Goal: Information Seeking & Learning: Check status

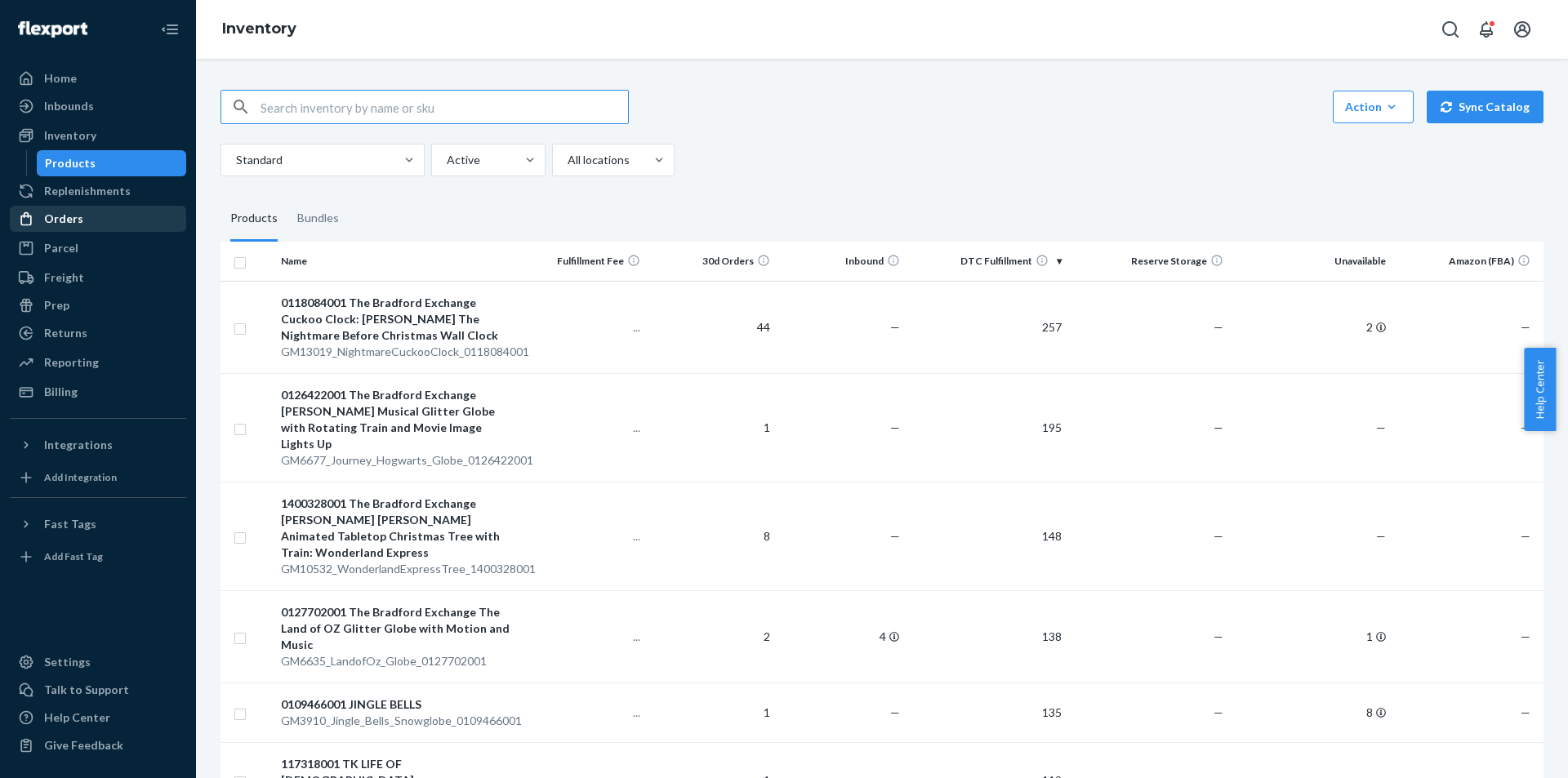
click at [106, 206] on link "Orders" at bounding box center [98, 218] width 176 height 26
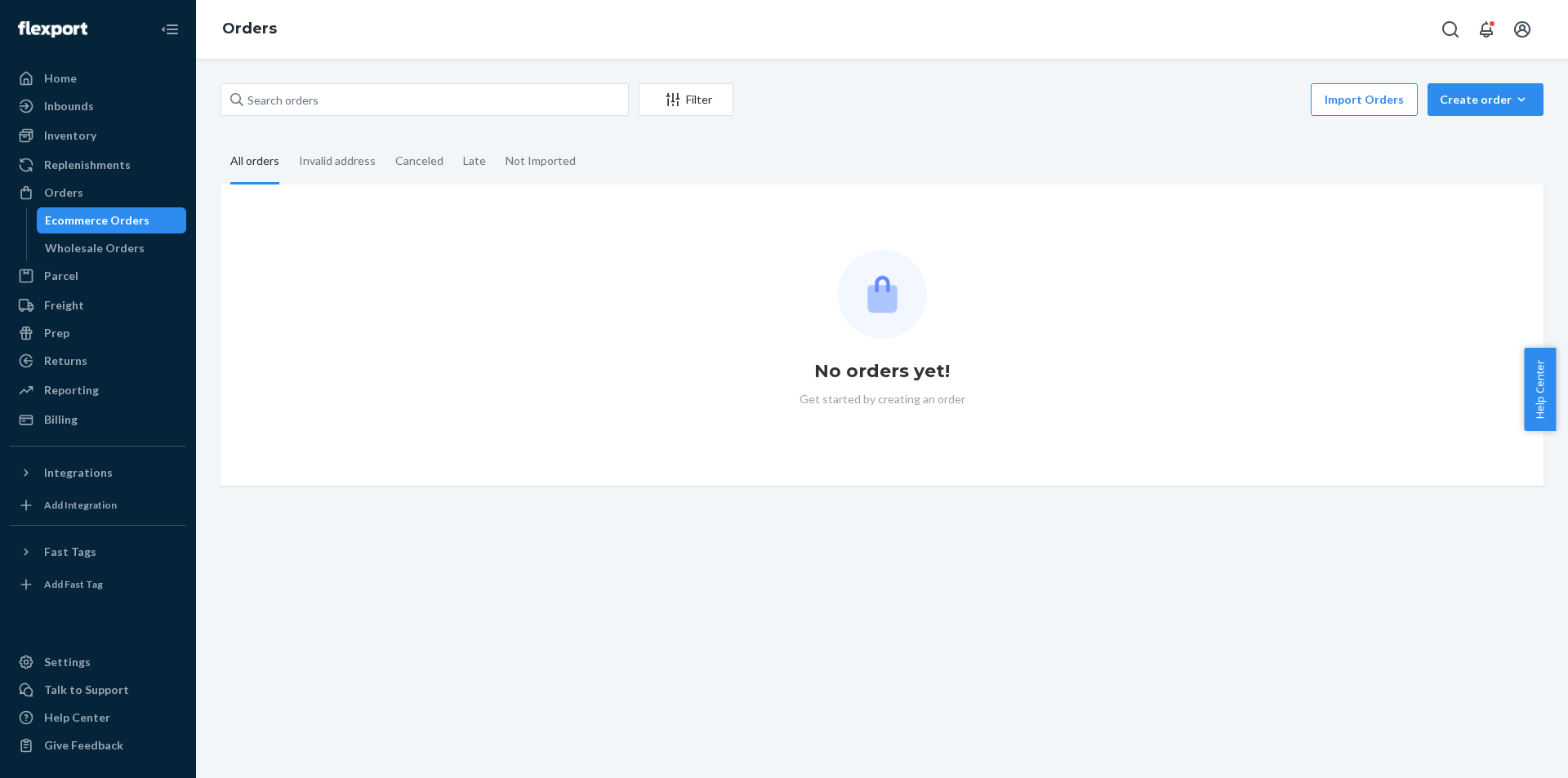
click at [117, 149] on div "Inventory Products" at bounding box center [98, 136] width 176 height 28
click at [118, 137] on div "Inventory" at bounding box center [98, 136] width 174 height 22
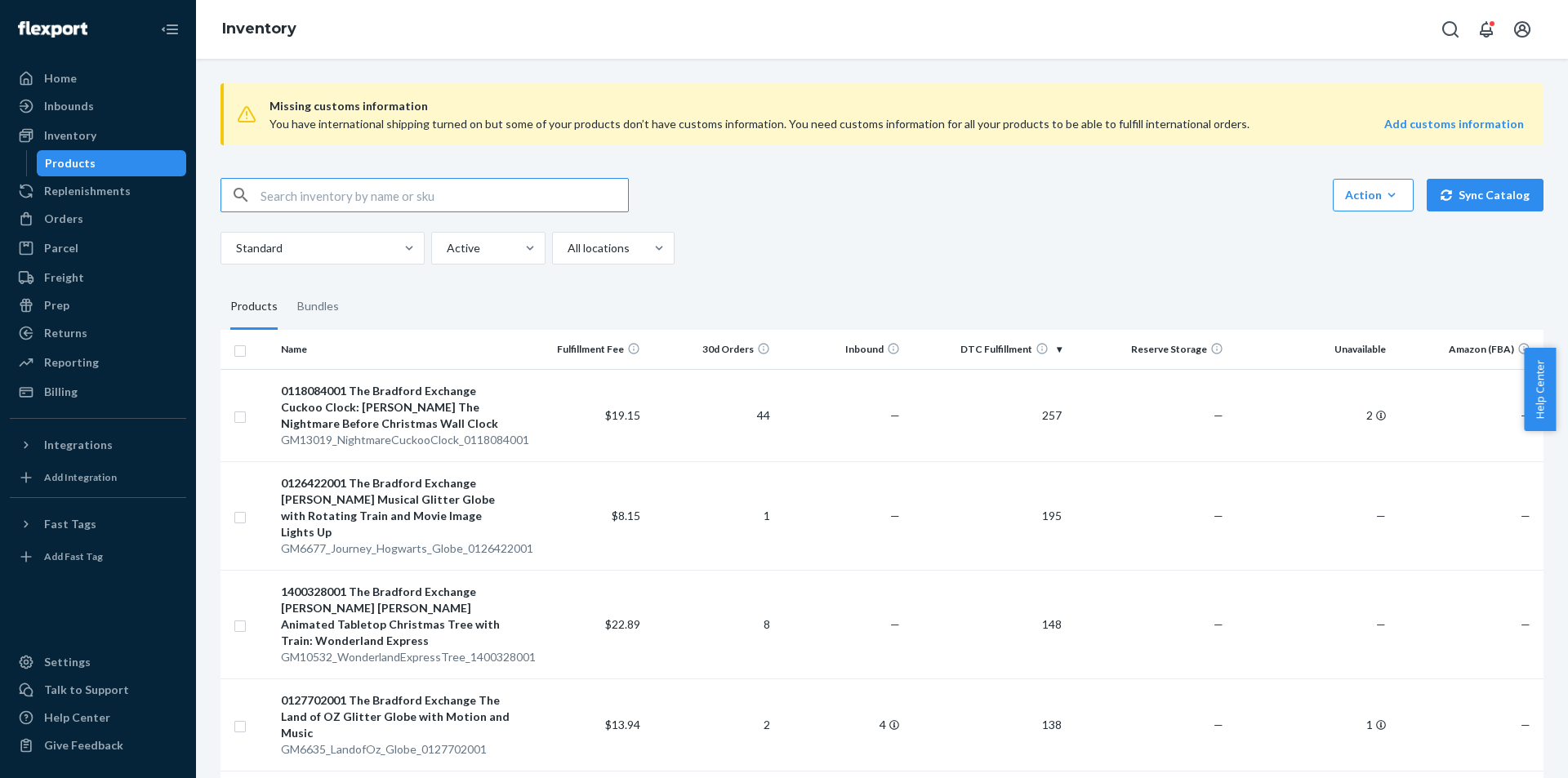
click at [477, 193] on input "text" at bounding box center [445, 195] width 368 height 33
paste input "GM8368_Elvis_Atomic_Clock_0136839001"
type input "GM8368_Elvis_Atomic_Clock_0136839001"
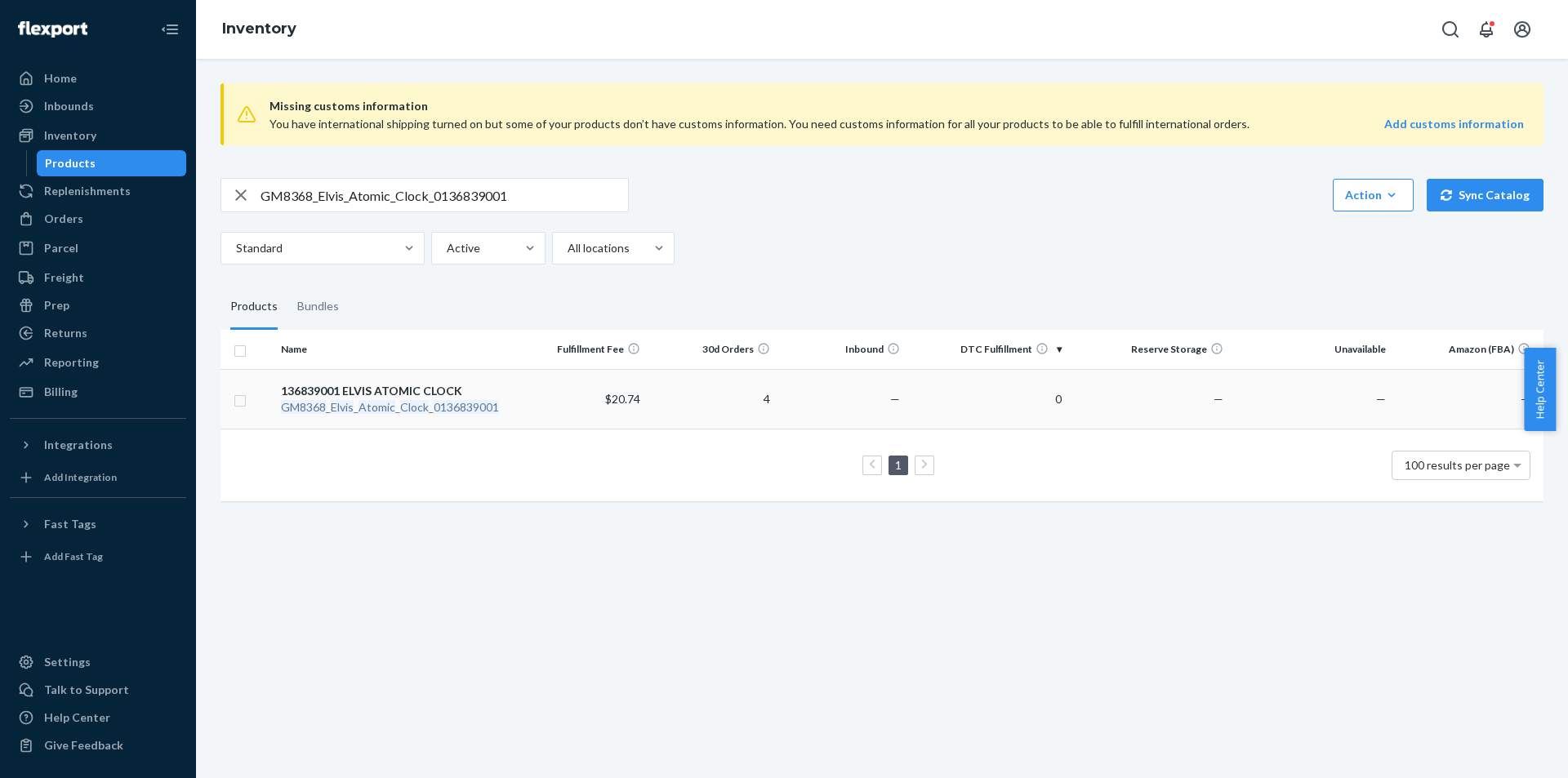
click at [417, 410] on em "Clock" at bounding box center [414, 408] width 28 height 14
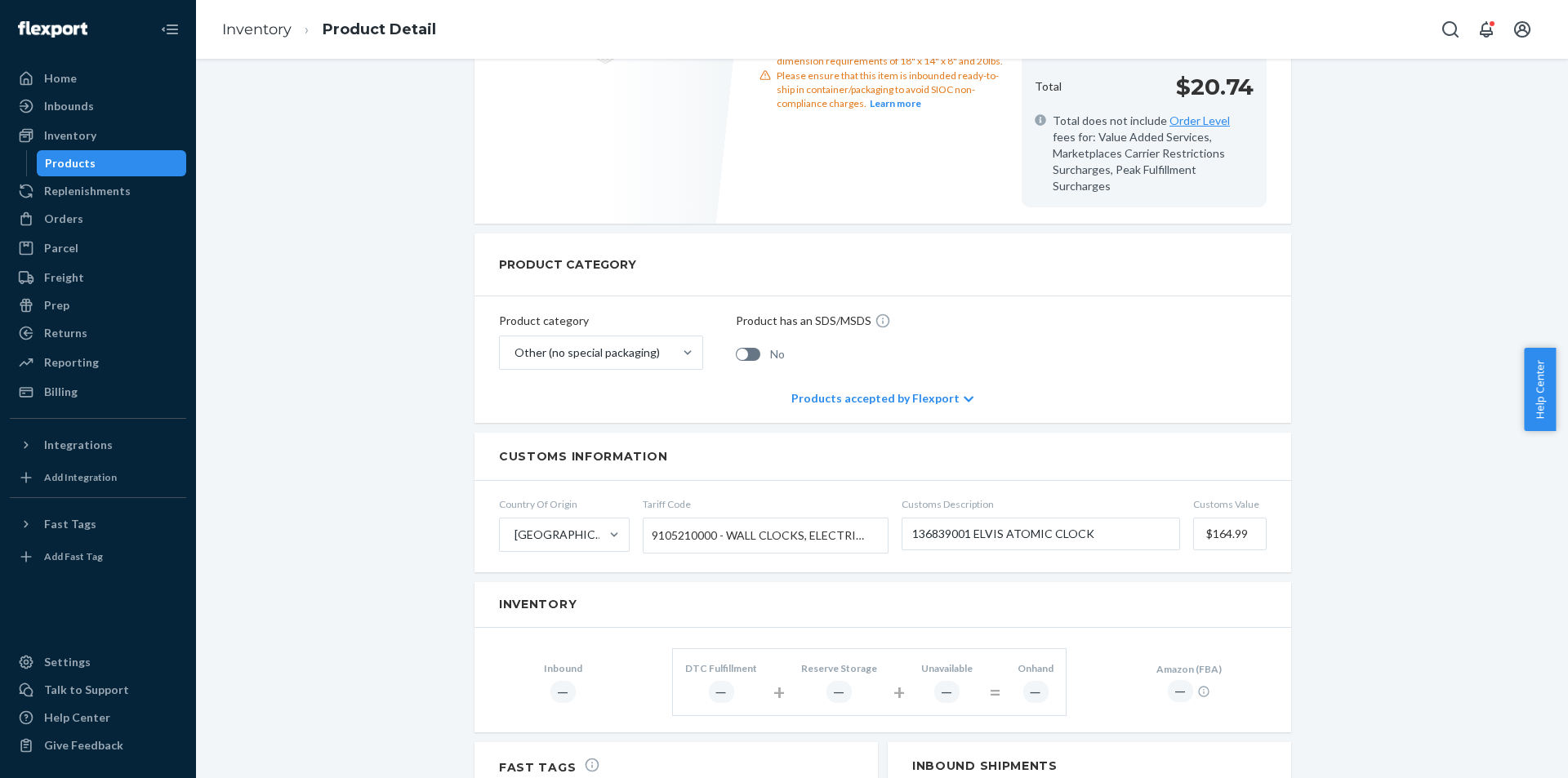
scroll to position [654, 0]
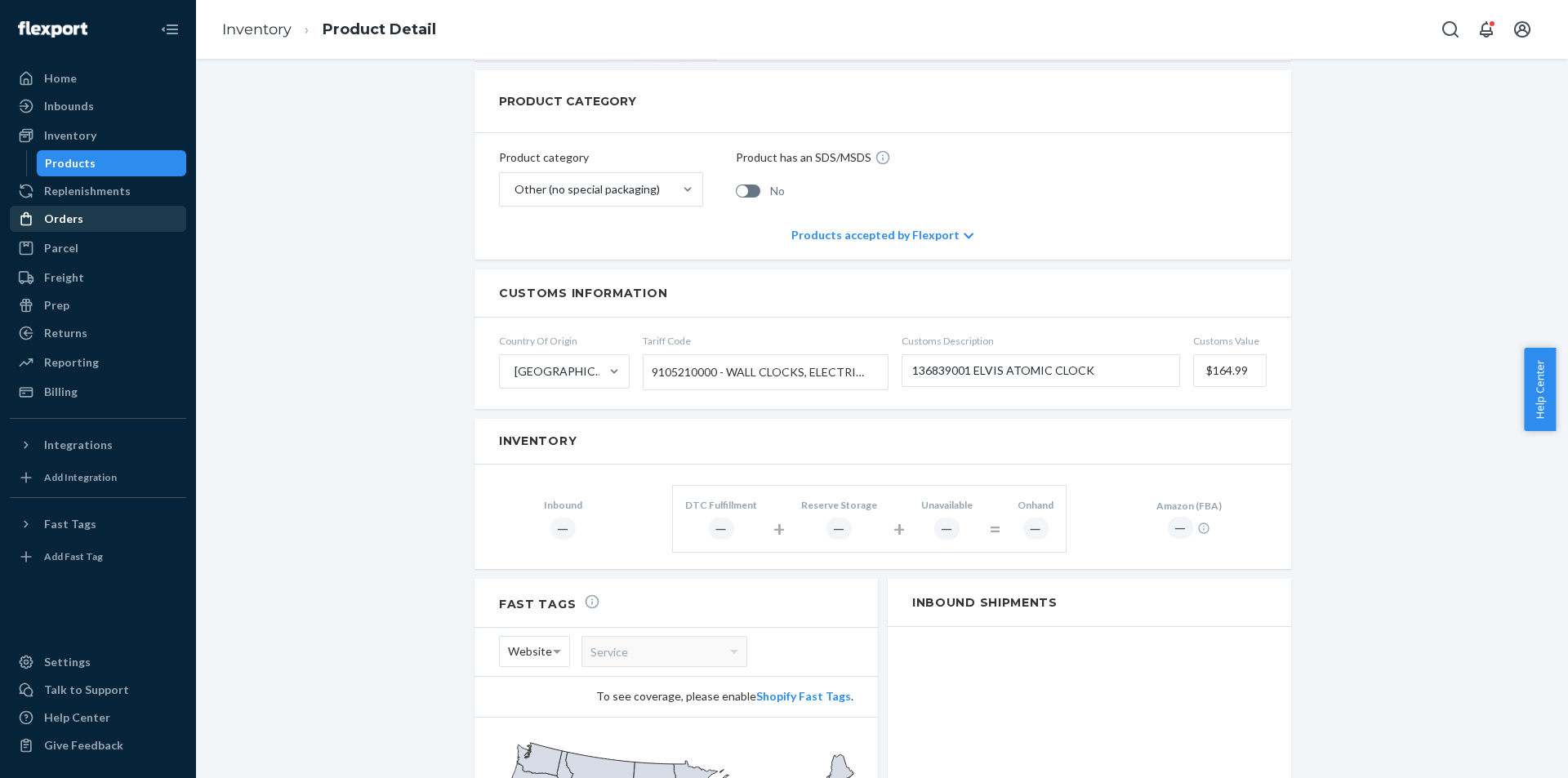
click at [113, 210] on div "Orders" at bounding box center [98, 218] width 174 height 22
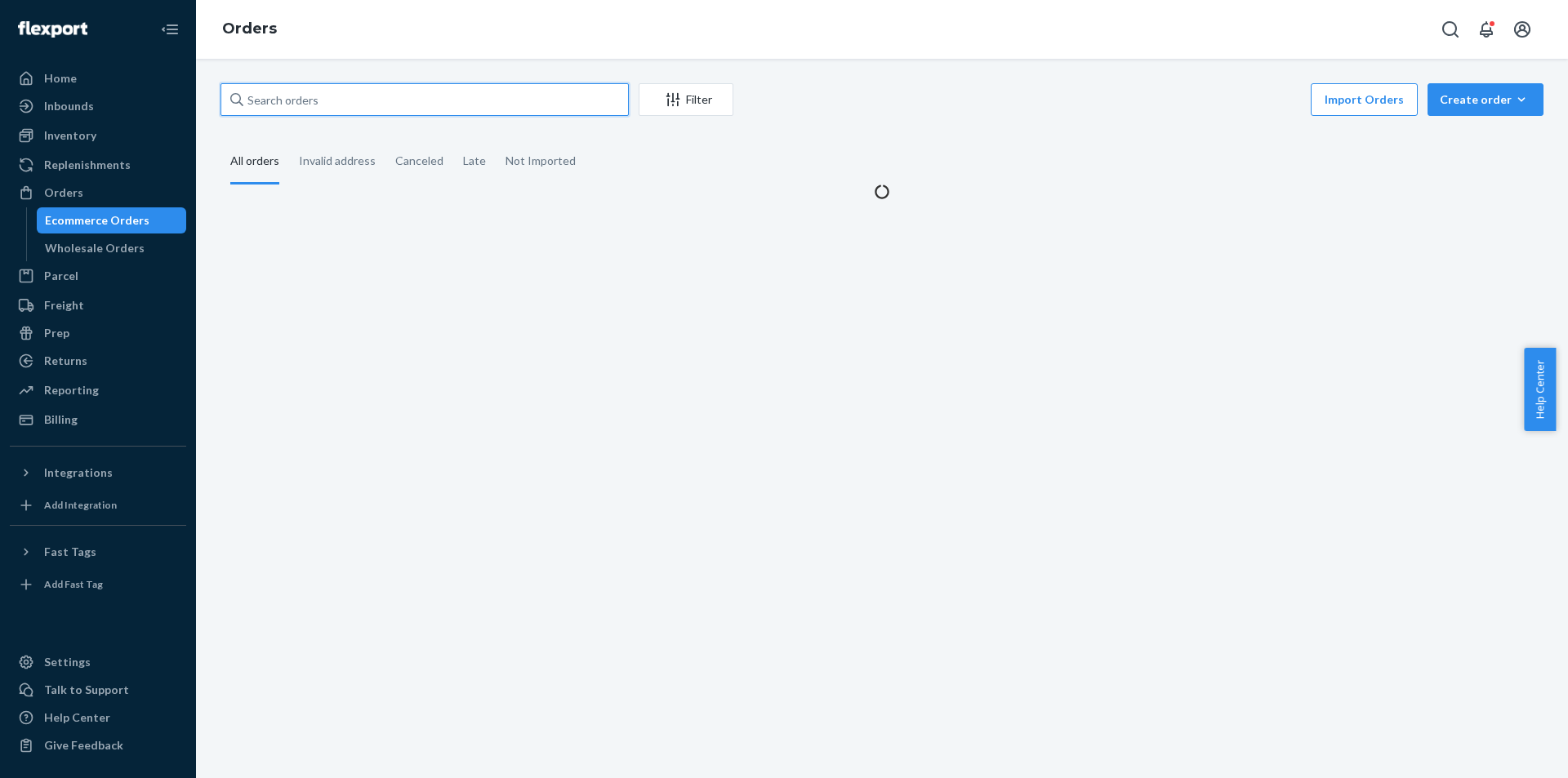
click at [442, 98] on input "text" at bounding box center [424, 99] width 408 height 33
paste input "GM8368_Elvis_Atomic_Clock_0136839001"
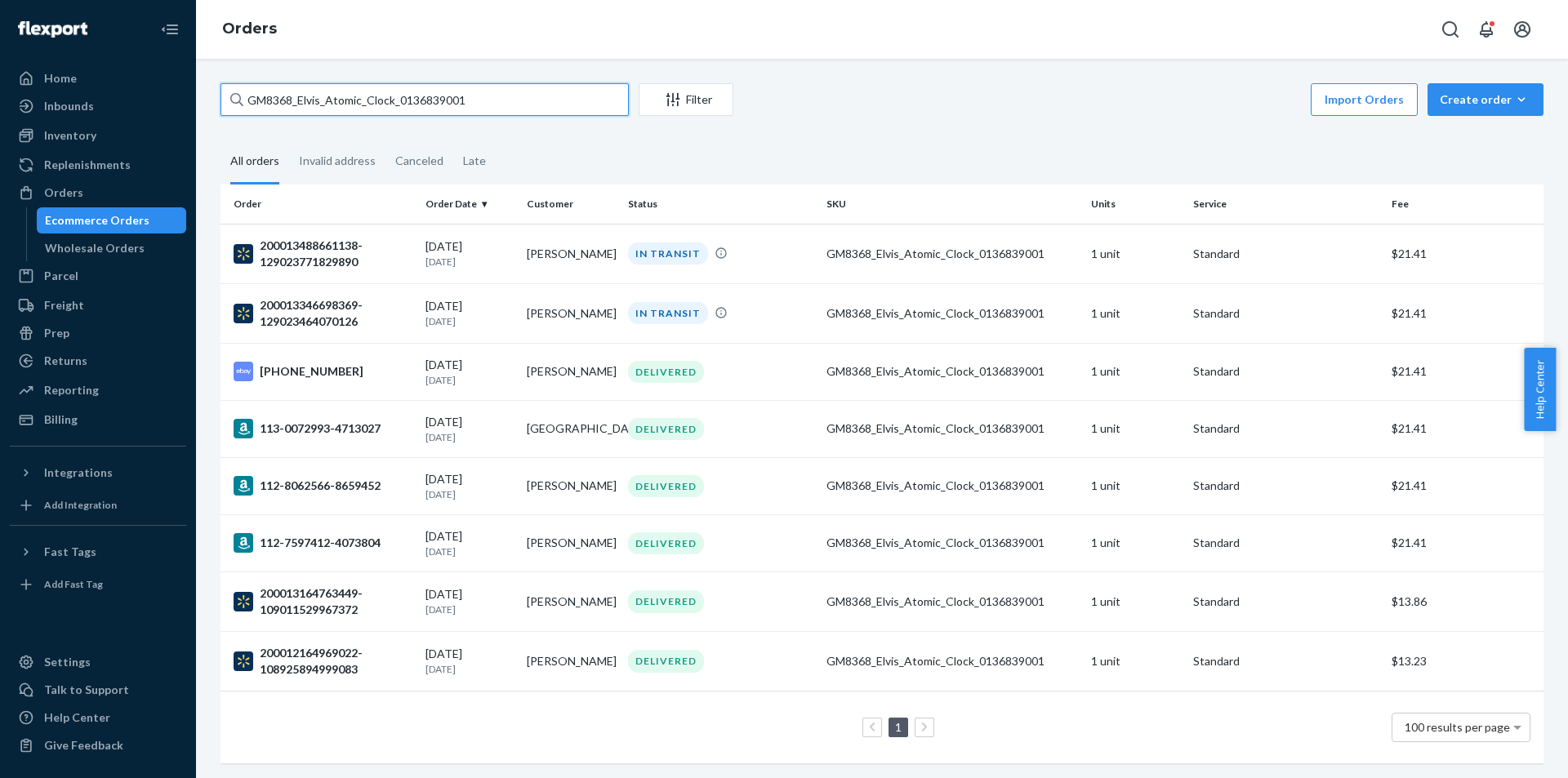
click at [497, 111] on input "GM8368_Elvis_Atomic_Clock_0136839001" at bounding box center [424, 99] width 408 height 33
click at [496, 110] on input "GM8368_Elvis_Atomic_Clock_0136839001" at bounding box center [424, 99] width 408 height 33
paste input "25_ToYouWithLove_0112935009"
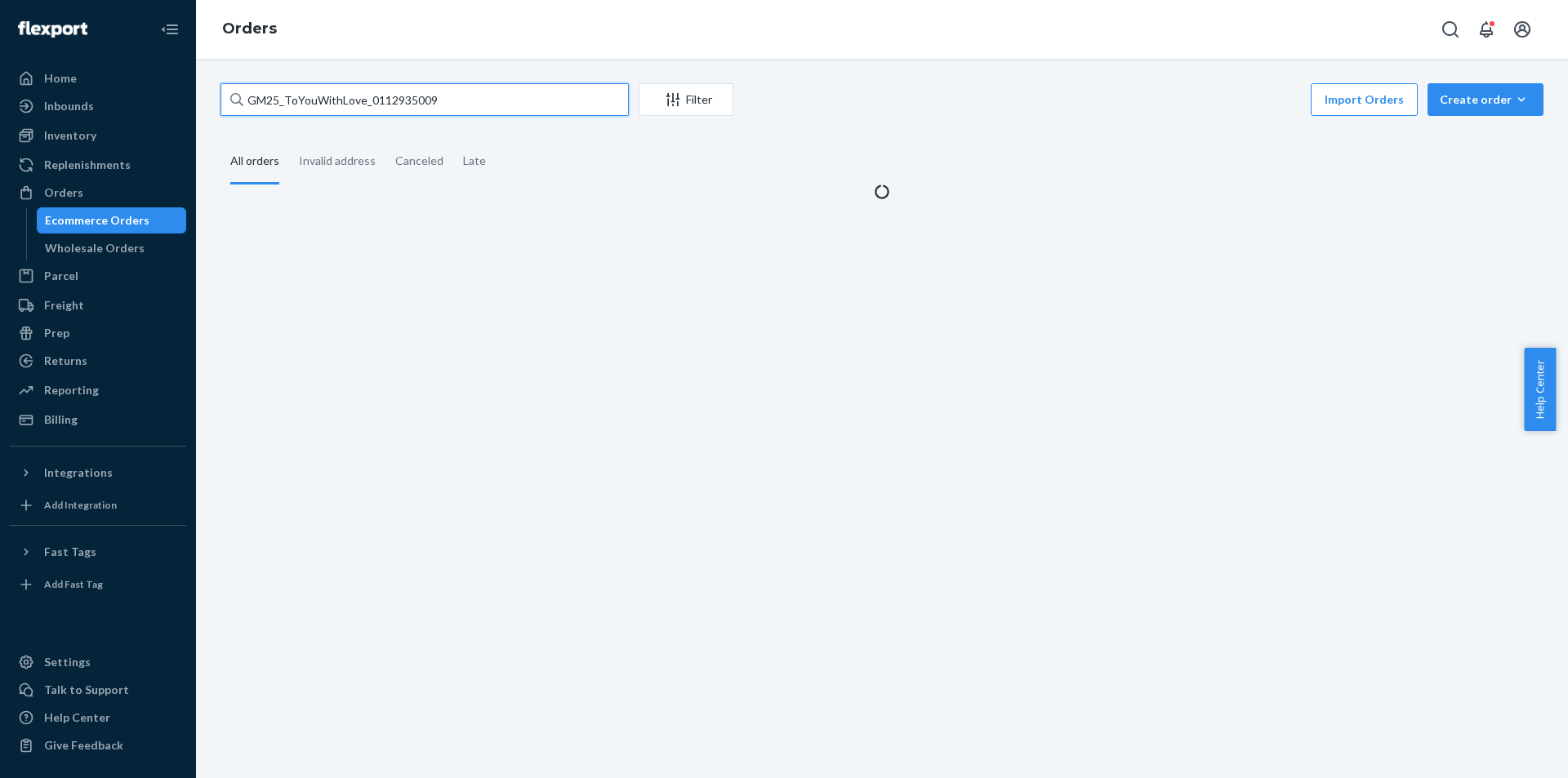
type input "GM25_ToYouWithLove_0112935009"
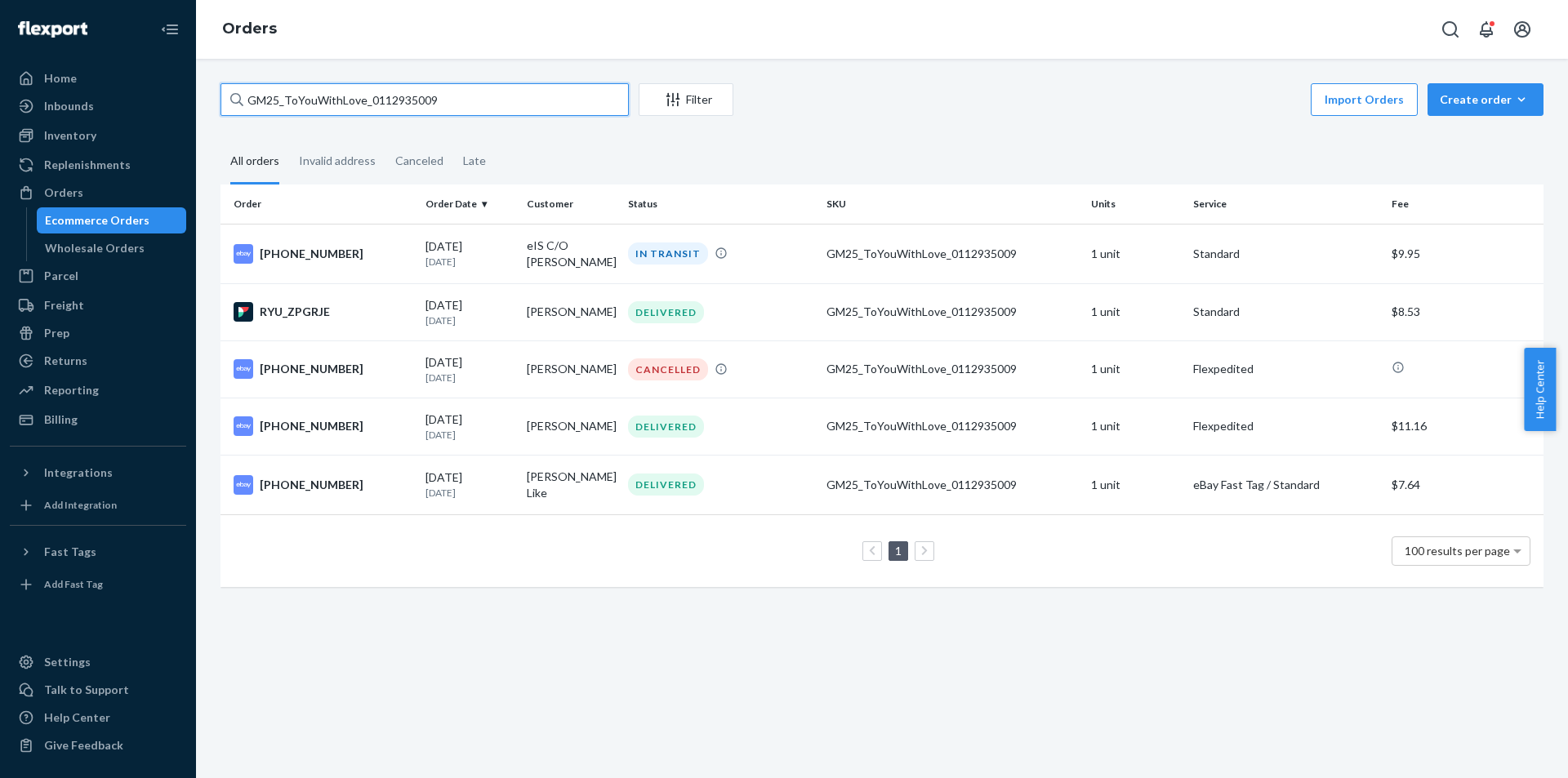
click at [495, 104] on input "GM25_ToYouWithLove_0112935009" at bounding box center [424, 99] width 408 height 33
click at [89, 130] on div "Inventory" at bounding box center [70, 136] width 53 height 16
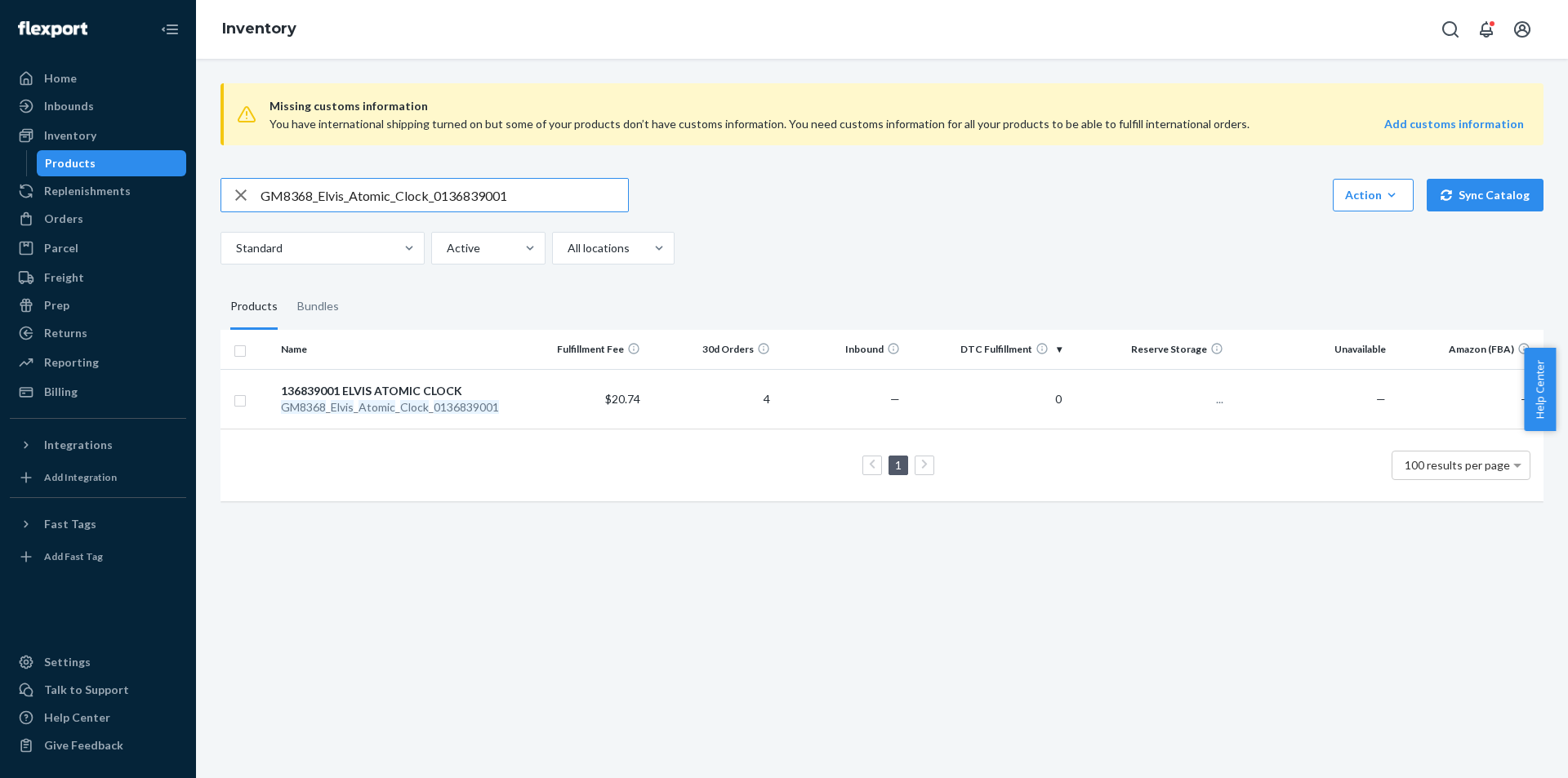
click at [545, 191] on input "GM8368_Elvis_Atomic_Clock_0136839001" at bounding box center [445, 195] width 368 height 33
type input "GM25_ToYouWithLove_0112935009"
click at [422, 410] on em "0112935009" at bounding box center [439, 408] width 66 height 14
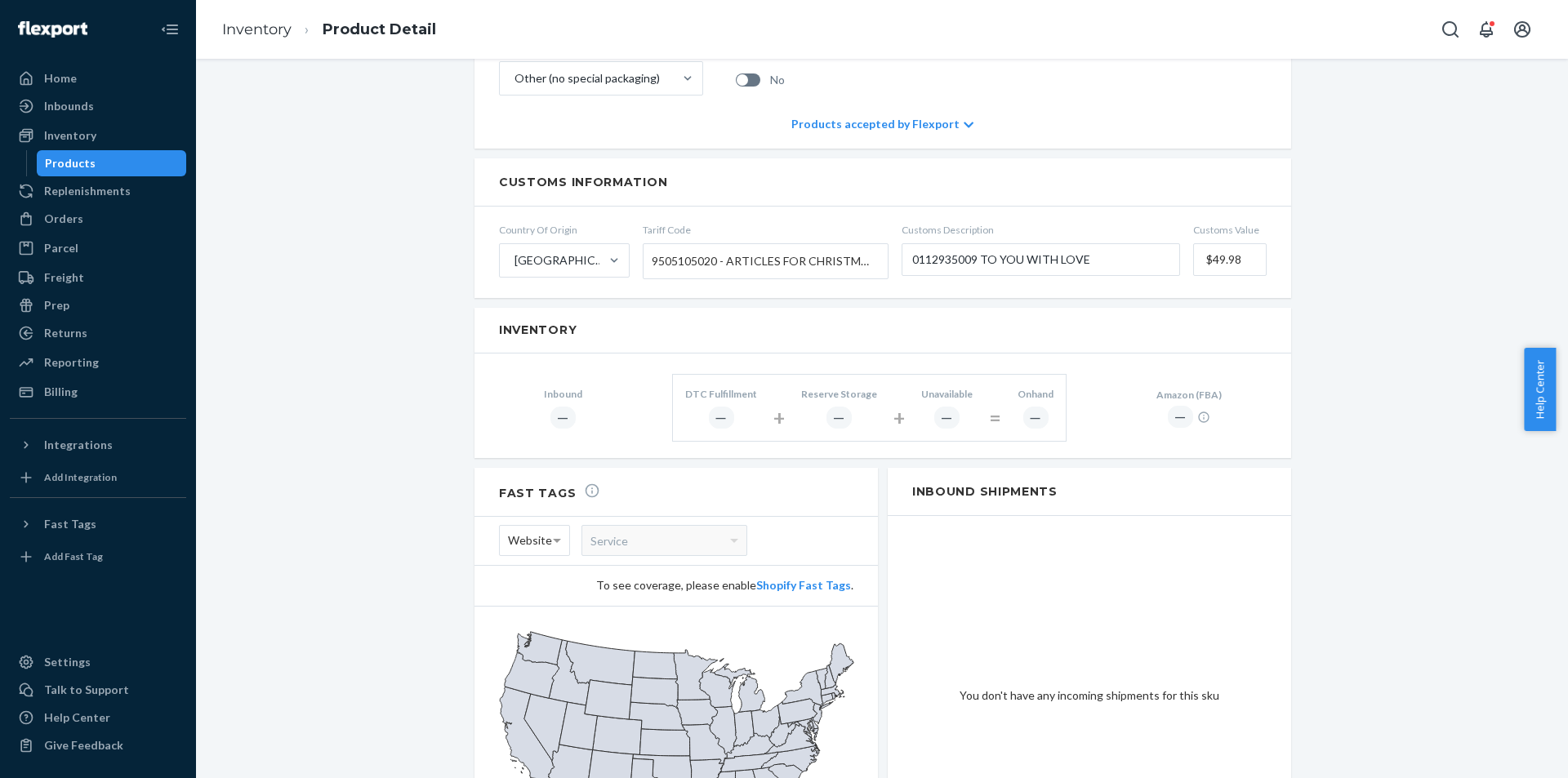
scroll to position [408, 0]
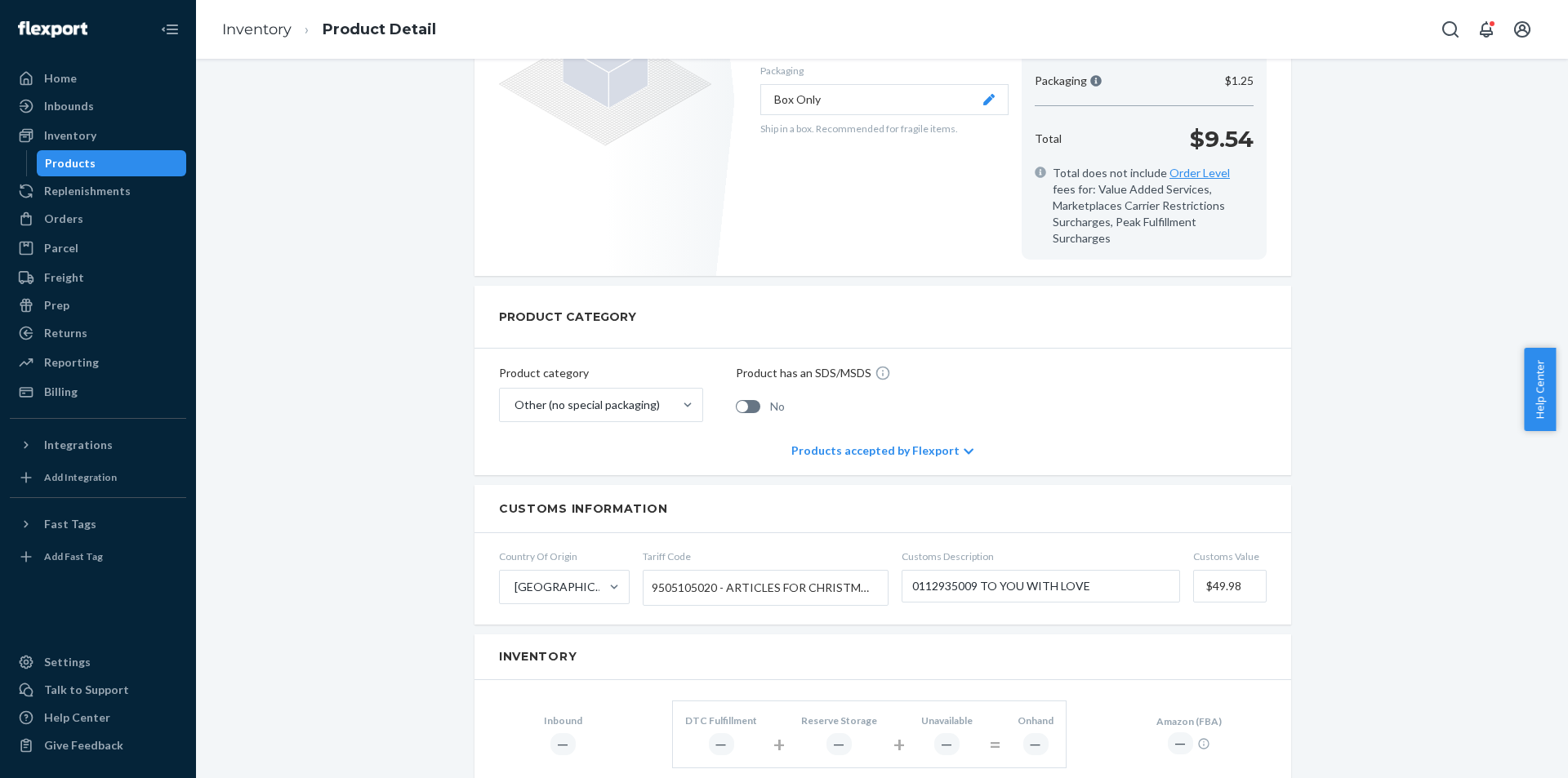
click at [117, 162] on div "Products" at bounding box center [111, 163] width 147 height 22
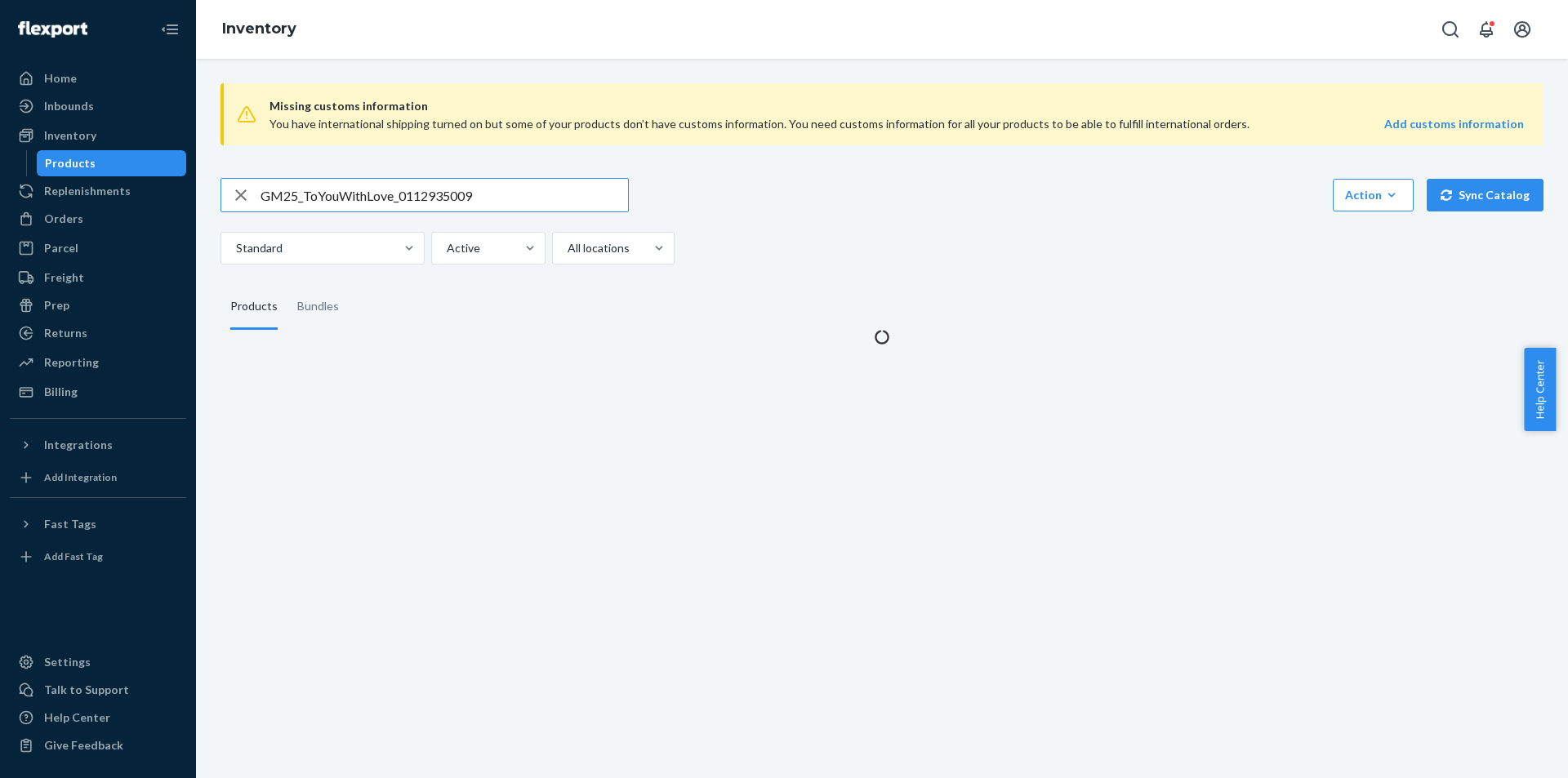
click at [498, 193] on input "GM25_ToYouWithLove_0112935009" at bounding box center [445, 195] width 368 height 33
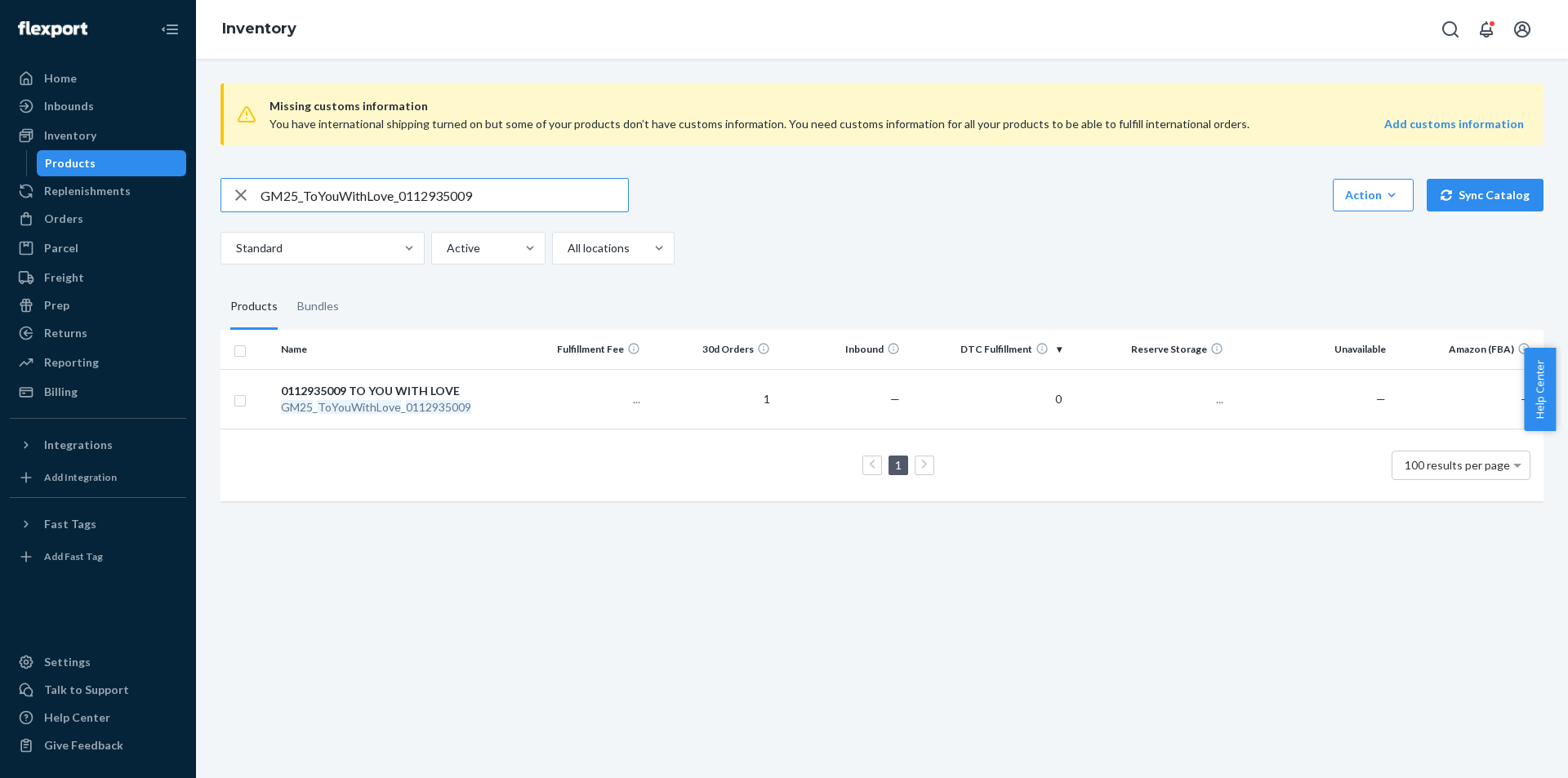
click at [498, 193] on input "GM25_ToYouWithLove_0112935009" at bounding box center [445, 195] width 368 height 33
type input "GM3665_Celeste_Alien_Doll_0302995007"
click at [401, 410] on div "GM3665 _ [PERSON_NAME] _ Alien _ Doll _ 0302995007" at bounding box center [395, 408] width 231 height 16
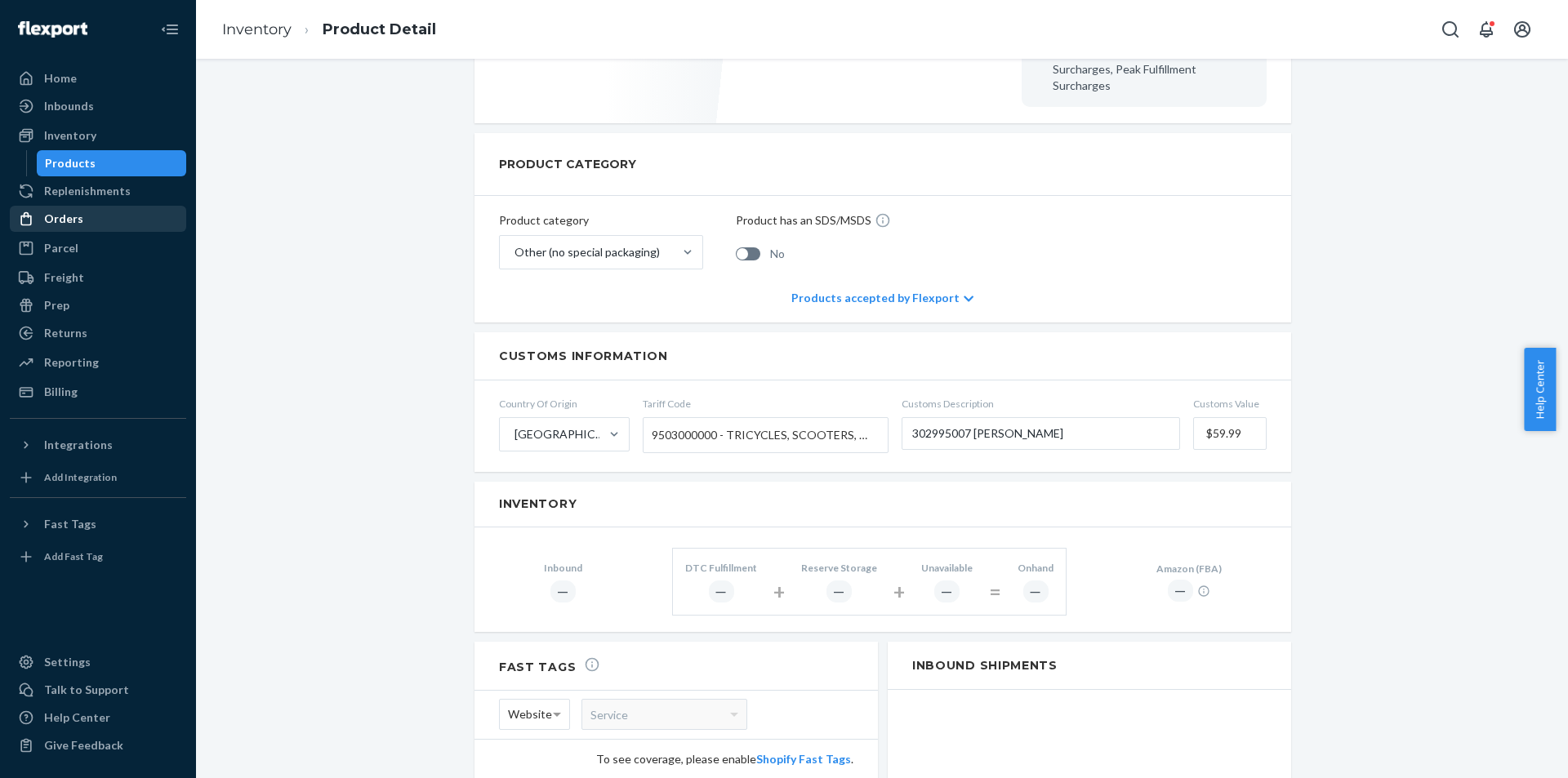
scroll to position [408, 0]
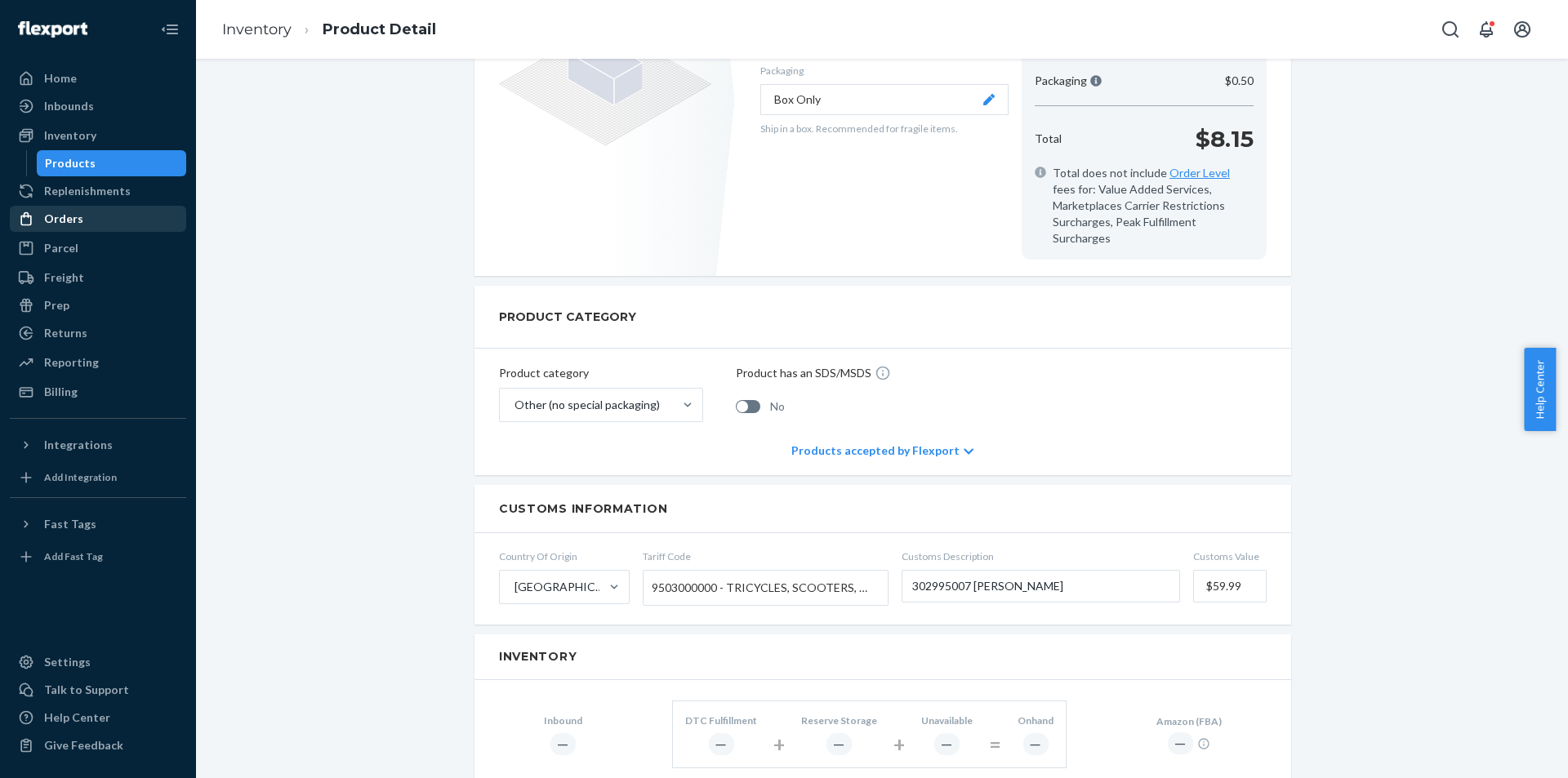
click at [81, 210] on div "Orders" at bounding box center [98, 218] width 174 height 22
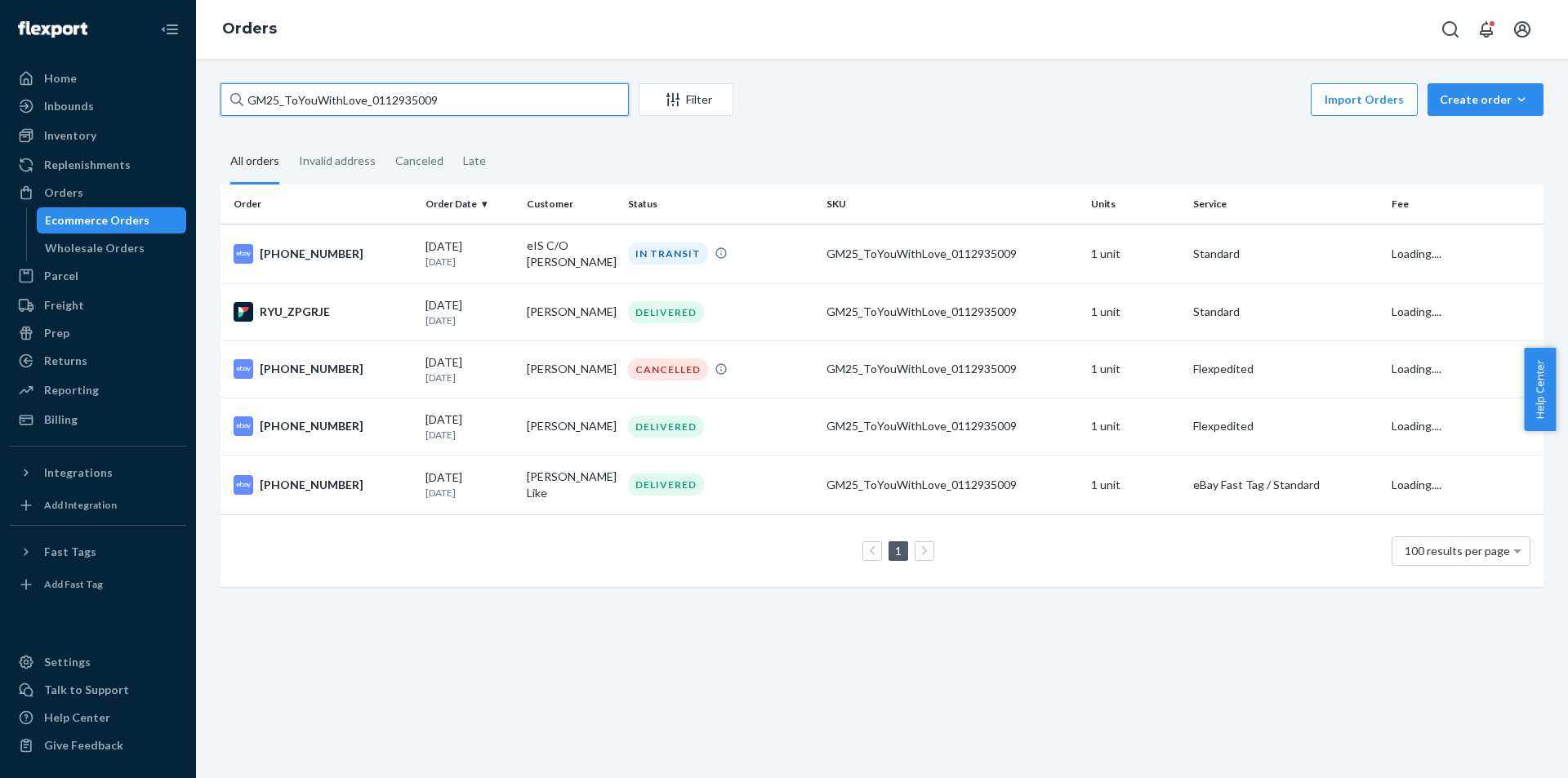
click at [512, 96] on input "GM25_ToYouWithLove_0112935009" at bounding box center [424, 99] width 408 height 33
paste input "3665_Celeste_Alien_Doll_0302995007"
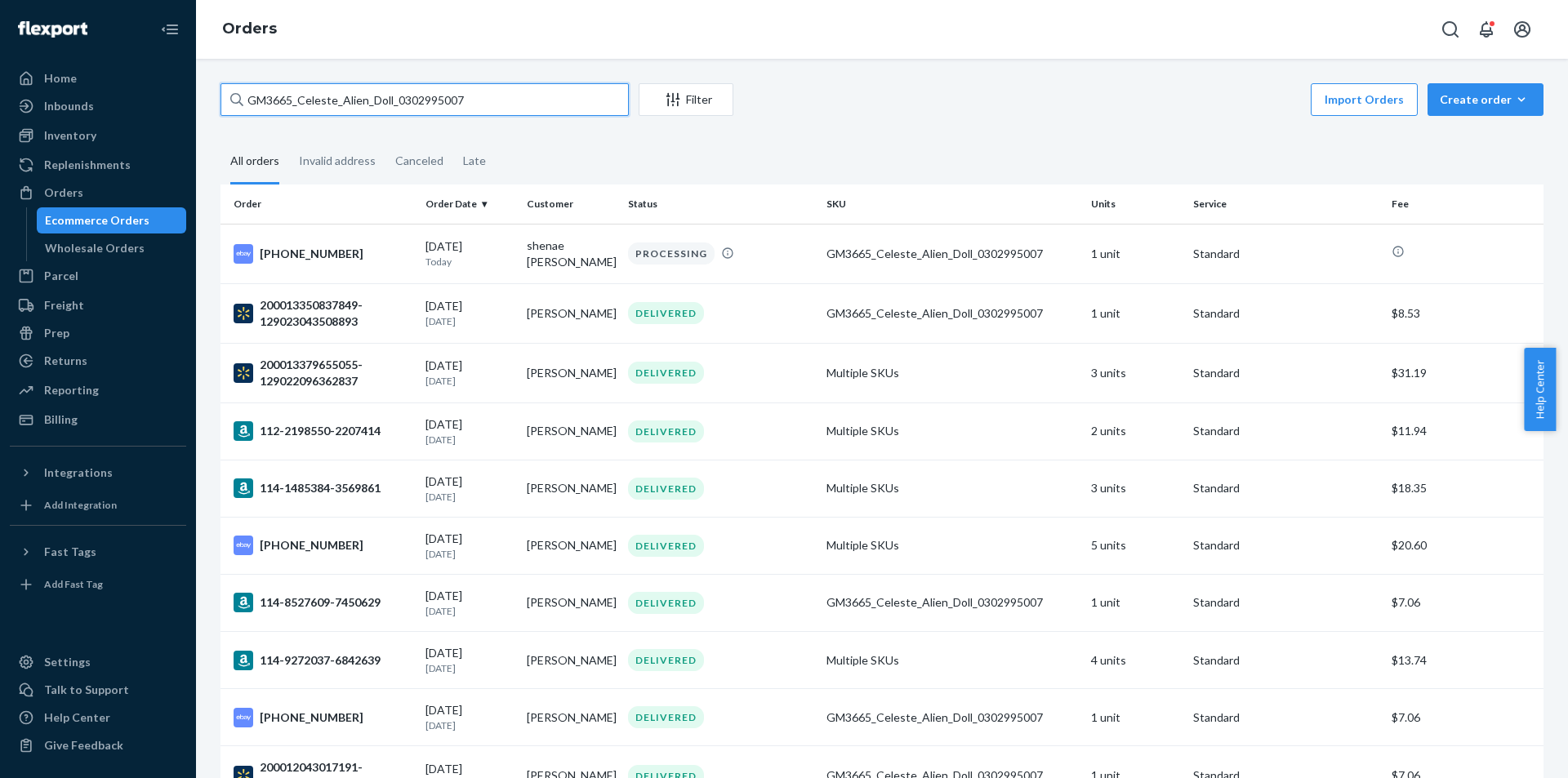
click at [477, 105] on input "GM3665_Celeste_Alien_Doll_0302995007" at bounding box center [424, 99] width 408 height 33
click at [477, 104] on input "GM3665_Celeste_Alien_Doll_0302995007" at bounding box center [424, 99] width 408 height 33
paste input "20_CozyCarolers_0327614013"
type input "GM20_CozyCarolers_0327614013"
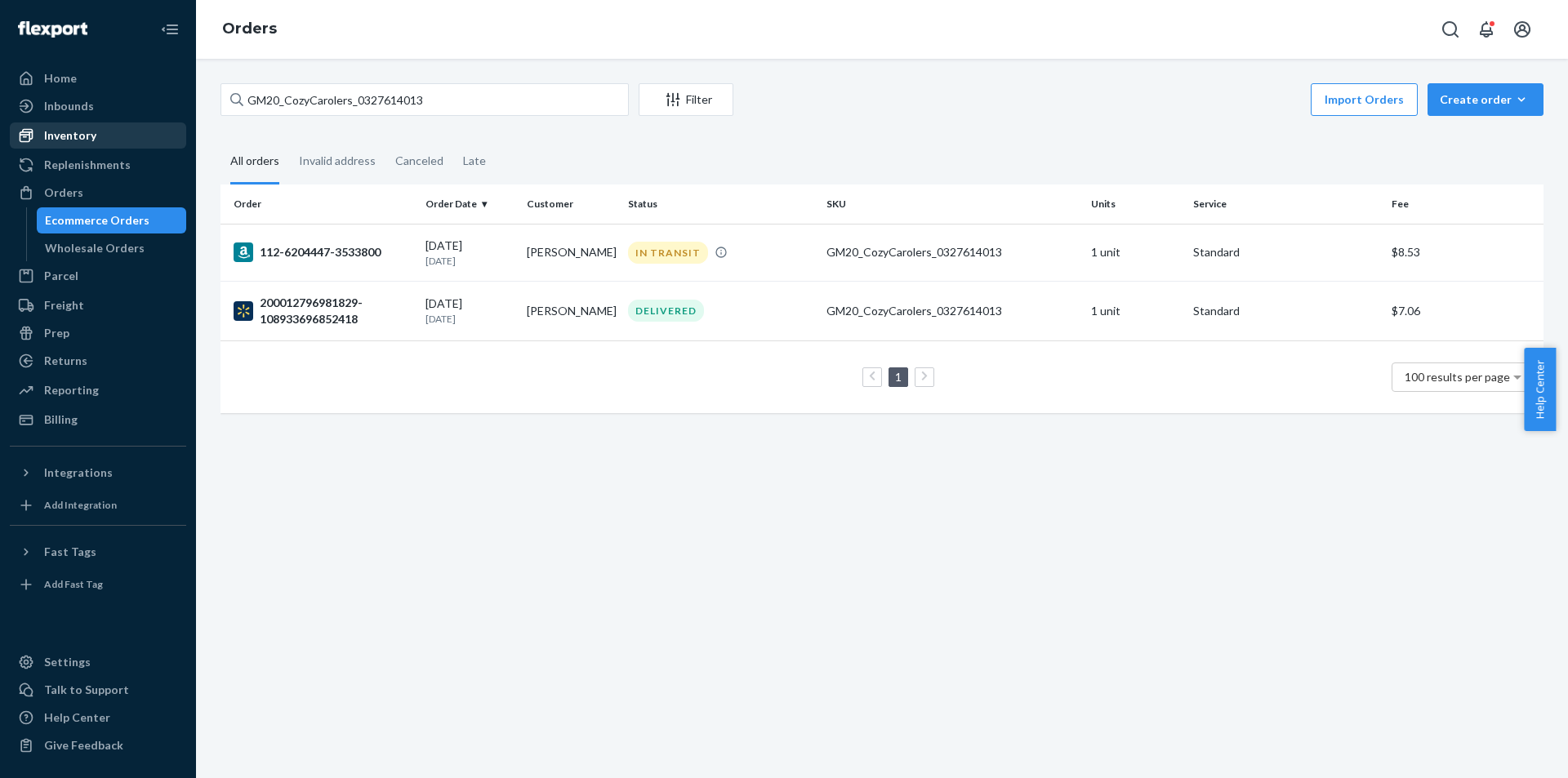
click at [93, 136] on div "Inventory" at bounding box center [70, 136] width 53 height 16
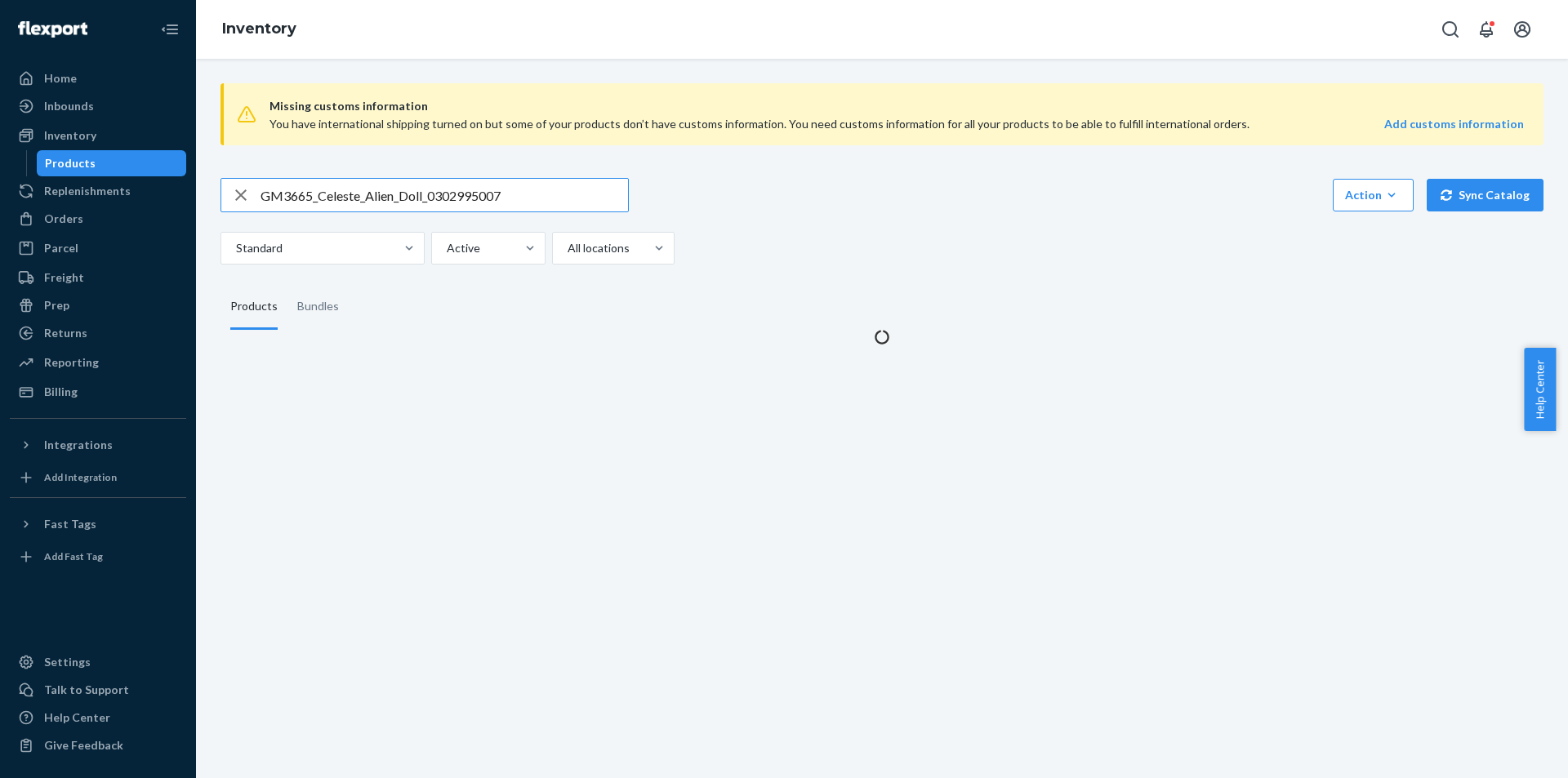
click at [547, 188] on input "GM3665_Celeste_Alien_Doll_0302995007" at bounding box center [445, 195] width 368 height 33
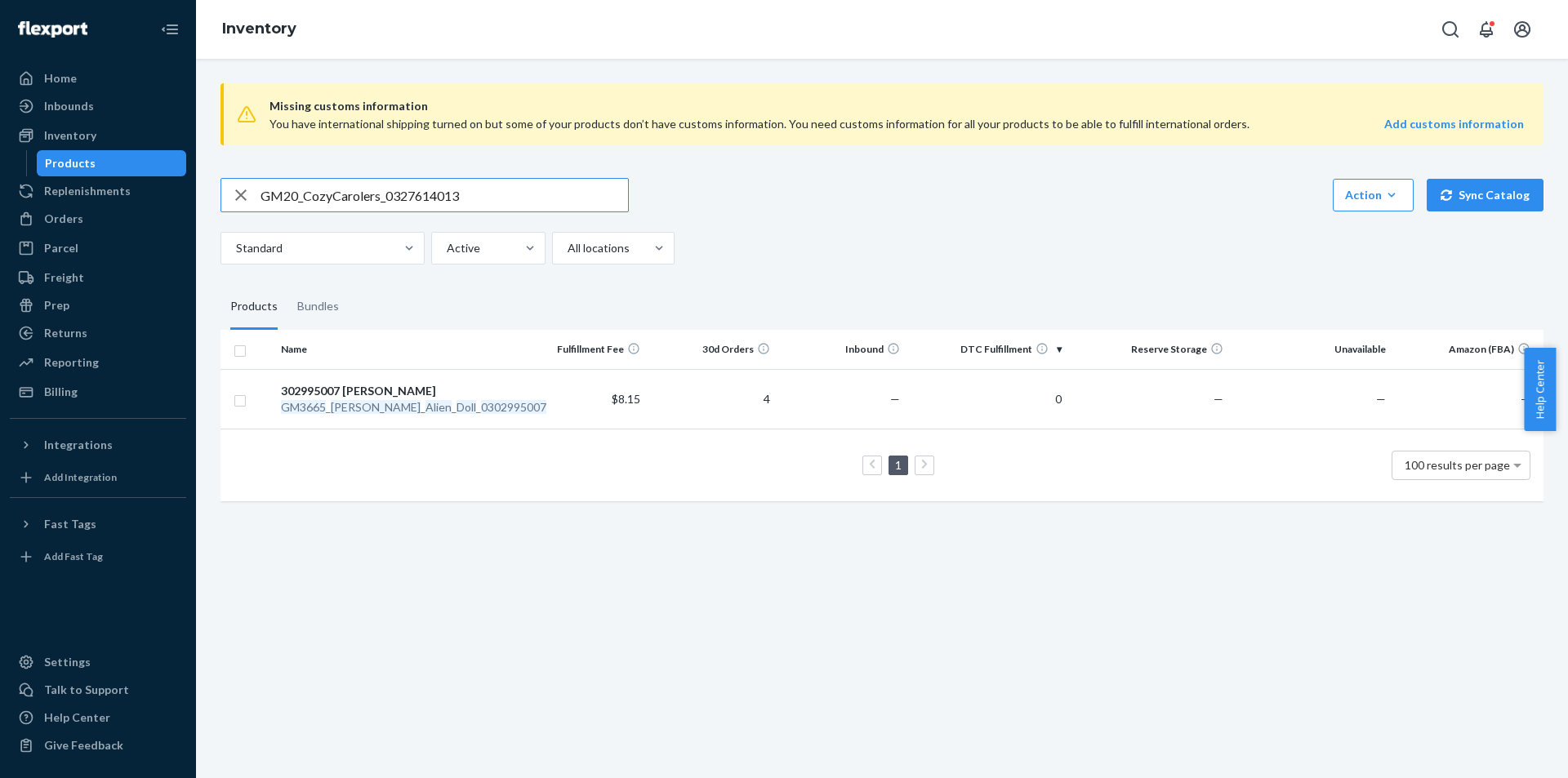
type input "GM20_CozyCarolers_0327614013"
click at [418, 402] on em "0327614013" at bounding box center [424, 408] width 66 height 14
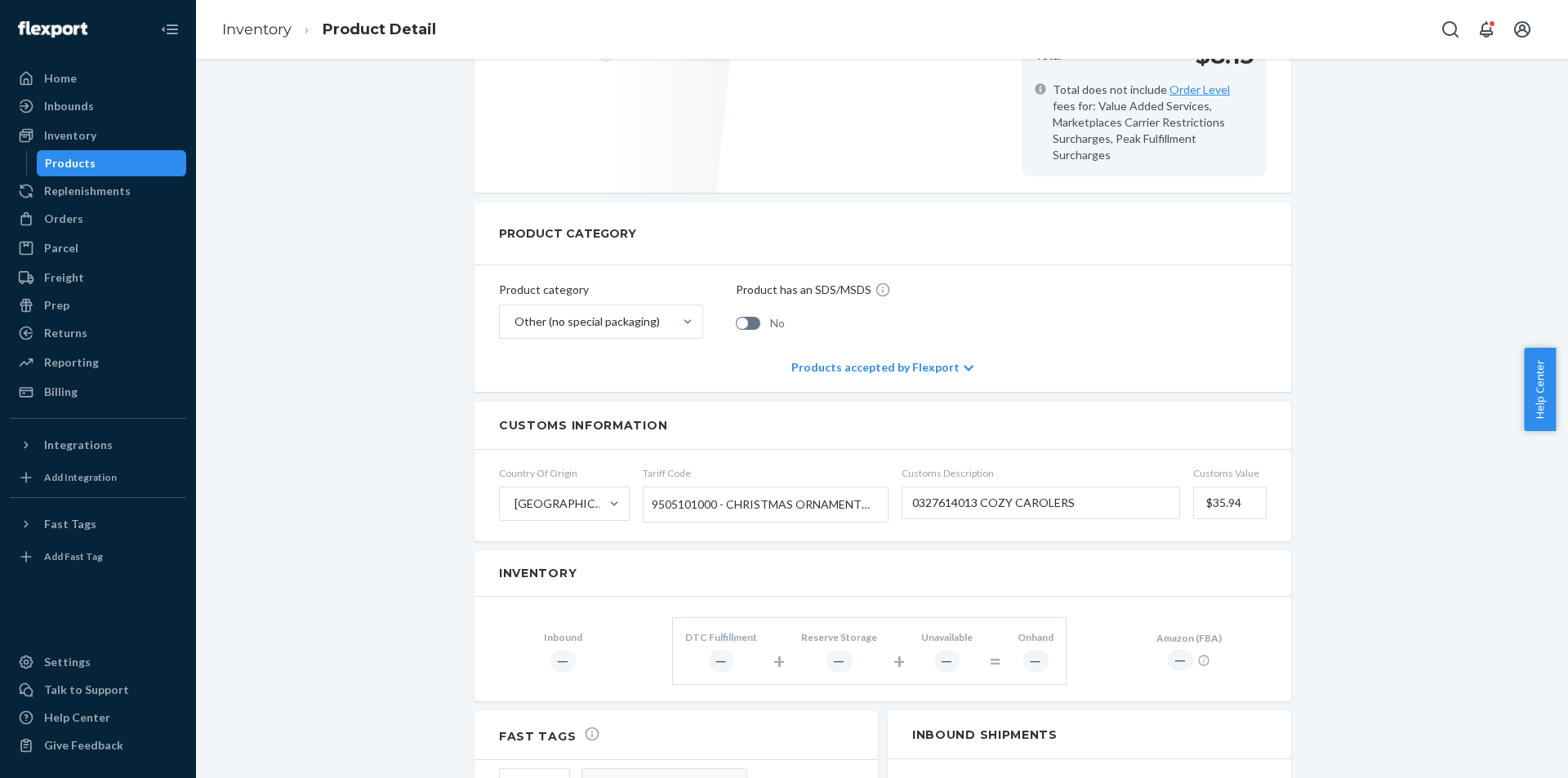
scroll to position [490, 0]
click at [130, 161] on div "Products" at bounding box center [111, 163] width 147 height 22
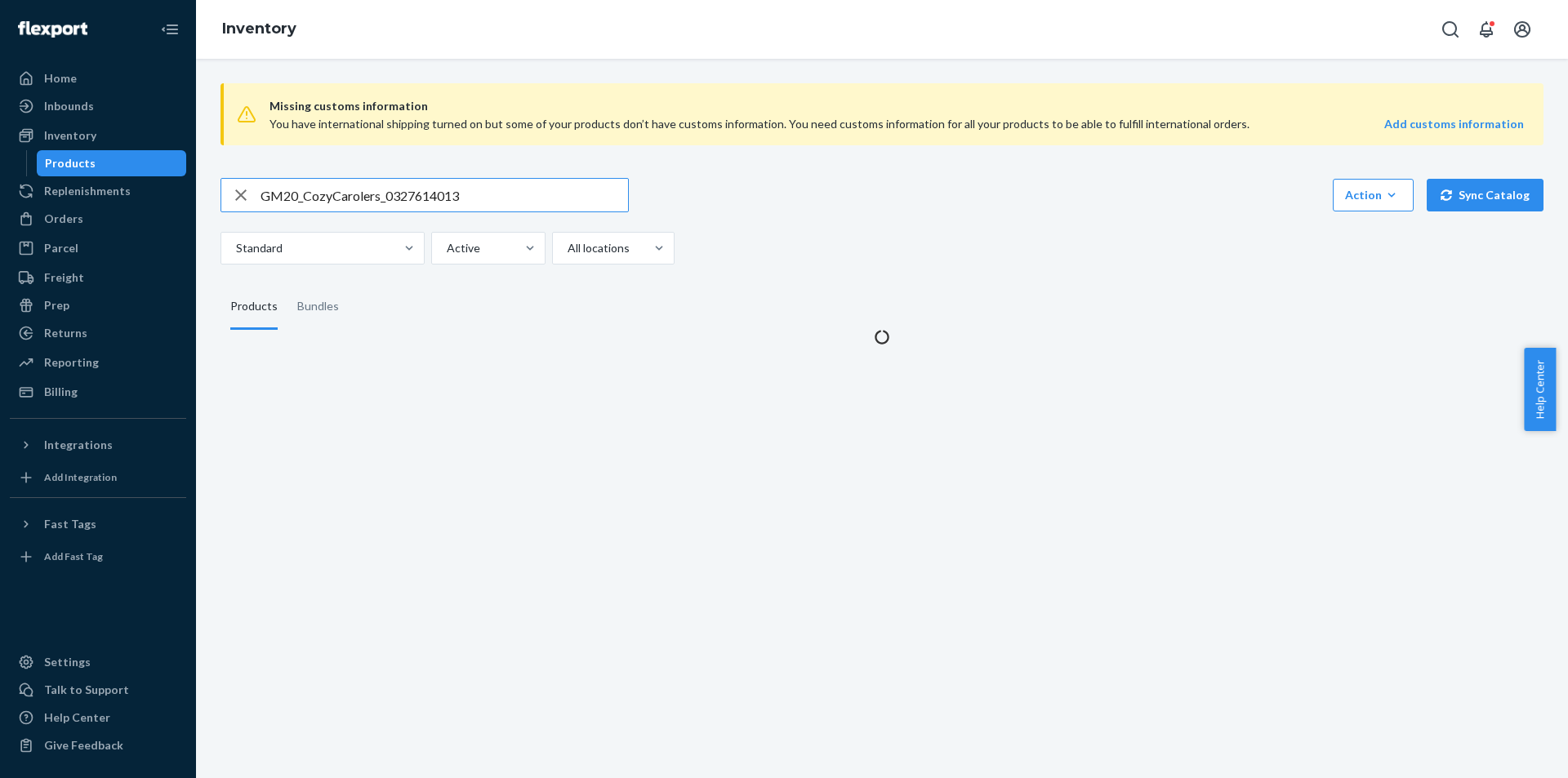
click at [485, 193] on input "GM20_CozyCarolers_0327614013" at bounding box center [445, 195] width 368 height 33
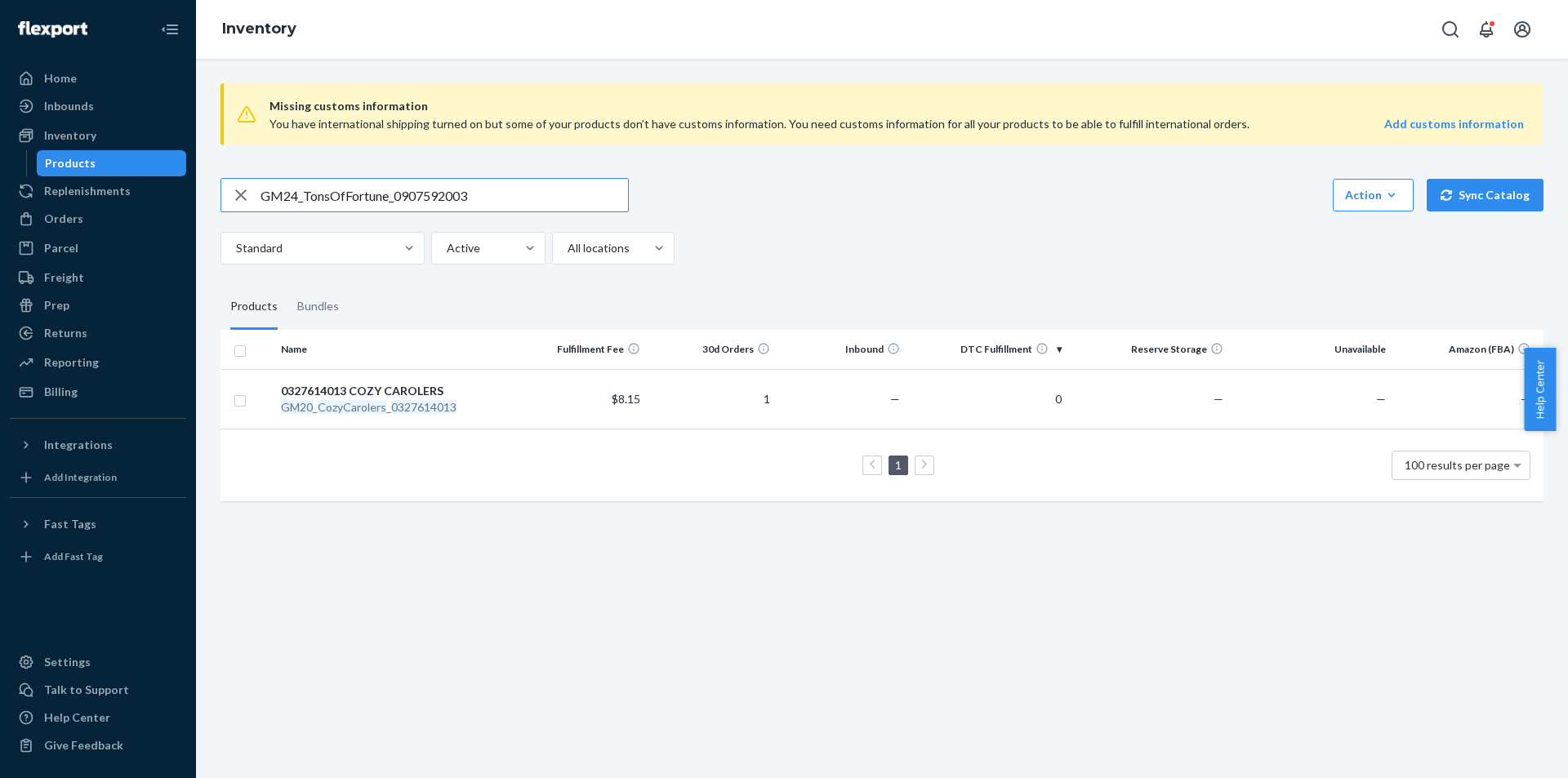
type input "GM24_TonsOfFortune_0907592003"
click at [415, 411] on em "0907592003" at bounding box center [436, 408] width 66 height 14
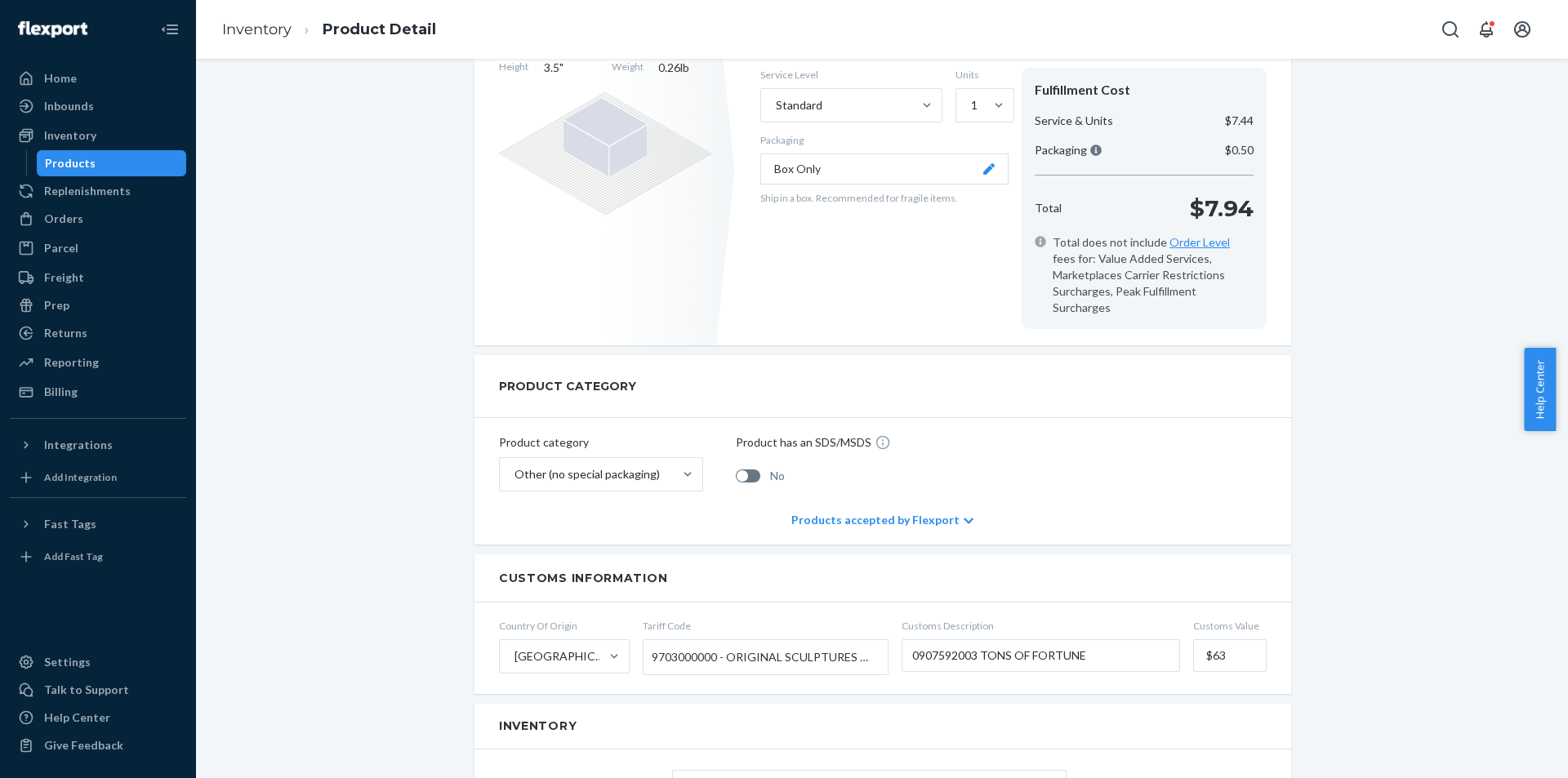
scroll to position [163, 0]
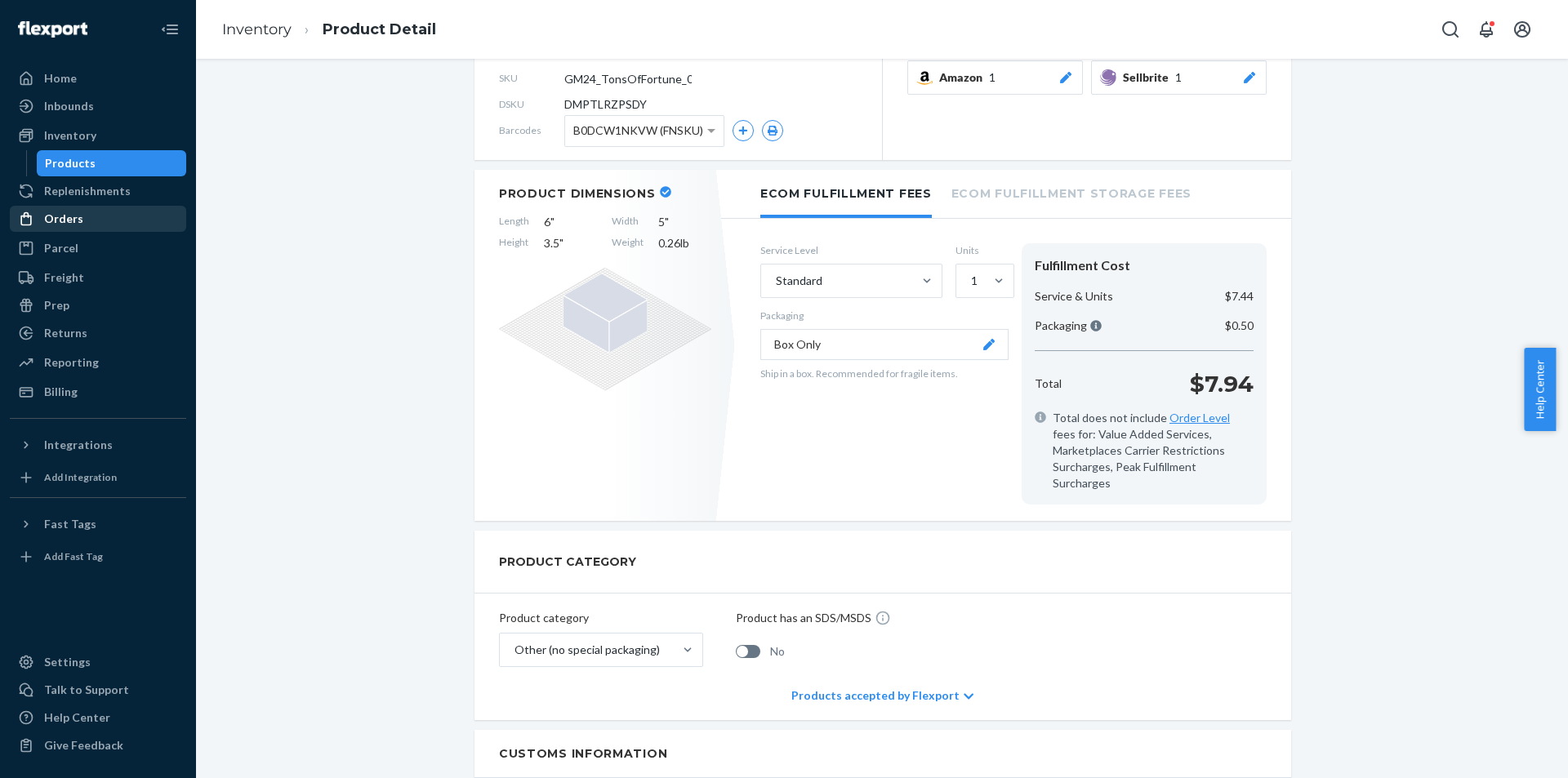
click at [73, 209] on div "Orders" at bounding box center [98, 218] width 174 height 22
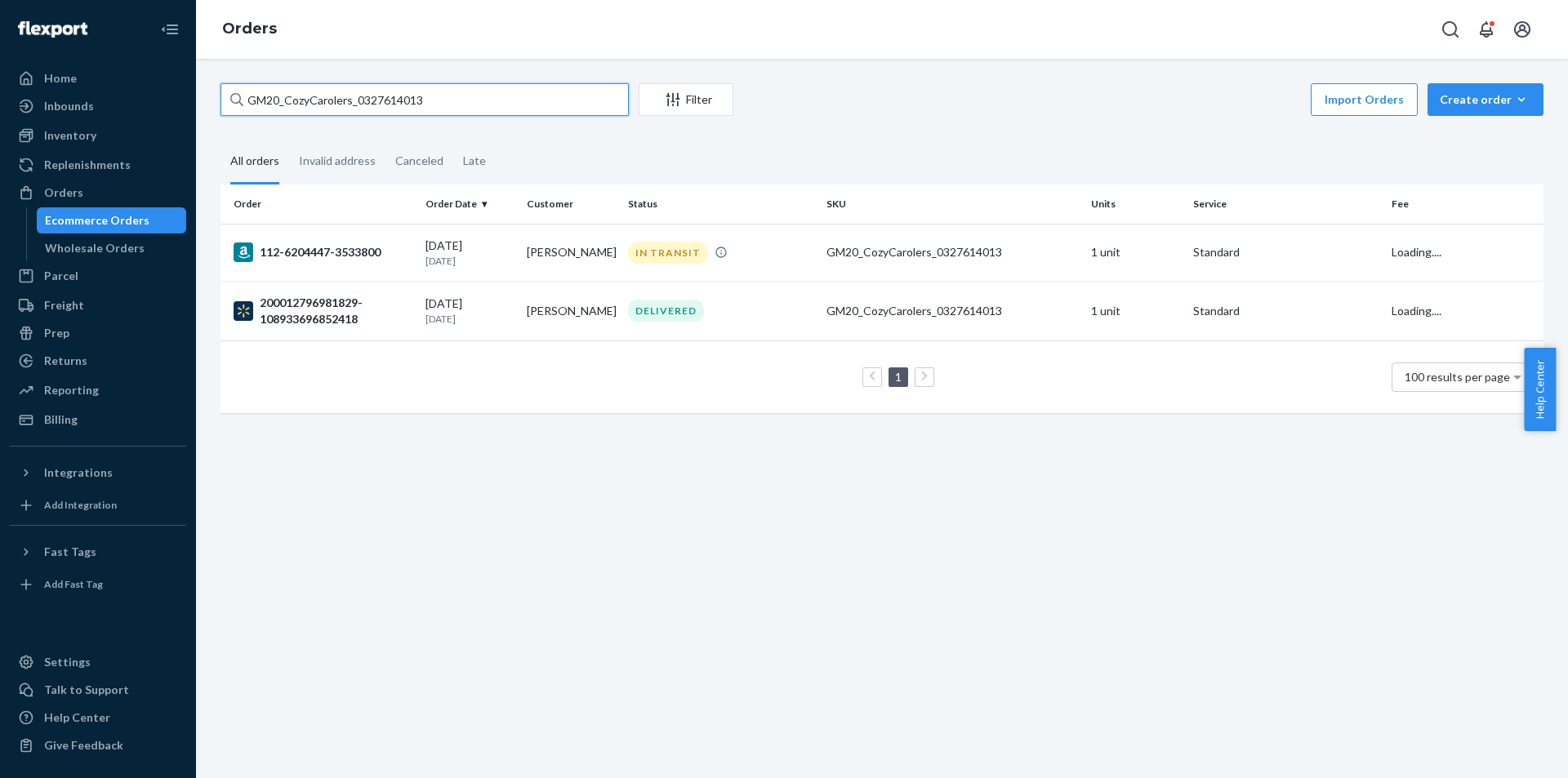
click at [507, 98] on input "GM20_CozyCarolers_0327614013" at bounding box center [424, 99] width 408 height 33
paste input "4_TonsOfFortune_090759200"
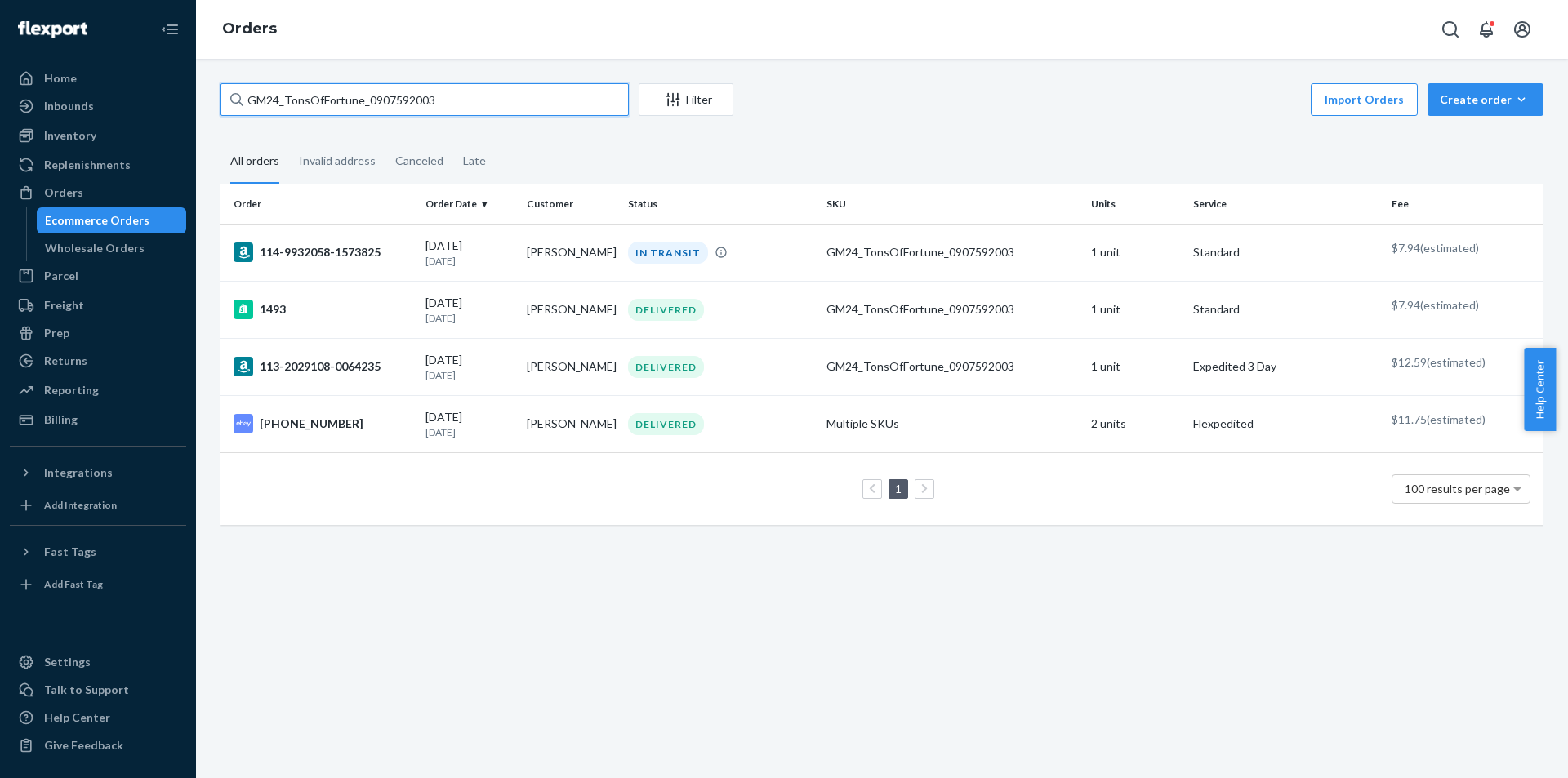
click at [490, 95] on input "GM24_TonsOfFortune_0907592003" at bounding box center [424, 99] width 408 height 33
paste input "0_RockAByeMrsBeasleyOrn_0327614011"
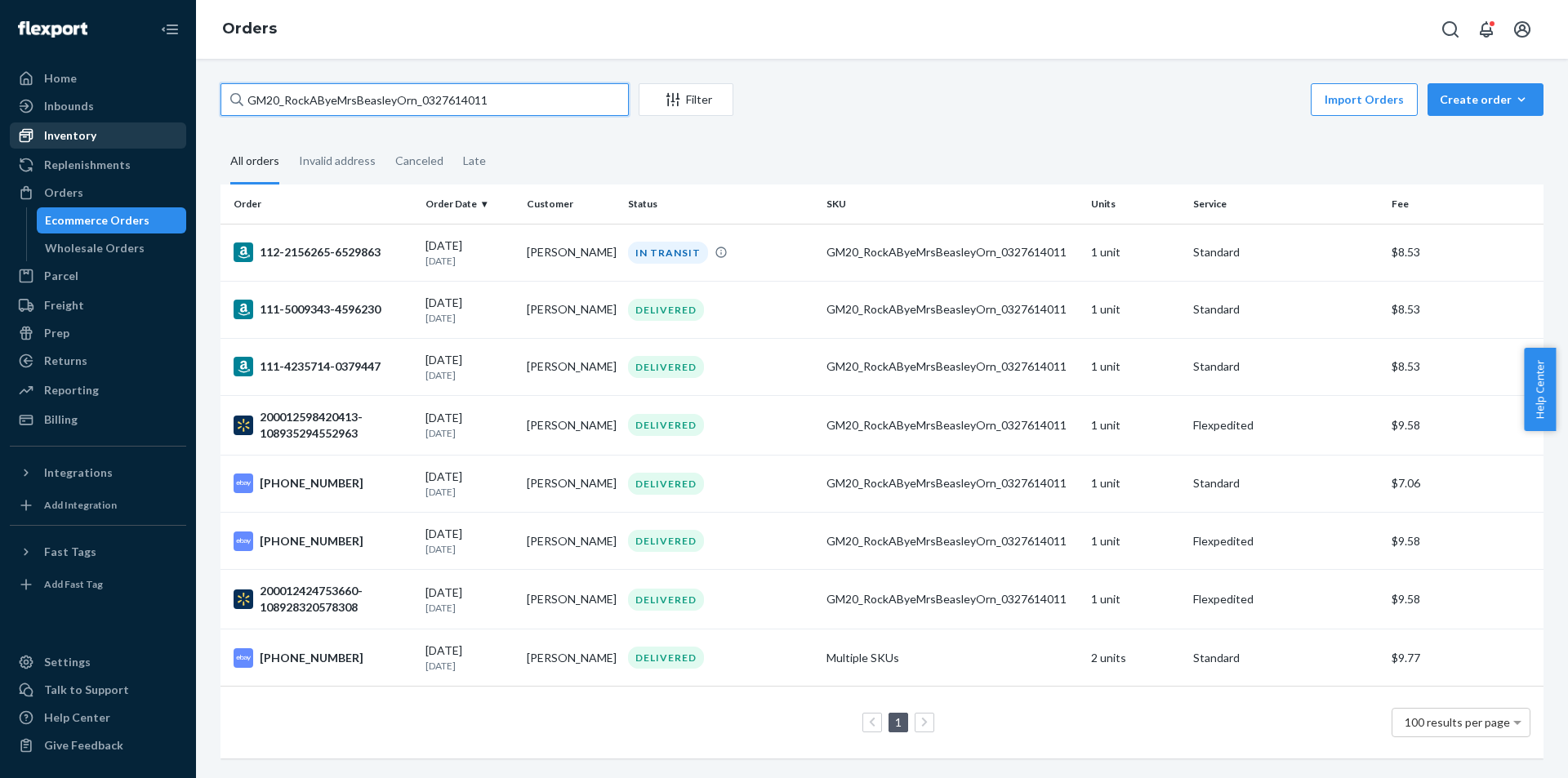
type input "GM20_RockAByeMrsBeasleyOrn_0327614011"
click at [98, 141] on div "Inventory" at bounding box center [98, 136] width 174 height 22
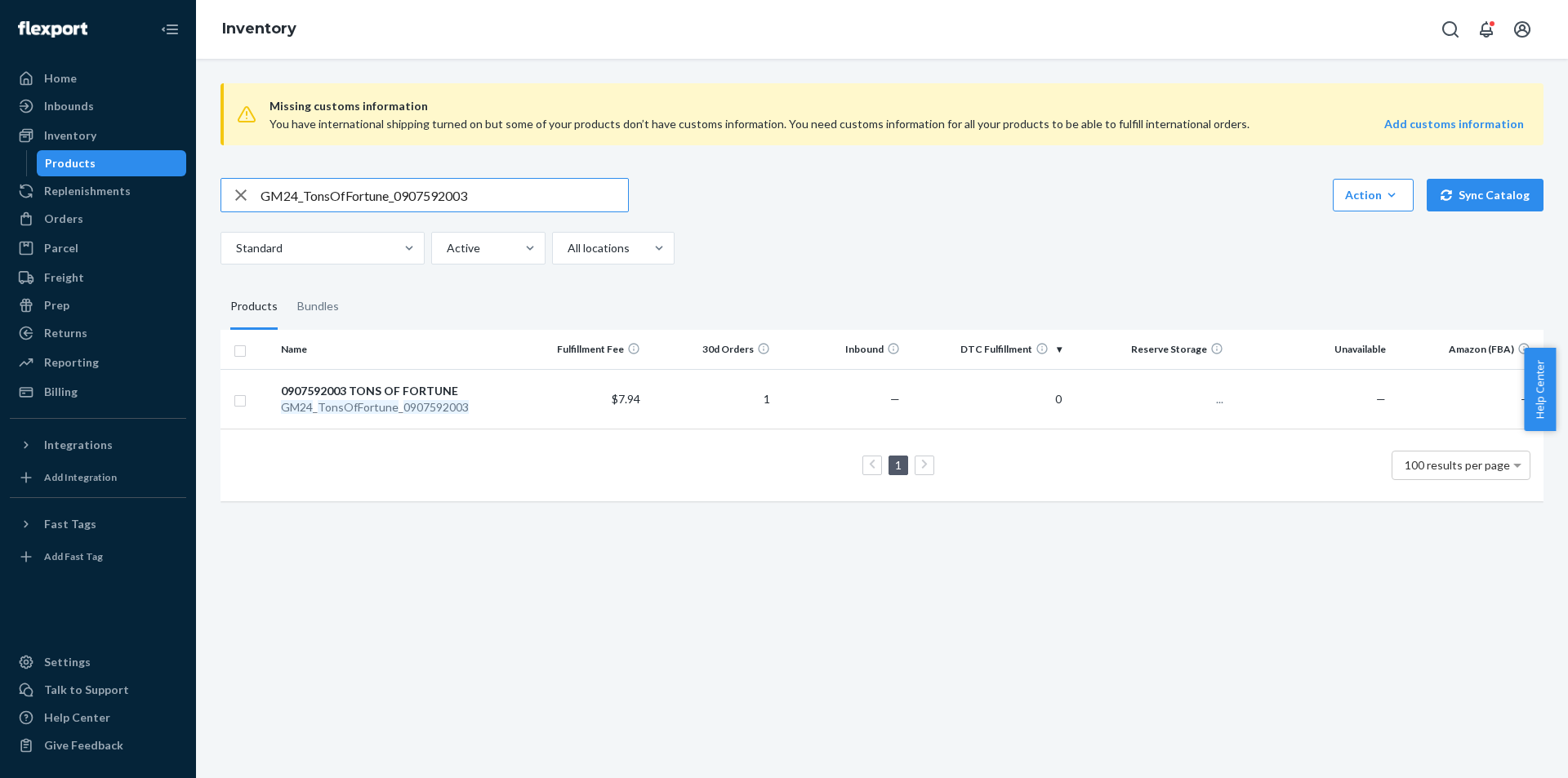
click at [501, 194] on input "GM24_TonsOfFortune_0907592003" at bounding box center [445, 195] width 368 height 33
type input "GM20_RockAByeMrsBeasleyOrn_0327614011"
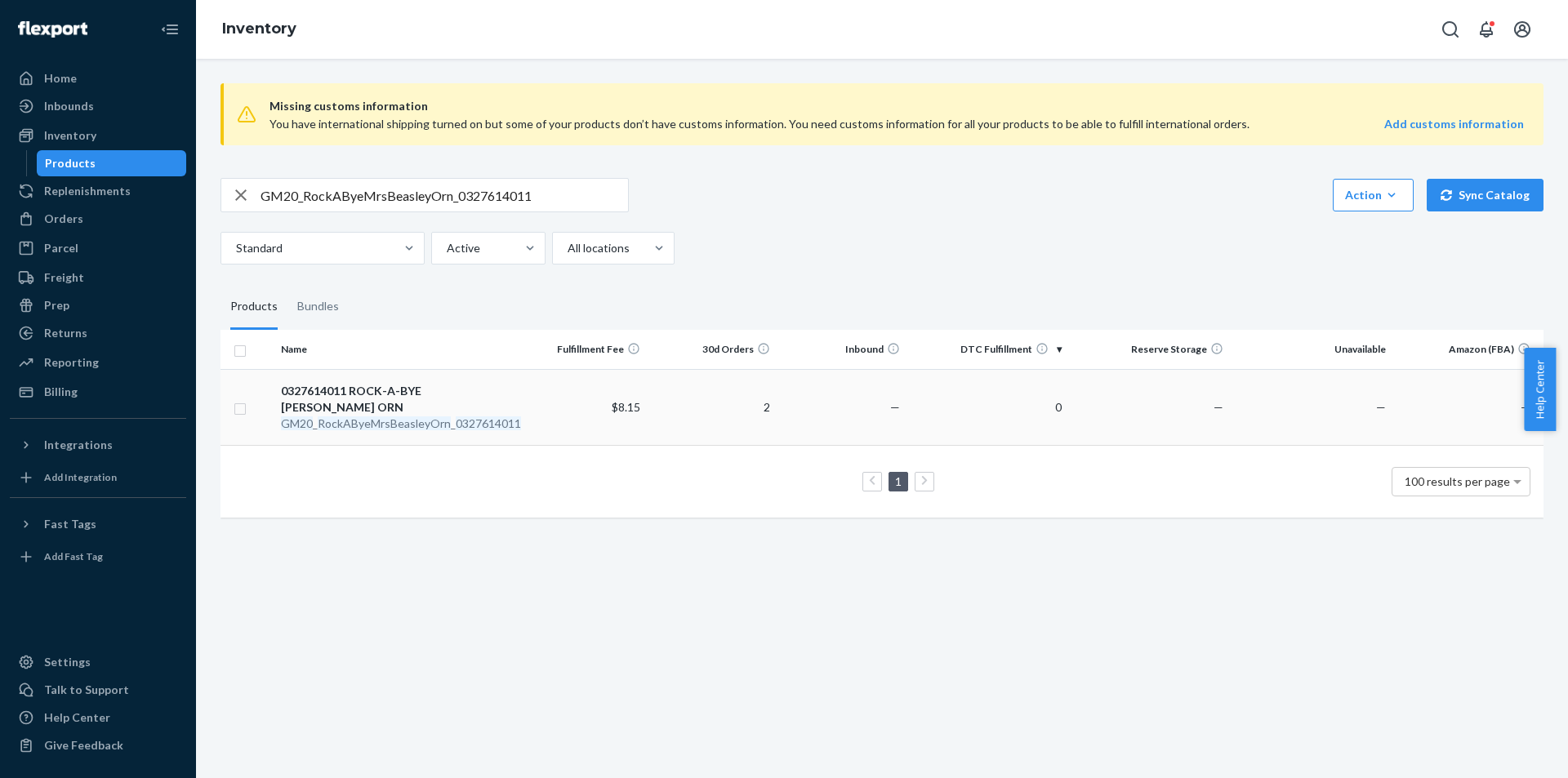
click at [438, 417] on em "RockAByeMrsBeasleyOrn" at bounding box center [384, 423] width 133 height 14
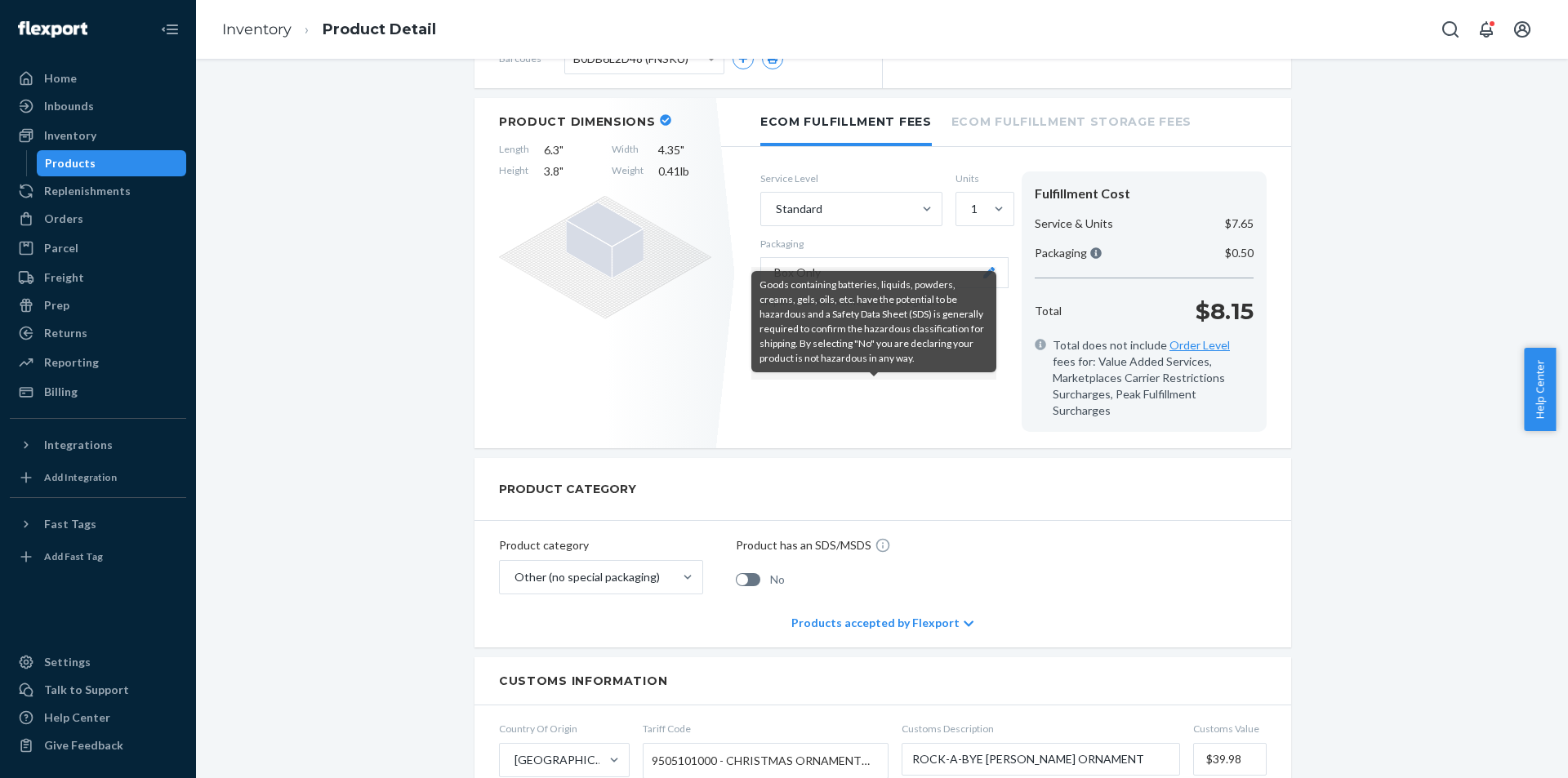
scroll to position [49, 0]
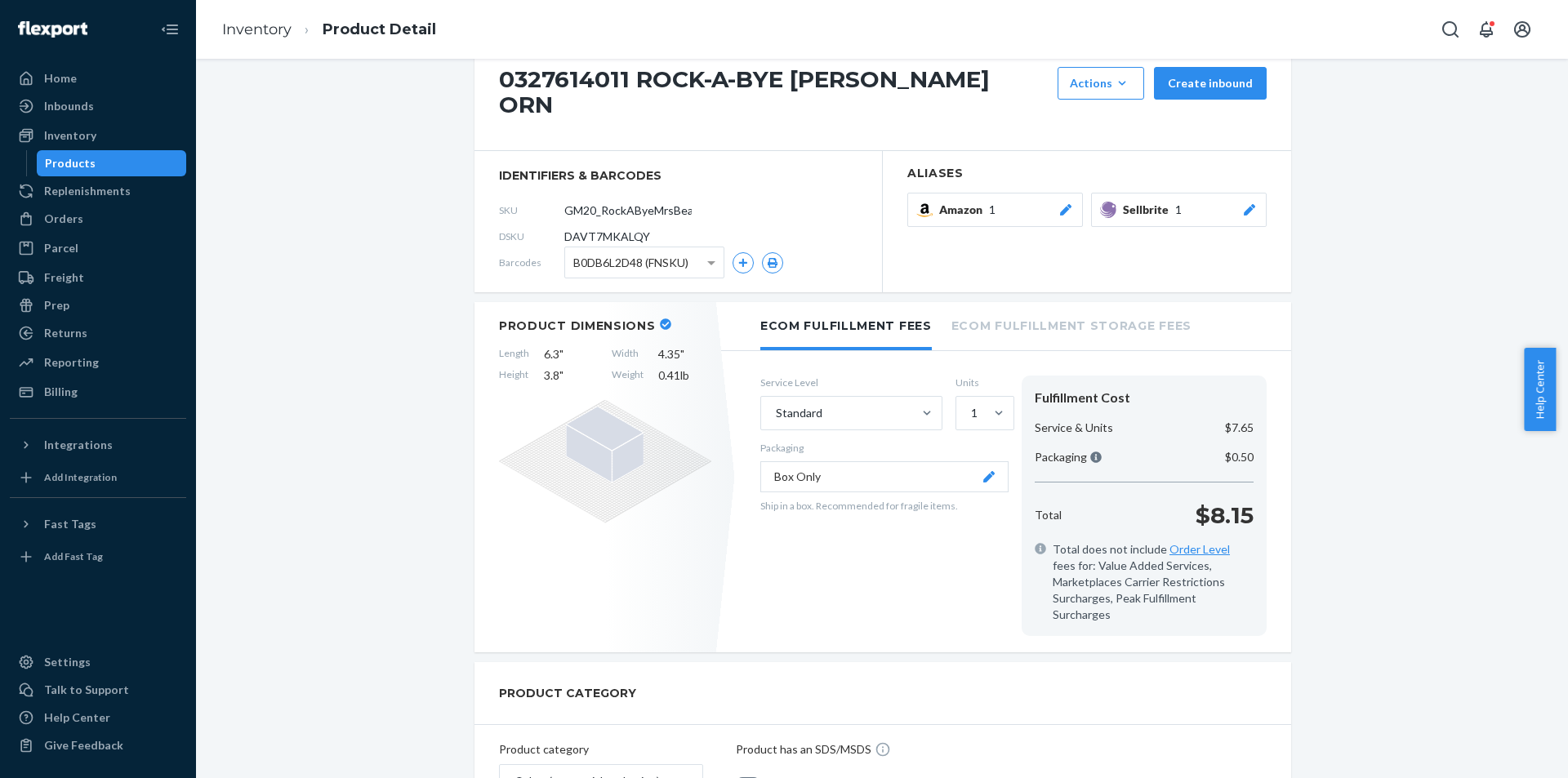
click at [85, 160] on div "Products" at bounding box center [70, 163] width 51 height 16
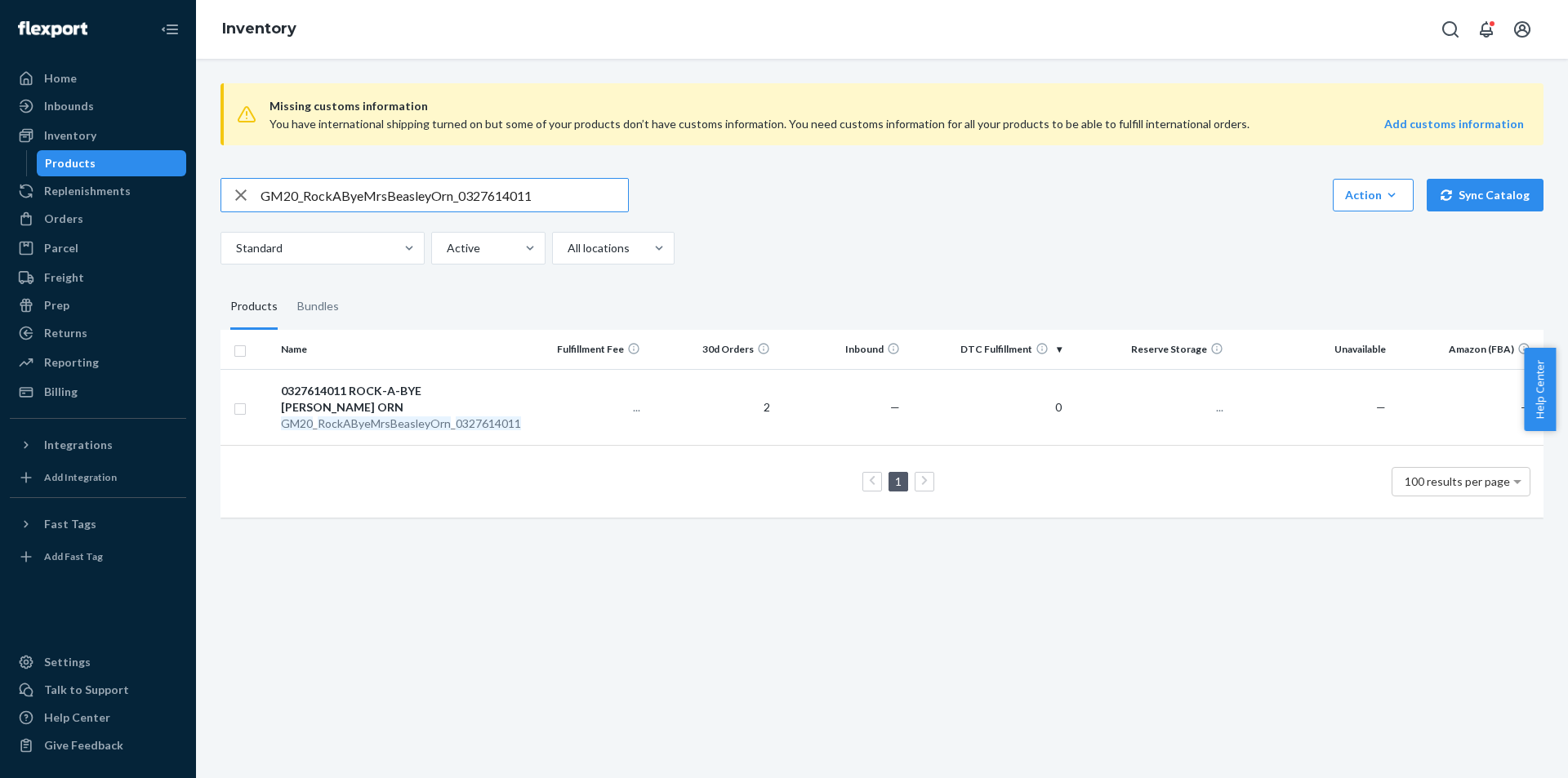
click at [570, 191] on input "GM20_RockAByeMrsBeasleyOrn_0327614011" at bounding box center [445, 195] width 368 height 33
type input "GM2028_Sacred_Heart_of_Jesus_0116750001"
click at [415, 415] on div "GM2028 _ Sacred _ Heart _ of _ [PERSON_NAME] _ 0116750001" at bounding box center [395, 423] width 231 height 16
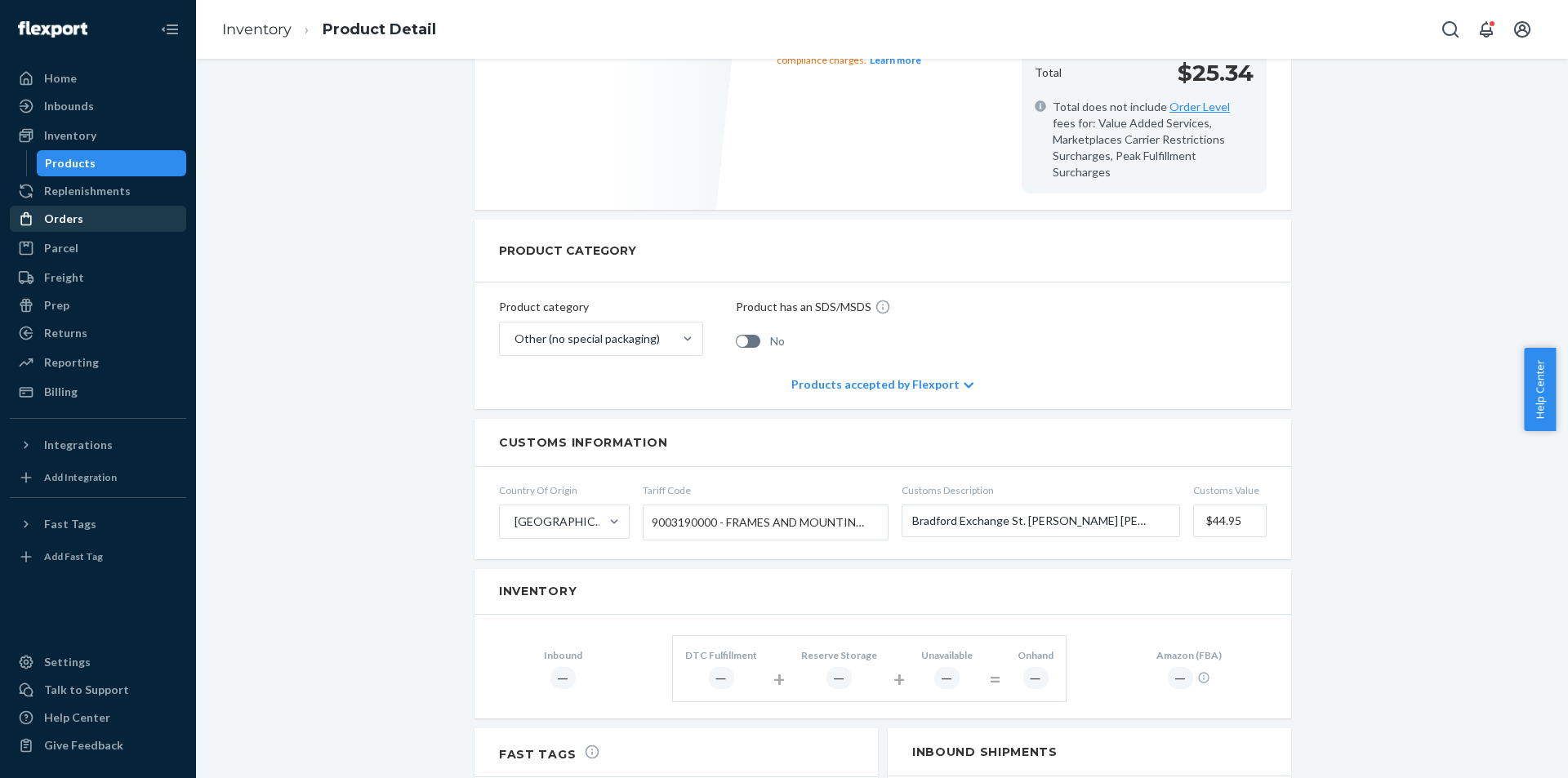
scroll to position [408, 0]
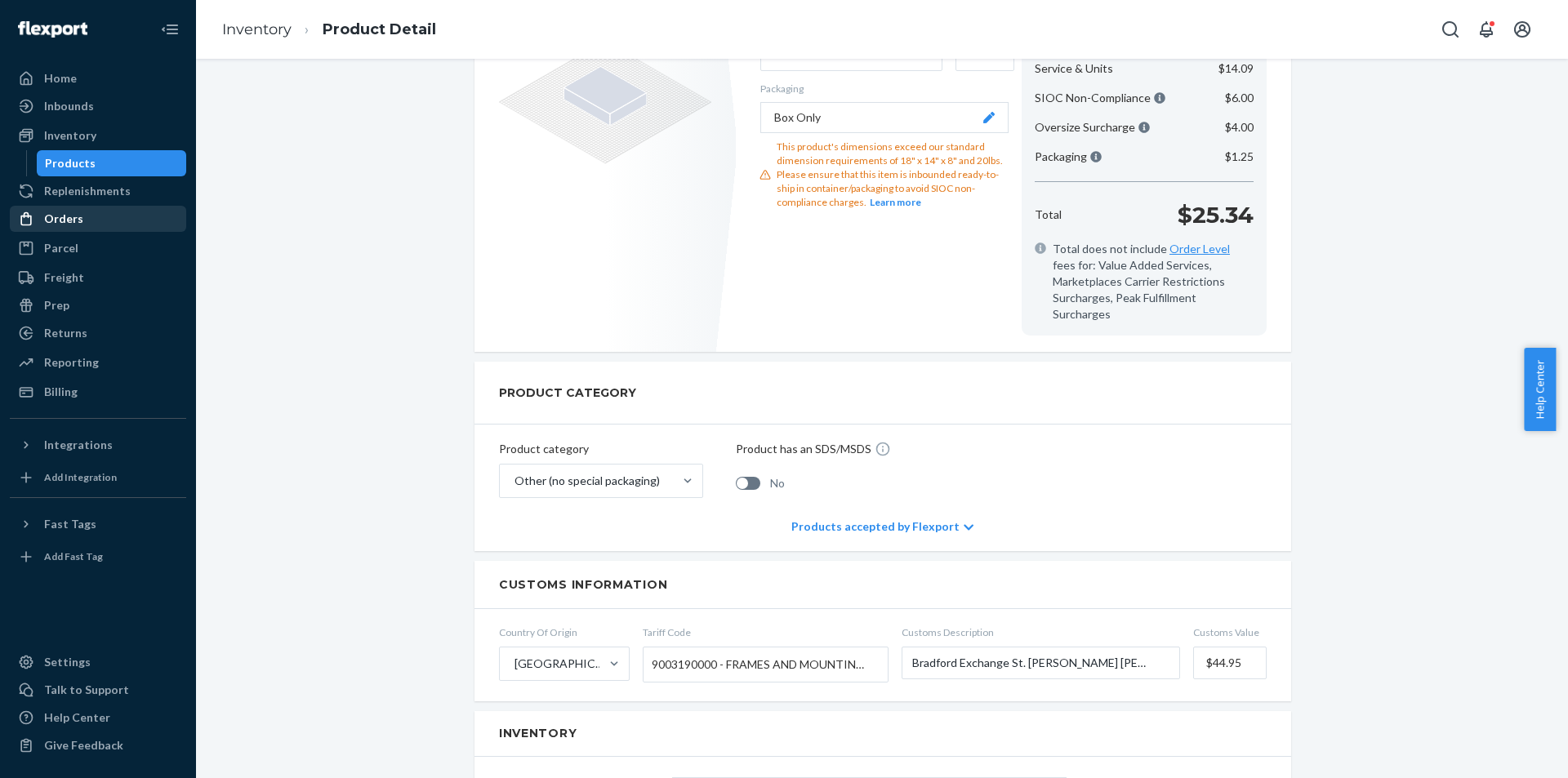
click at [73, 227] on div "Orders" at bounding box center [98, 218] width 174 height 22
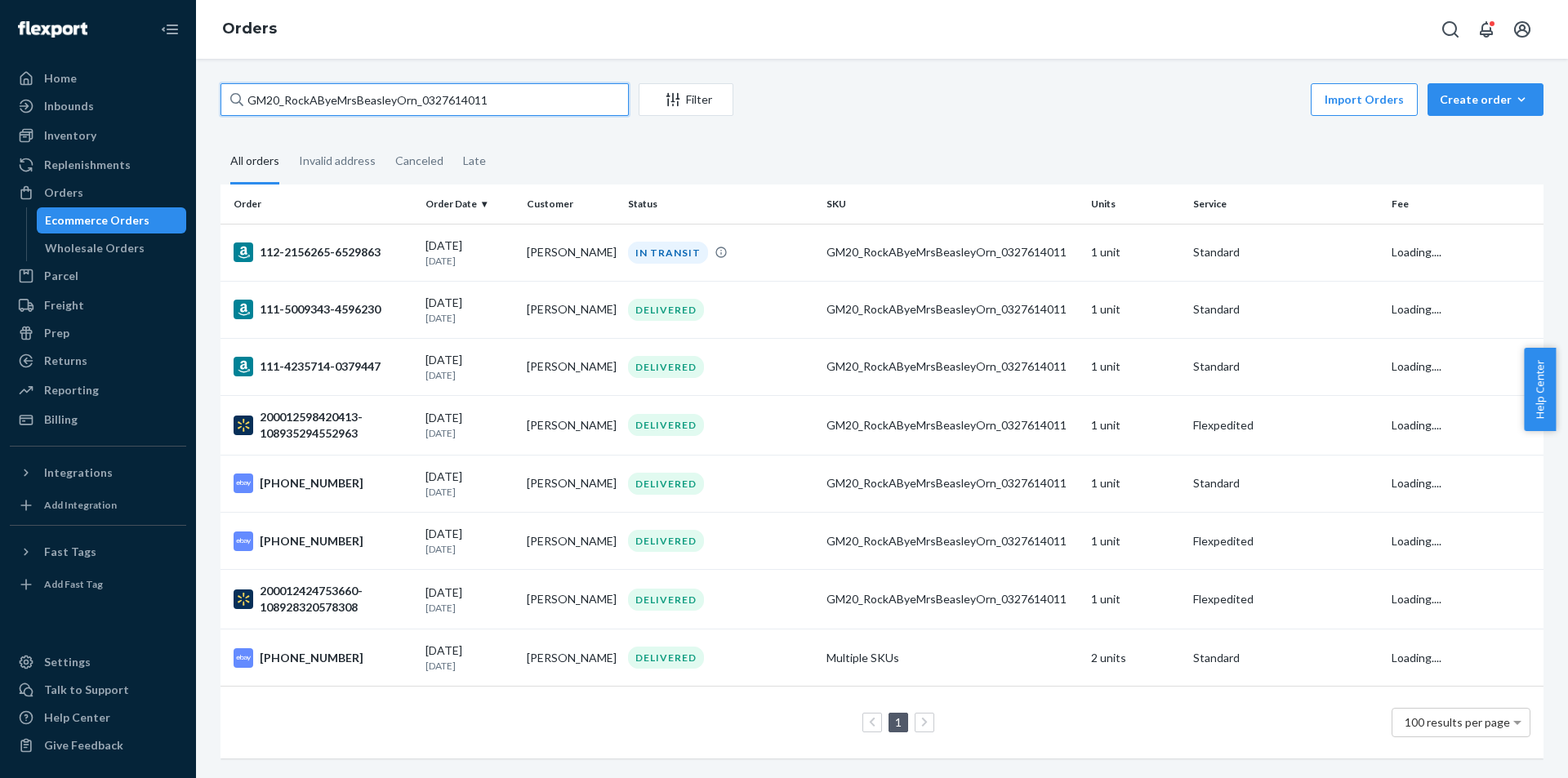
click at [556, 98] on input "GM20_RockAByeMrsBeasleyOrn_0327614011" at bounding box center [424, 99] width 408 height 33
paste input "28_Sacred_Heart_of_Jesus_011675000"
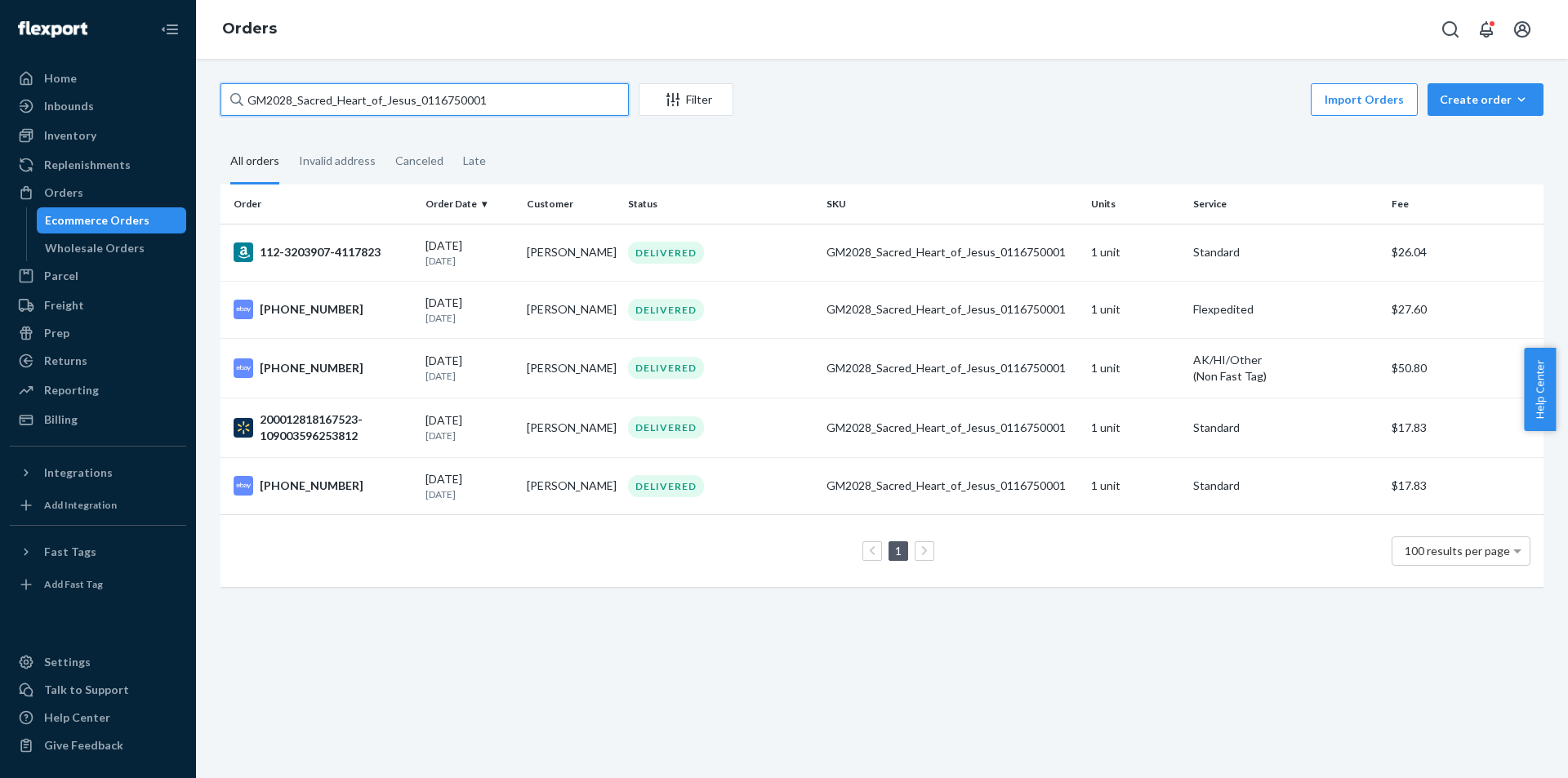
click at [508, 96] on input "GM2028_Sacred_Heart_of_Jesus_0116750001" at bounding box center [424, 99] width 408 height 33
paste input "8792_Charlie_Doll_0300004"
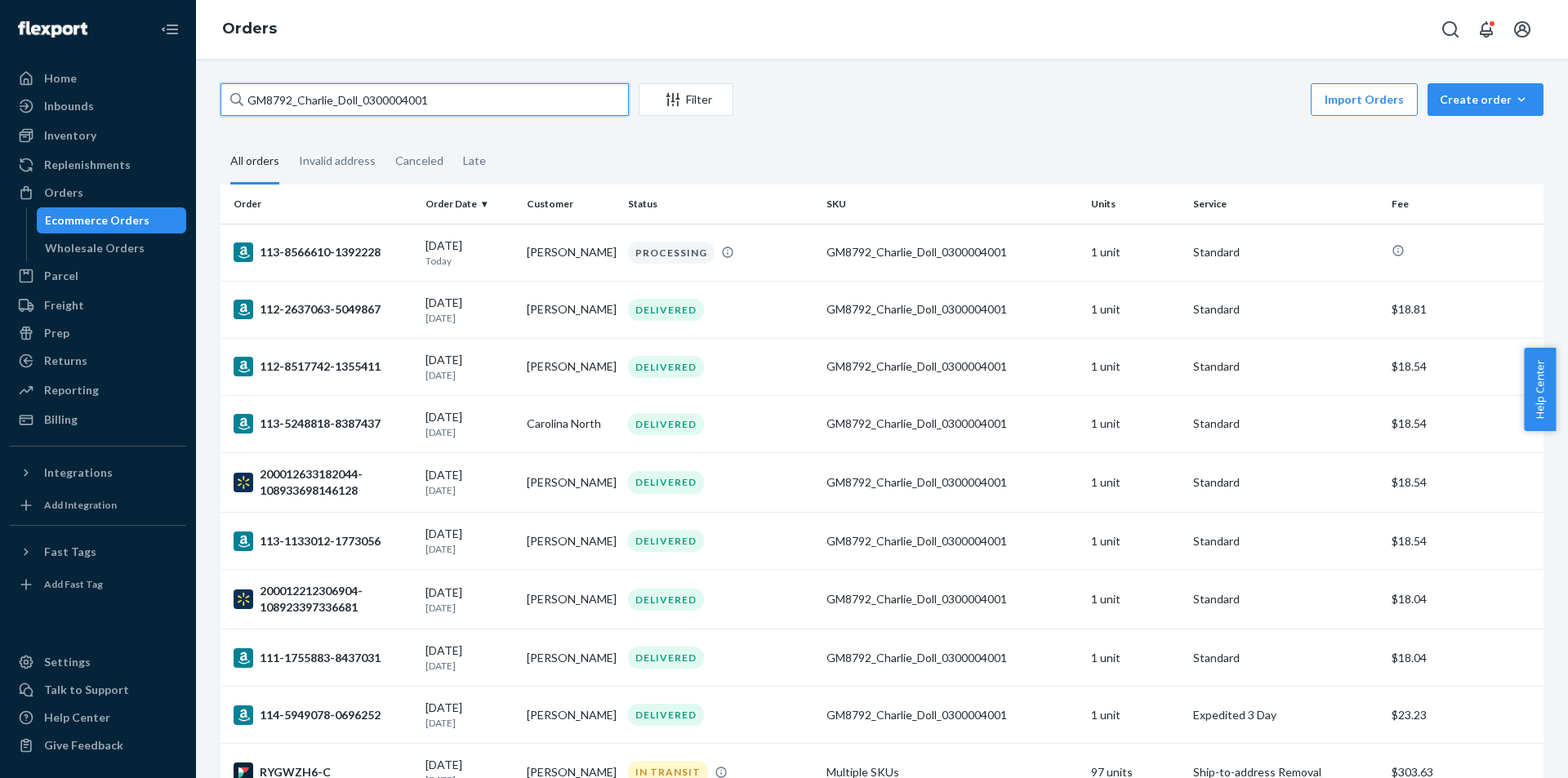
click at [498, 113] on input "GM8792_Charlie_Doll_0300004001" at bounding box center [424, 99] width 408 height 33
paste input "76_Ethan_0302924003"
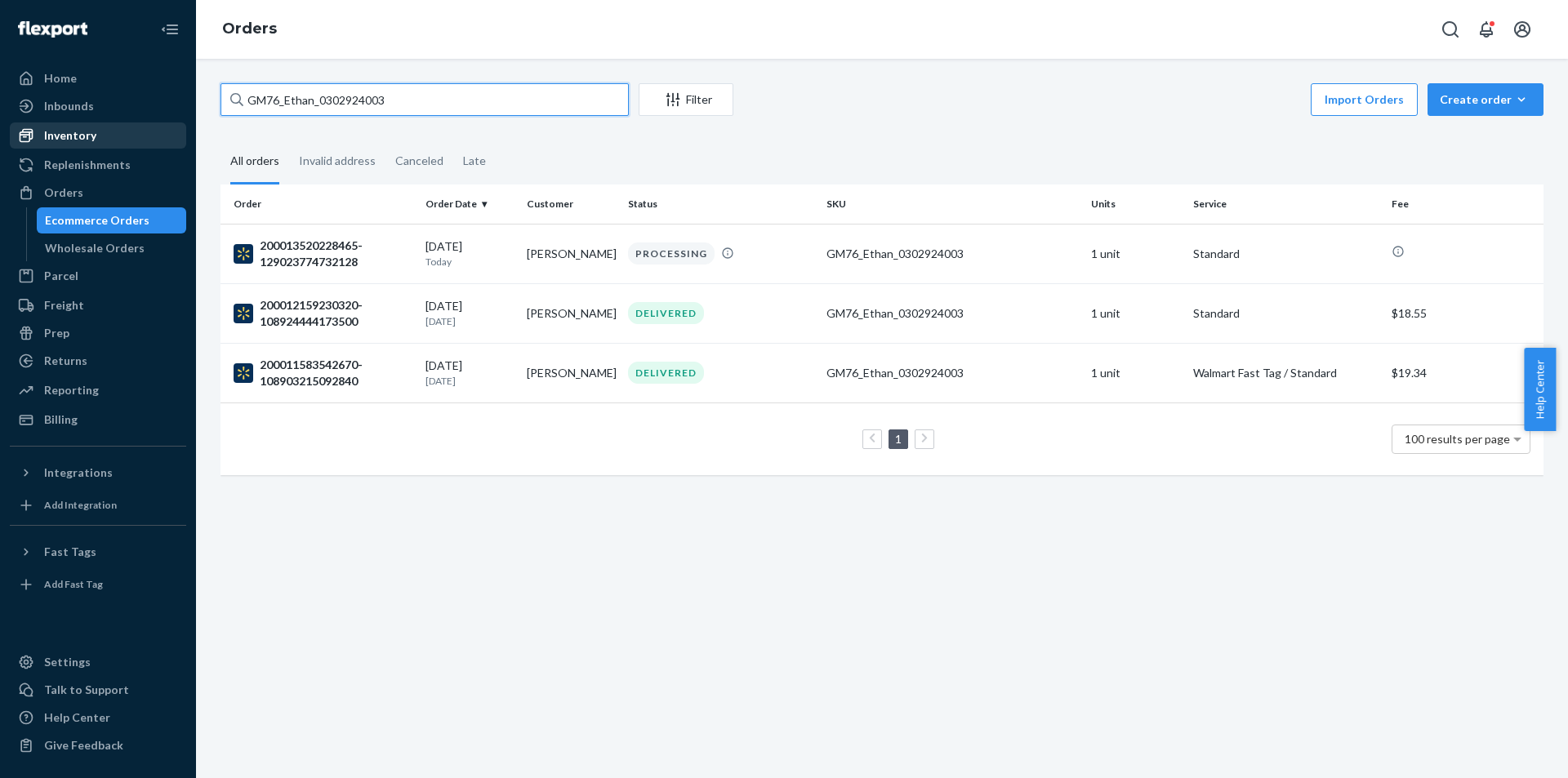
type input "GM76_Ethan_0302924003"
click at [83, 139] on div "Inventory" at bounding box center [70, 136] width 53 height 16
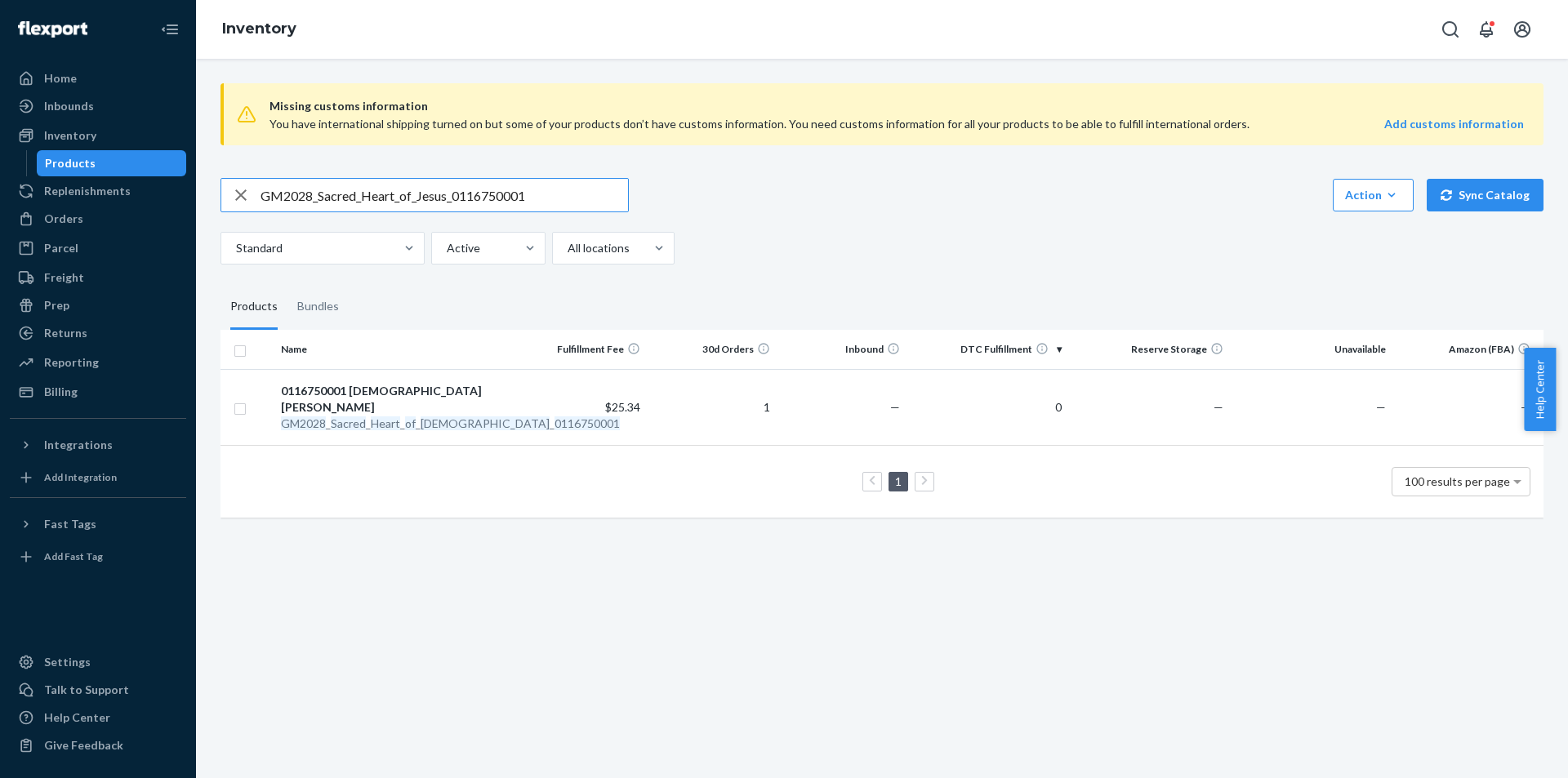
click at [454, 203] on input "GM2028_Sacred_Heart_of_Jesus_0116750001" at bounding box center [445, 195] width 368 height 33
type input "GM76_Ethan_0302924003"
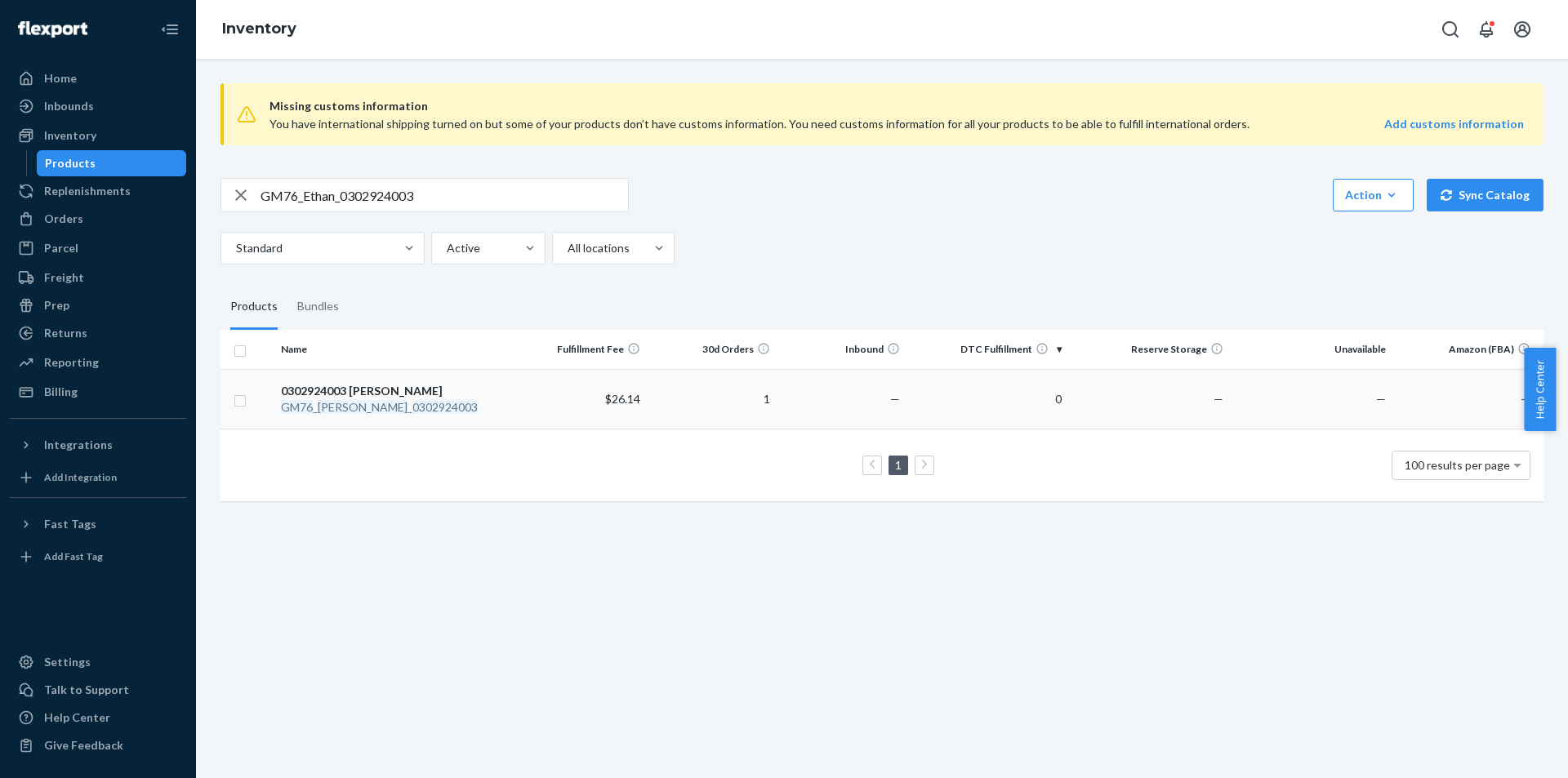
click at [413, 405] on em "0302924003" at bounding box center [446, 408] width 66 height 14
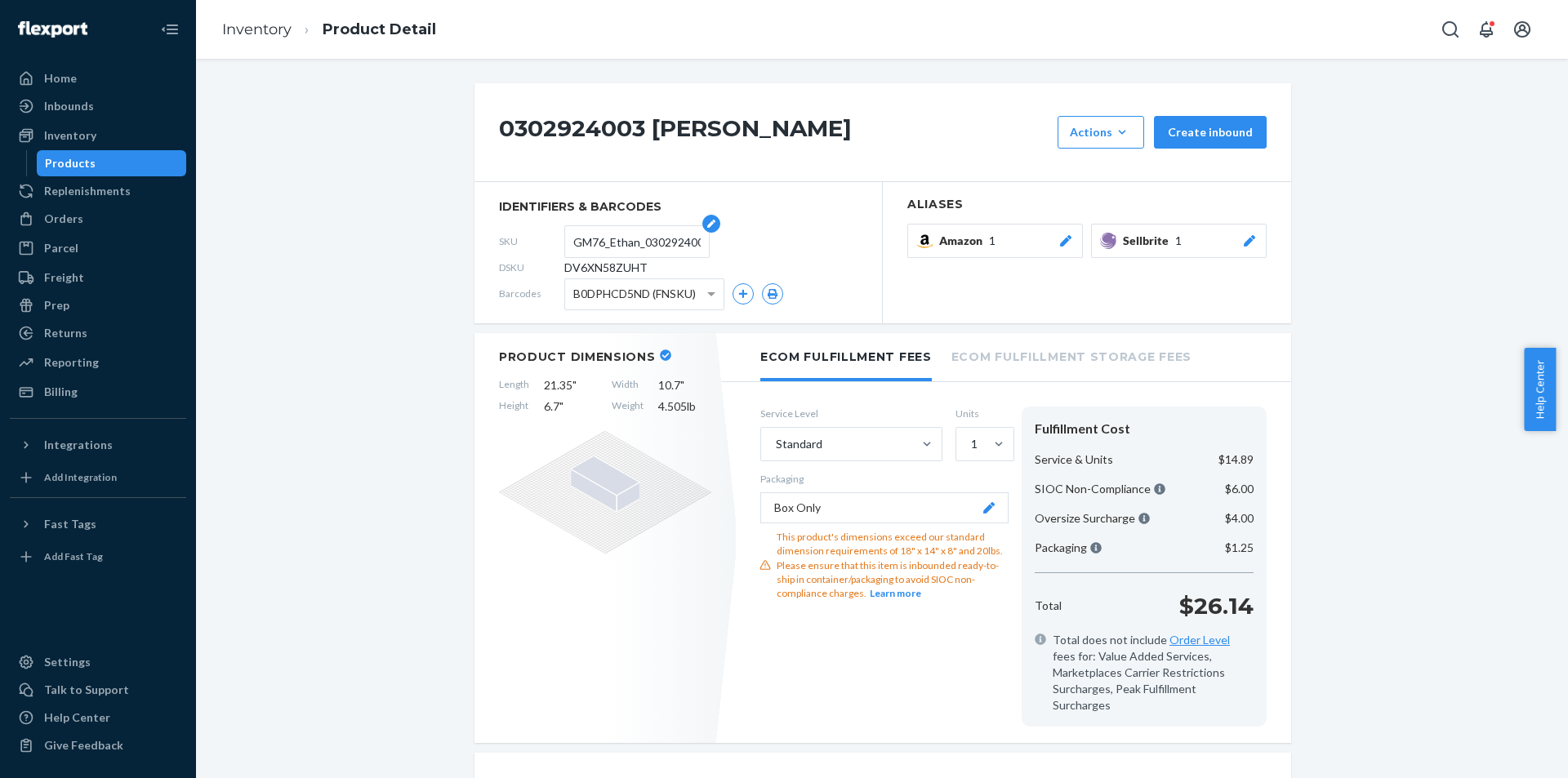
click at [611, 237] on input "GM76_Ethan_0302924003" at bounding box center [637, 242] width 128 height 31
click at [120, 156] on div "Products" at bounding box center [111, 163] width 147 height 22
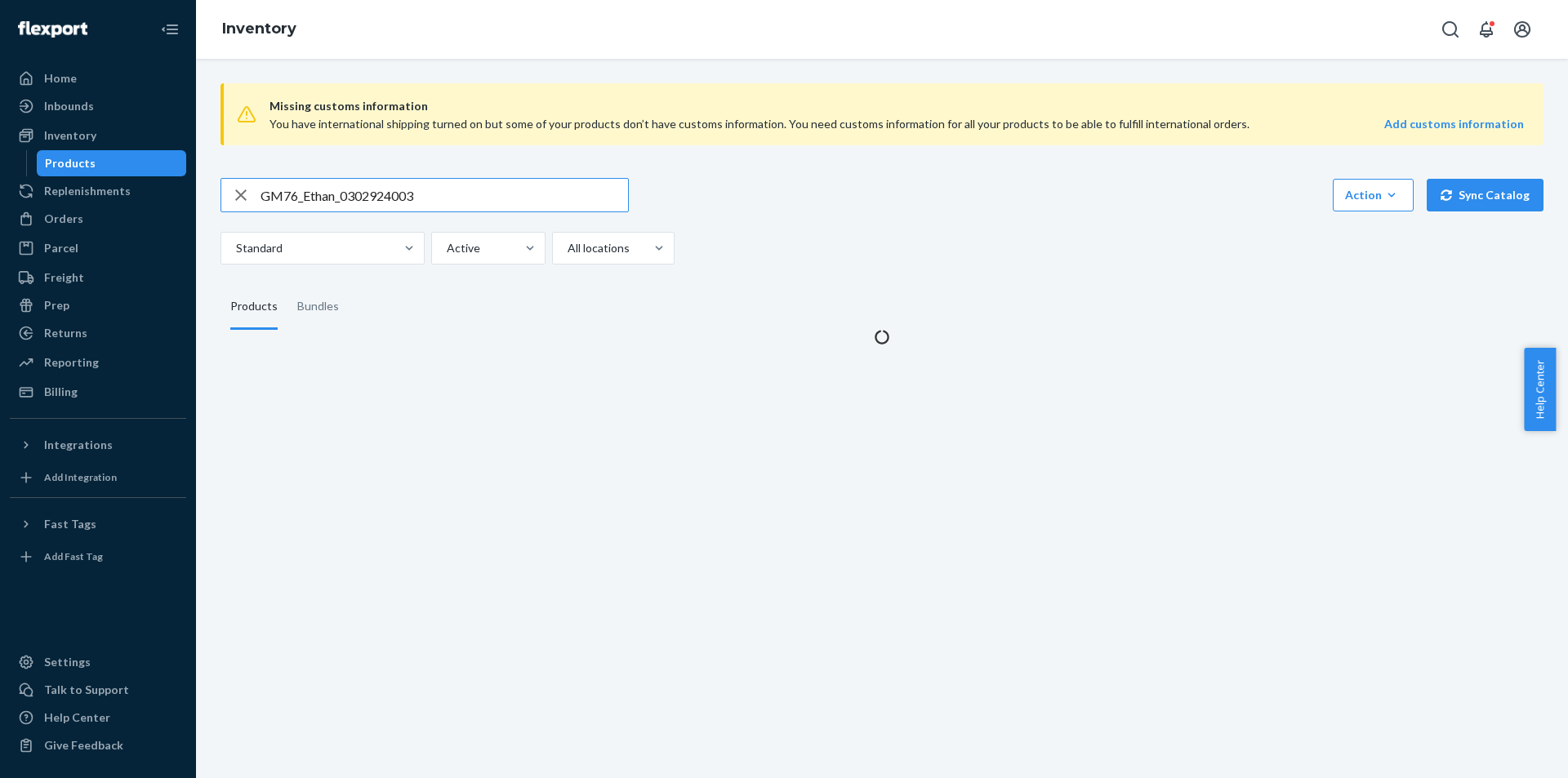
click at [472, 191] on input "GM76_Ethan_0302924003" at bounding box center [445, 195] width 368 height 33
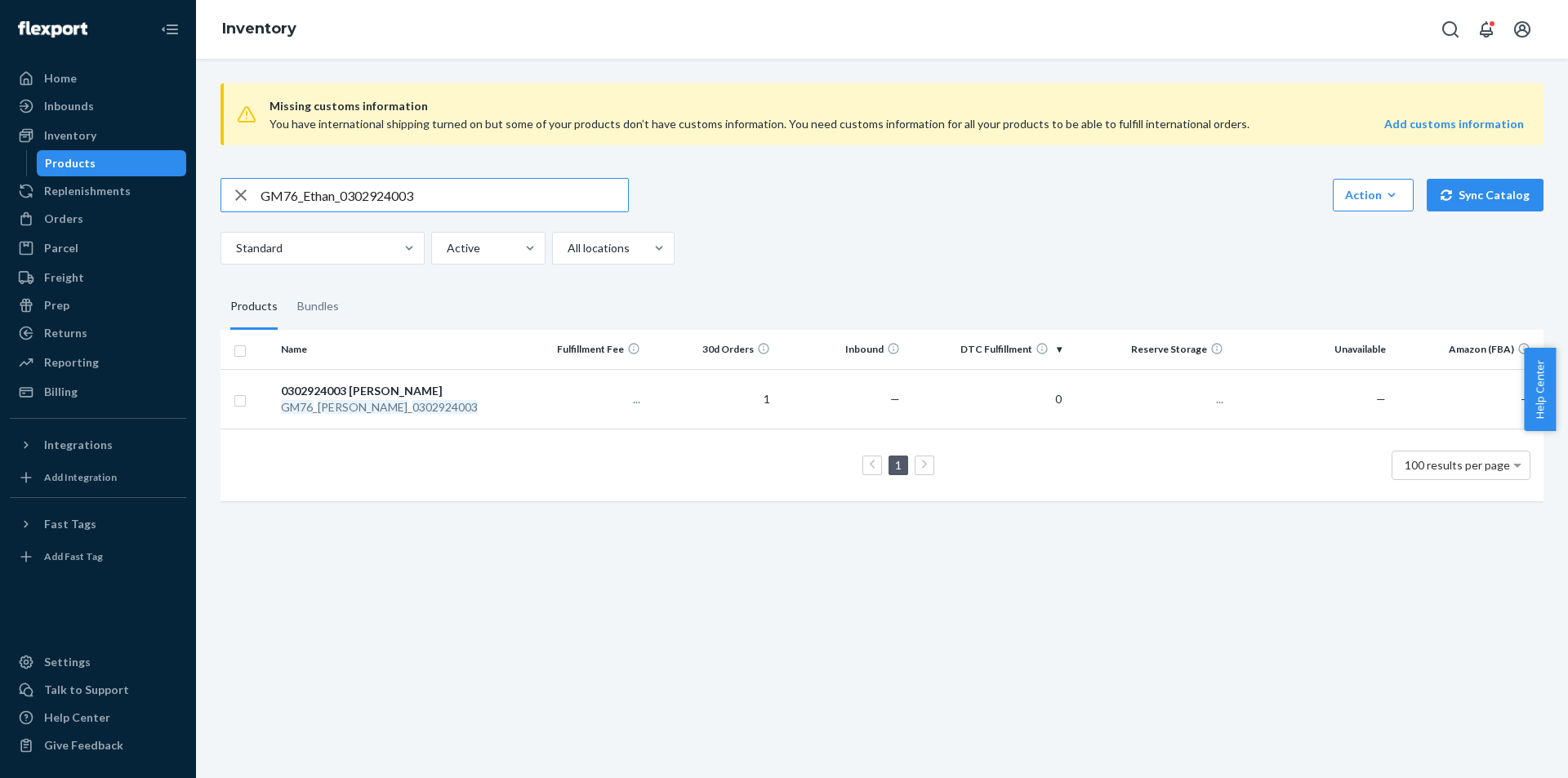
click at [472, 191] on input "GM76_Ethan_0302924003" at bounding box center [445, 195] width 368 height 33
type input "ZR4990_Energetically_NY_Elixir_1x_100ML"
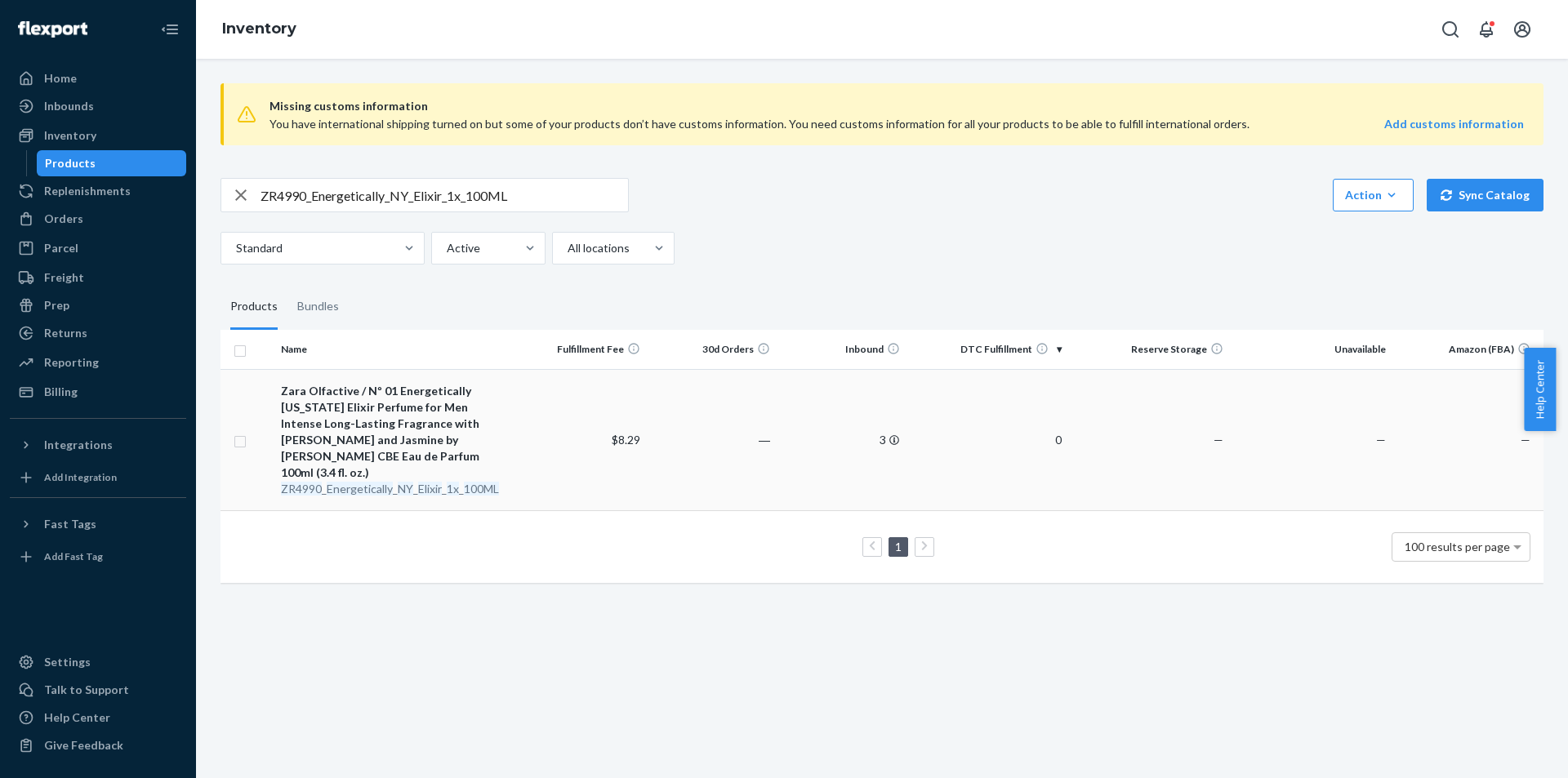
click at [467, 482] on em "100ML" at bounding box center [481, 489] width 35 height 14
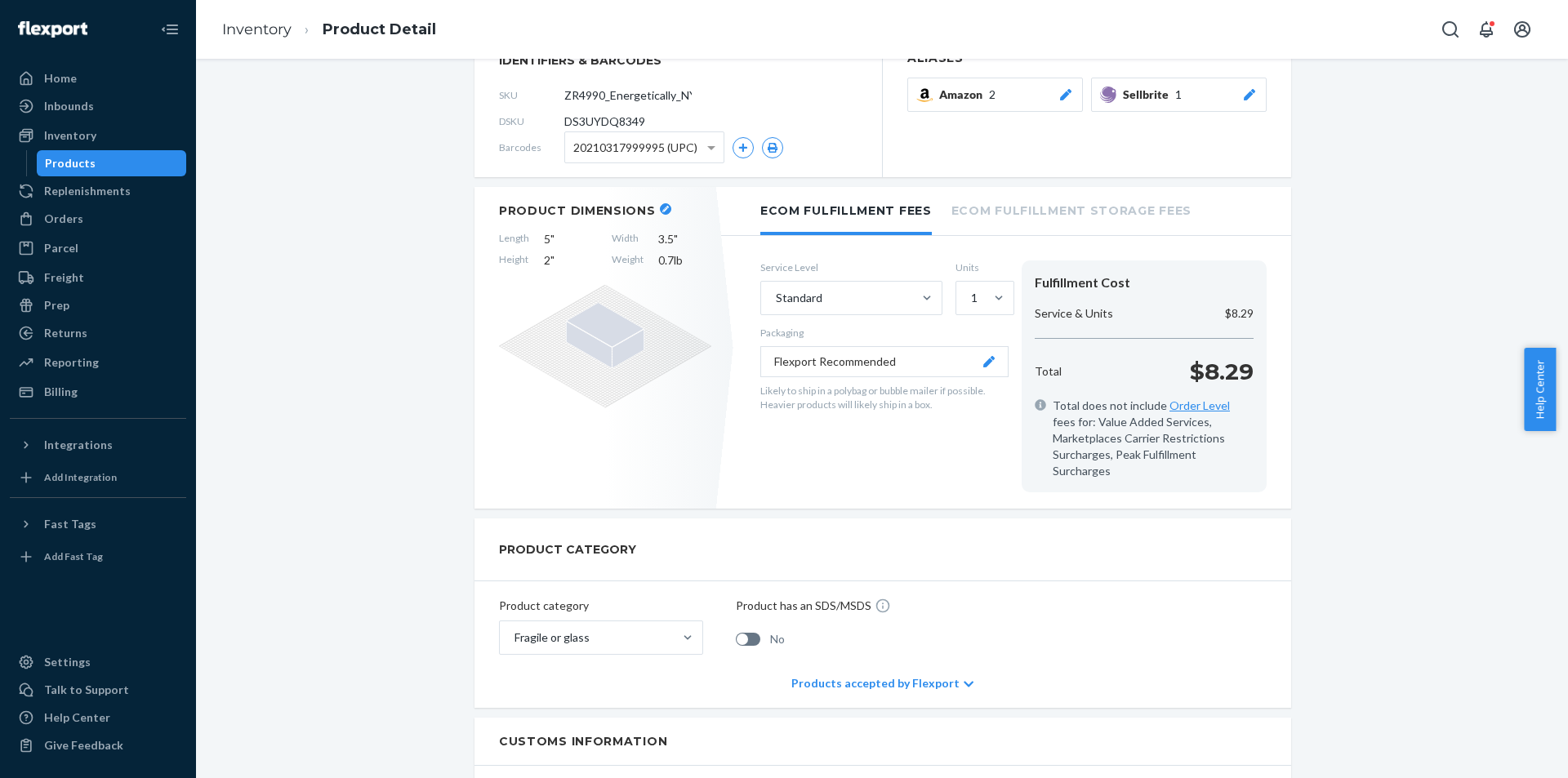
scroll to position [245, 0]
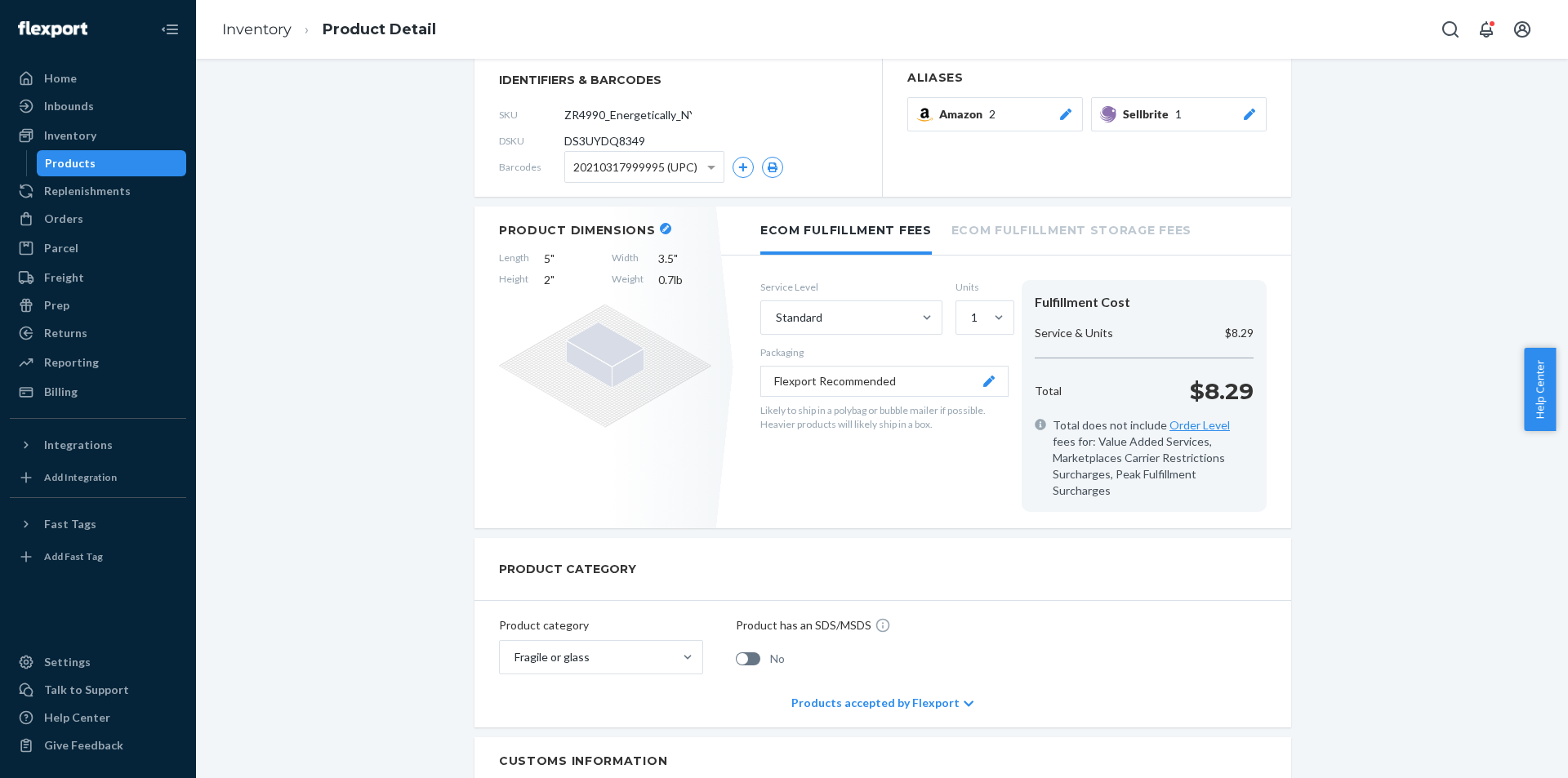
click at [157, 159] on div "Products" at bounding box center [111, 163] width 147 height 22
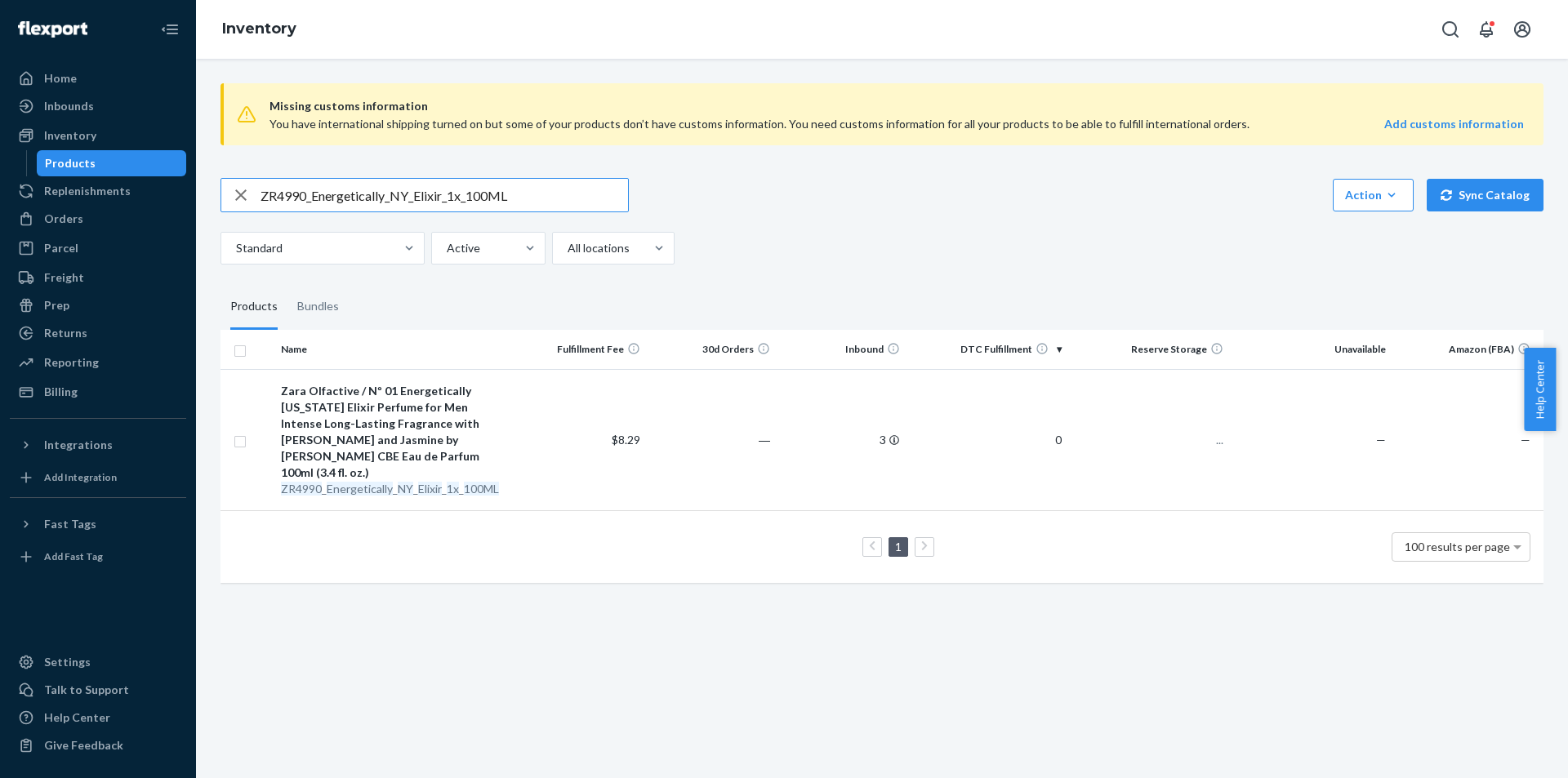
click at [536, 194] on input "ZR4990_Energetically_NY_Elixir_1x_100ML" at bounding box center [445, 195] width 368 height 33
type input "ZR2990_GreenSavage_SummerSet_EDT_2X_90ML"
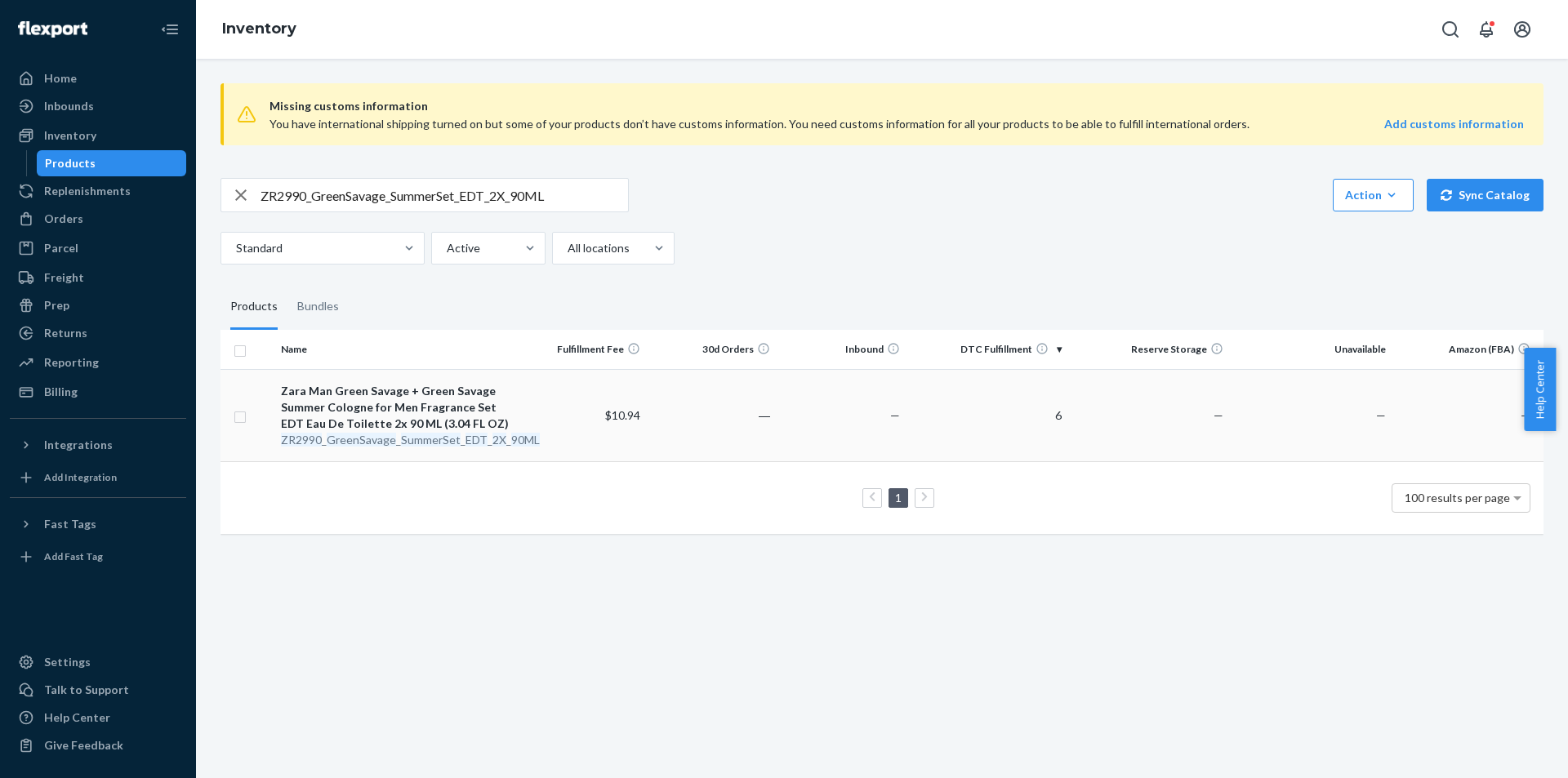
click at [395, 432] on div "ZR2990 _ GreenSavage _ SummerSet _ EDT _ 2X _ 90ML" at bounding box center [395, 440] width 231 height 16
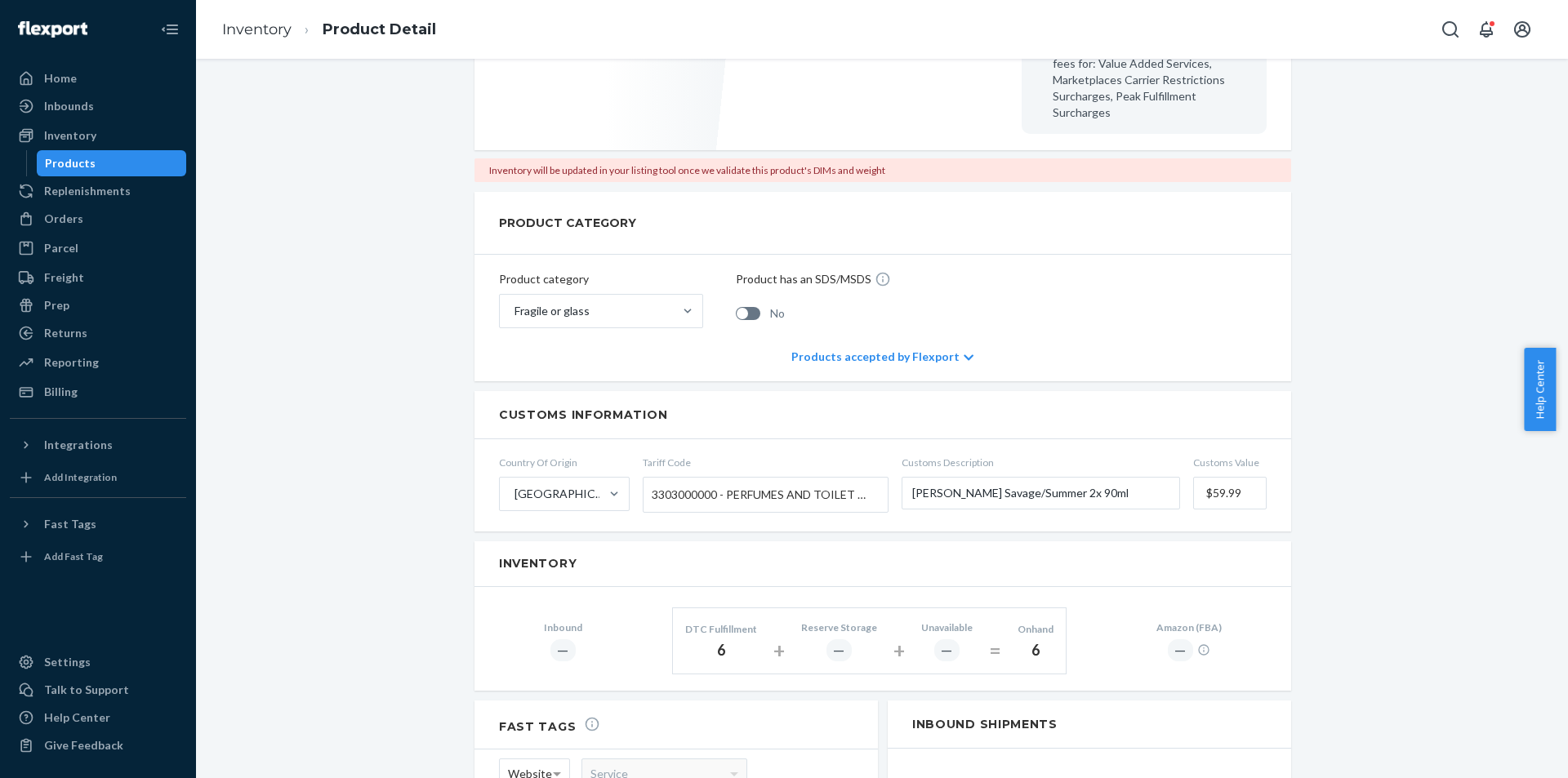
scroll to position [735, 0]
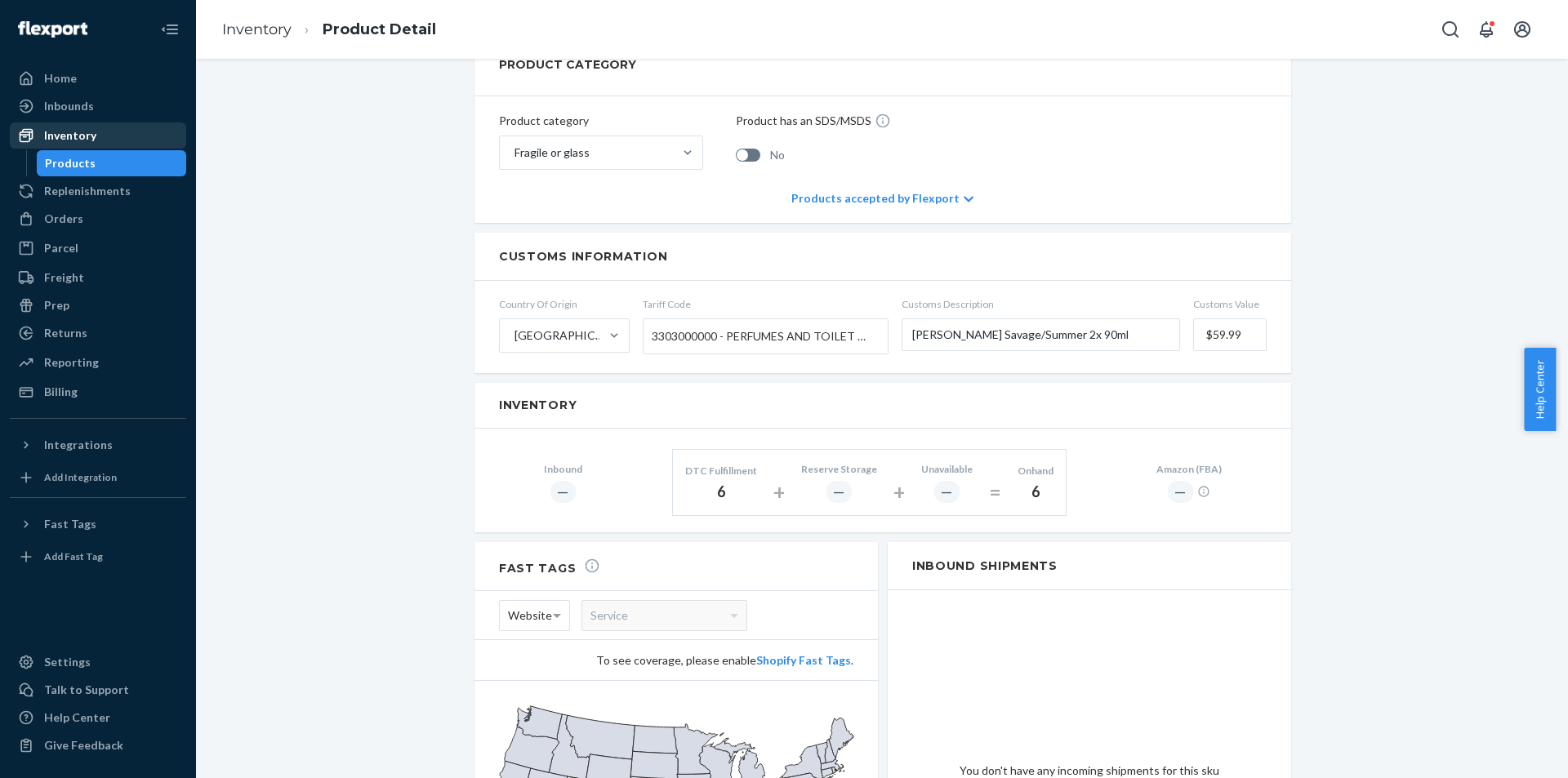
click at [148, 147] on link "Inventory" at bounding box center [98, 136] width 176 height 26
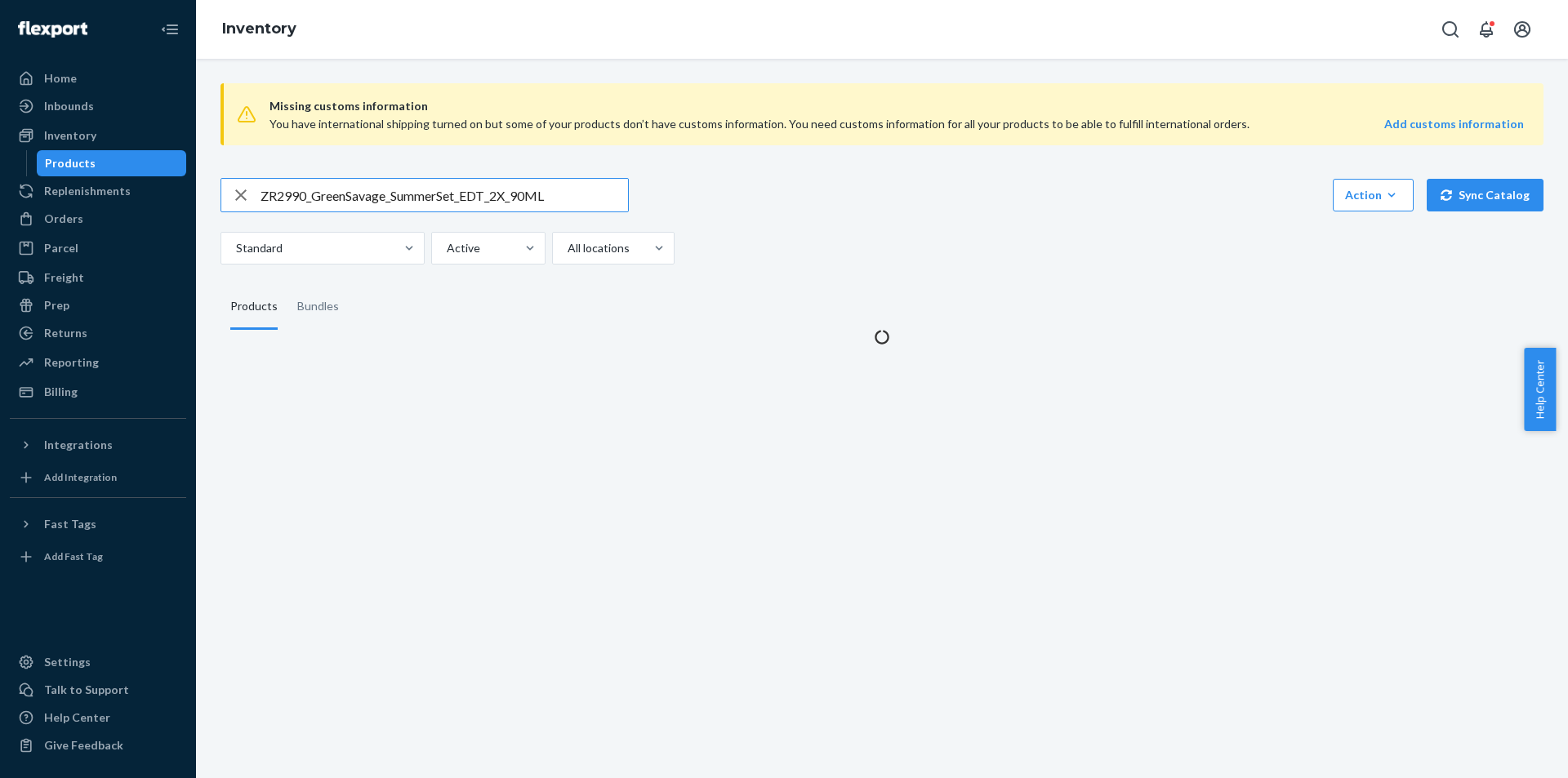
click at [140, 157] on div "Products" at bounding box center [111, 163] width 147 height 22
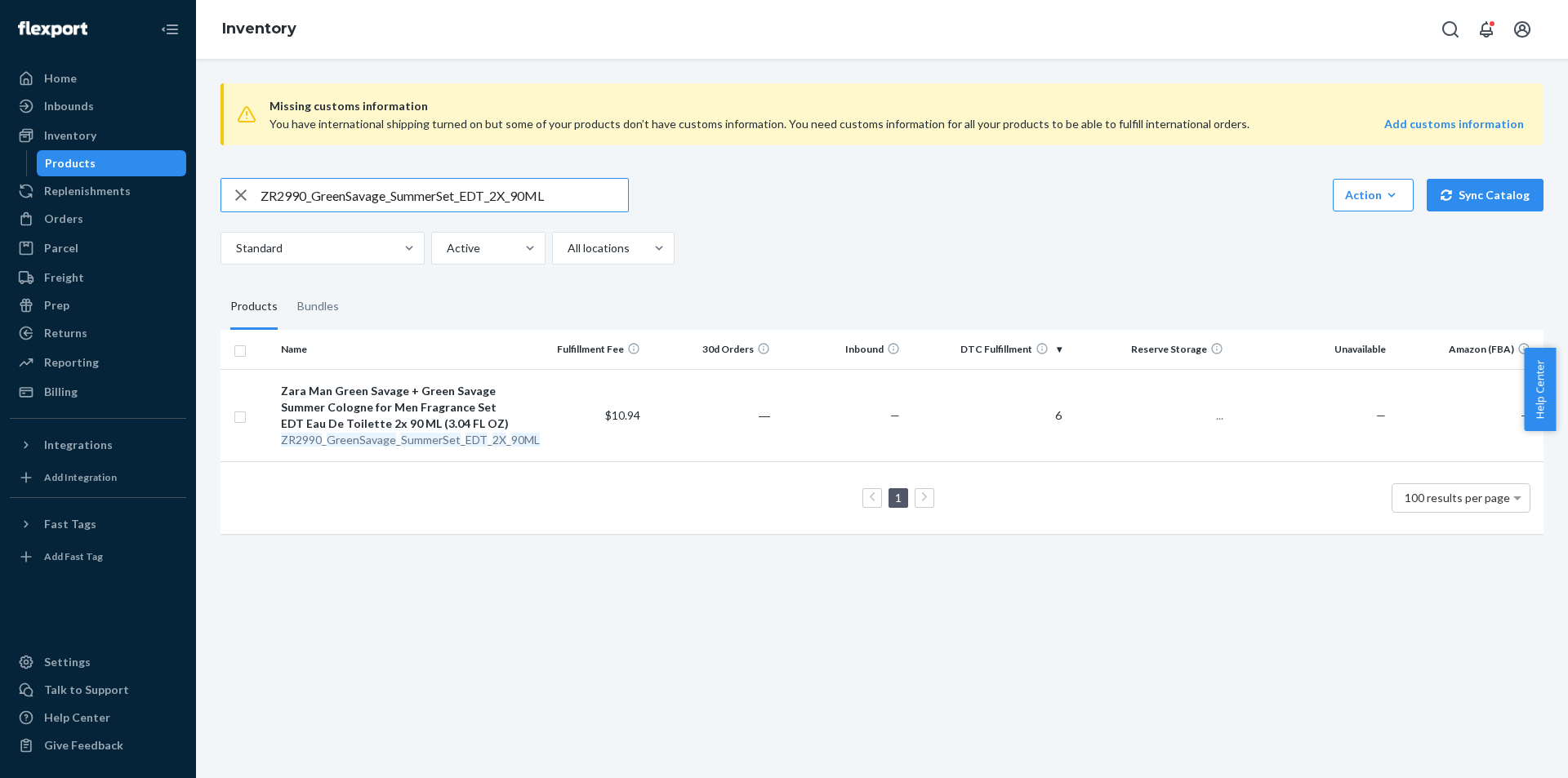
click at [598, 191] on input "ZR2990_GreenSavage_SummerSet_EDT_2X_90ML" at bounding box center [445, 195] width 368 height 33
paste input "GM40_MotherDghtForeverGlobe_0138718001"
type input "GM40_MotherDghtForeverGlobe_0138718001"
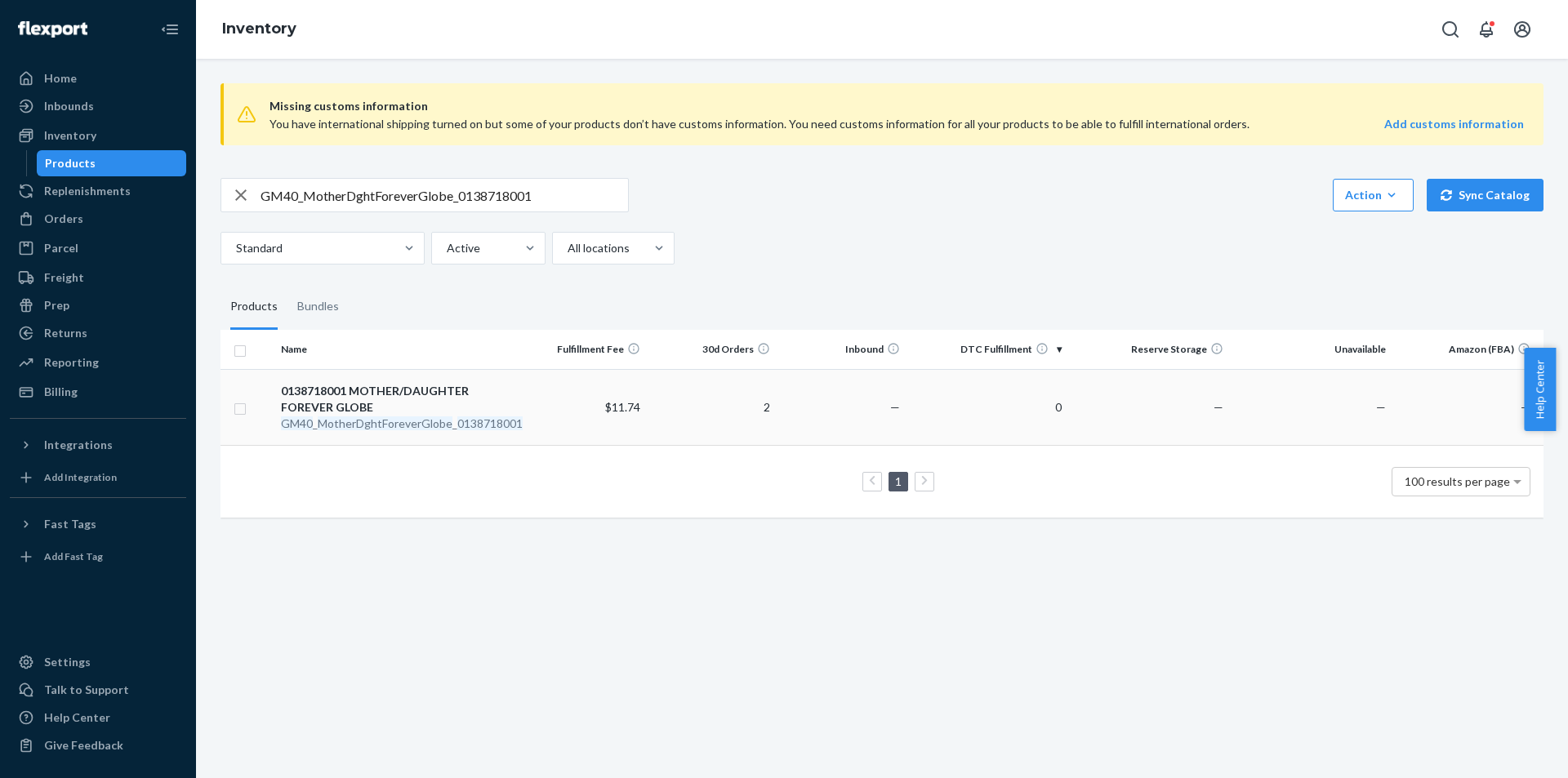
click at [476, 421] on em "0138718001" at bounding box center [490, 423] width 66 height 14
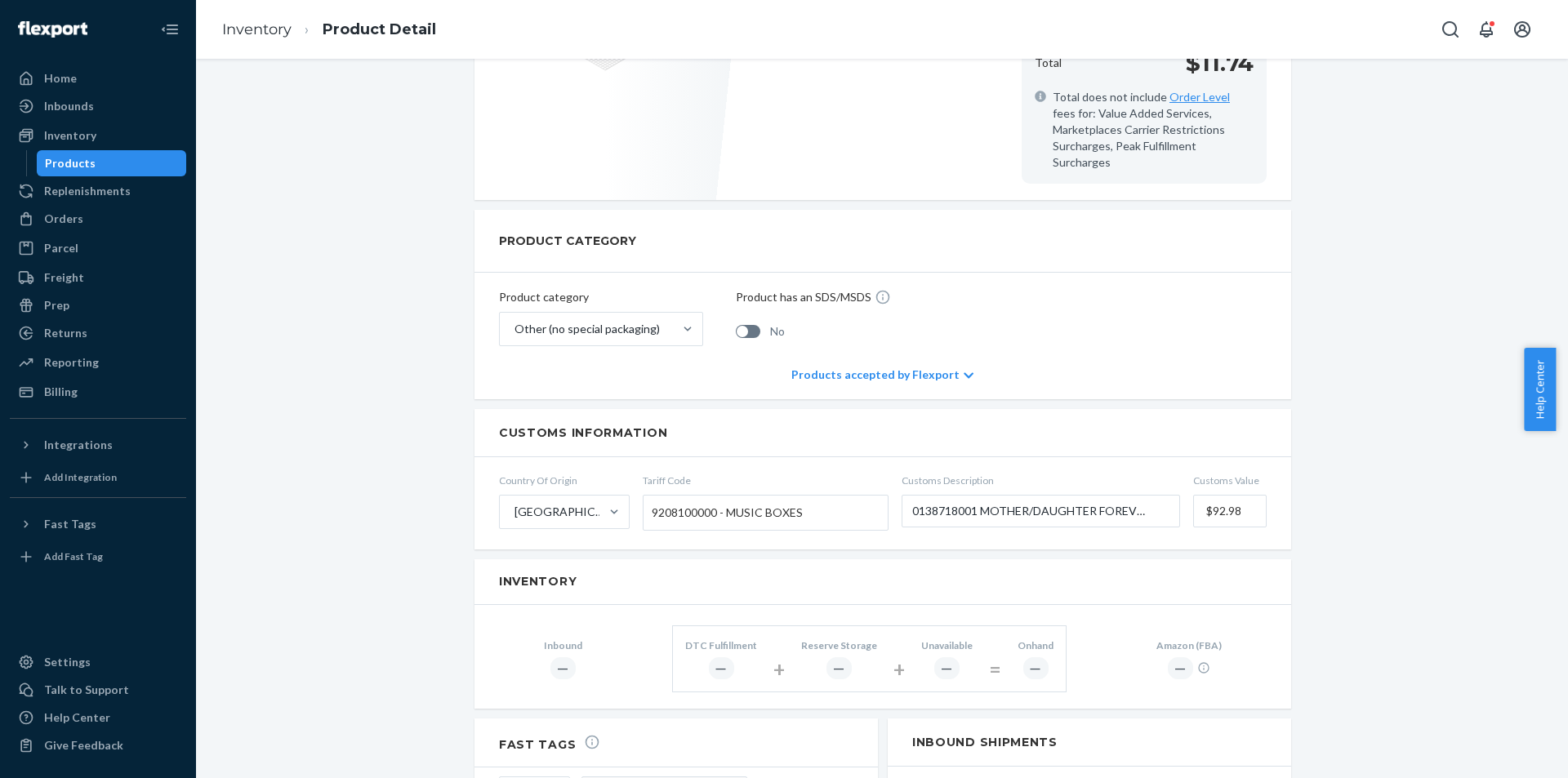
scroll to position [408, 0]
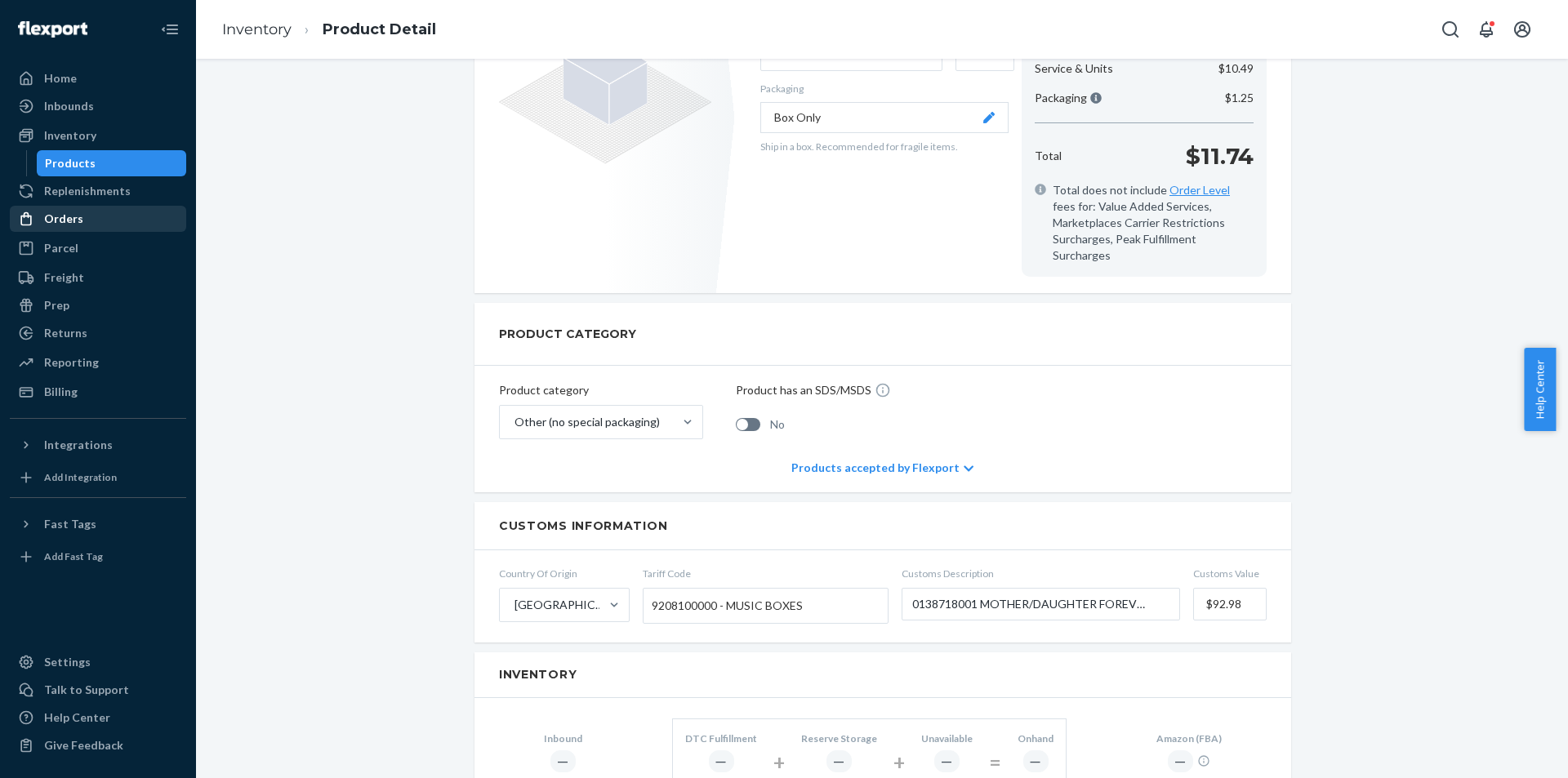
click at [91, 225] on div "Orders" at bounding box center [98, 218] width 174 height 22
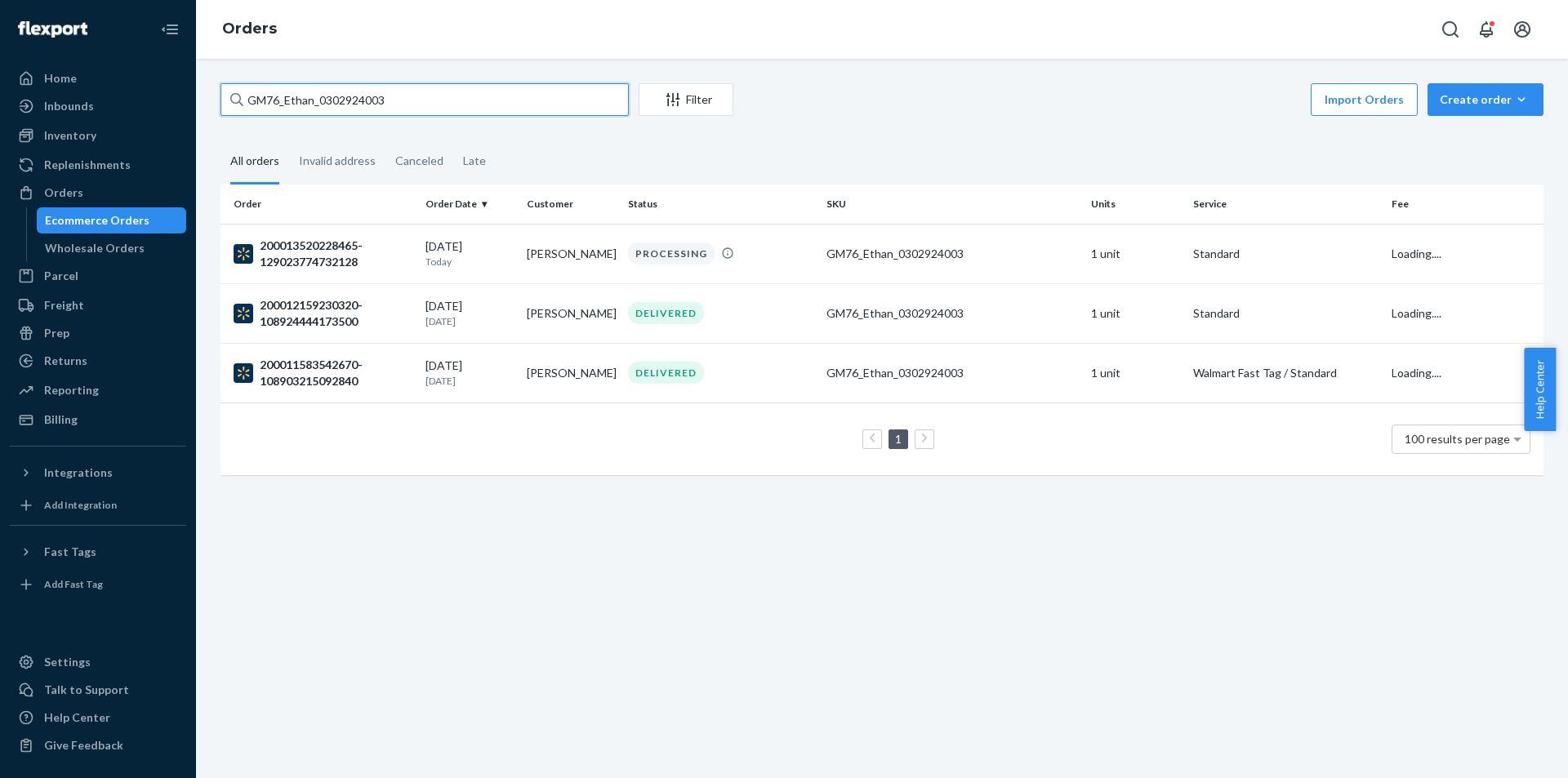
click at [449, 99] on input "GM76_Ethan_0302924003" at bounding box center [424, 99] width 408 height 33
paste input "40_MotherDghtForeverGlobe_0138718001"
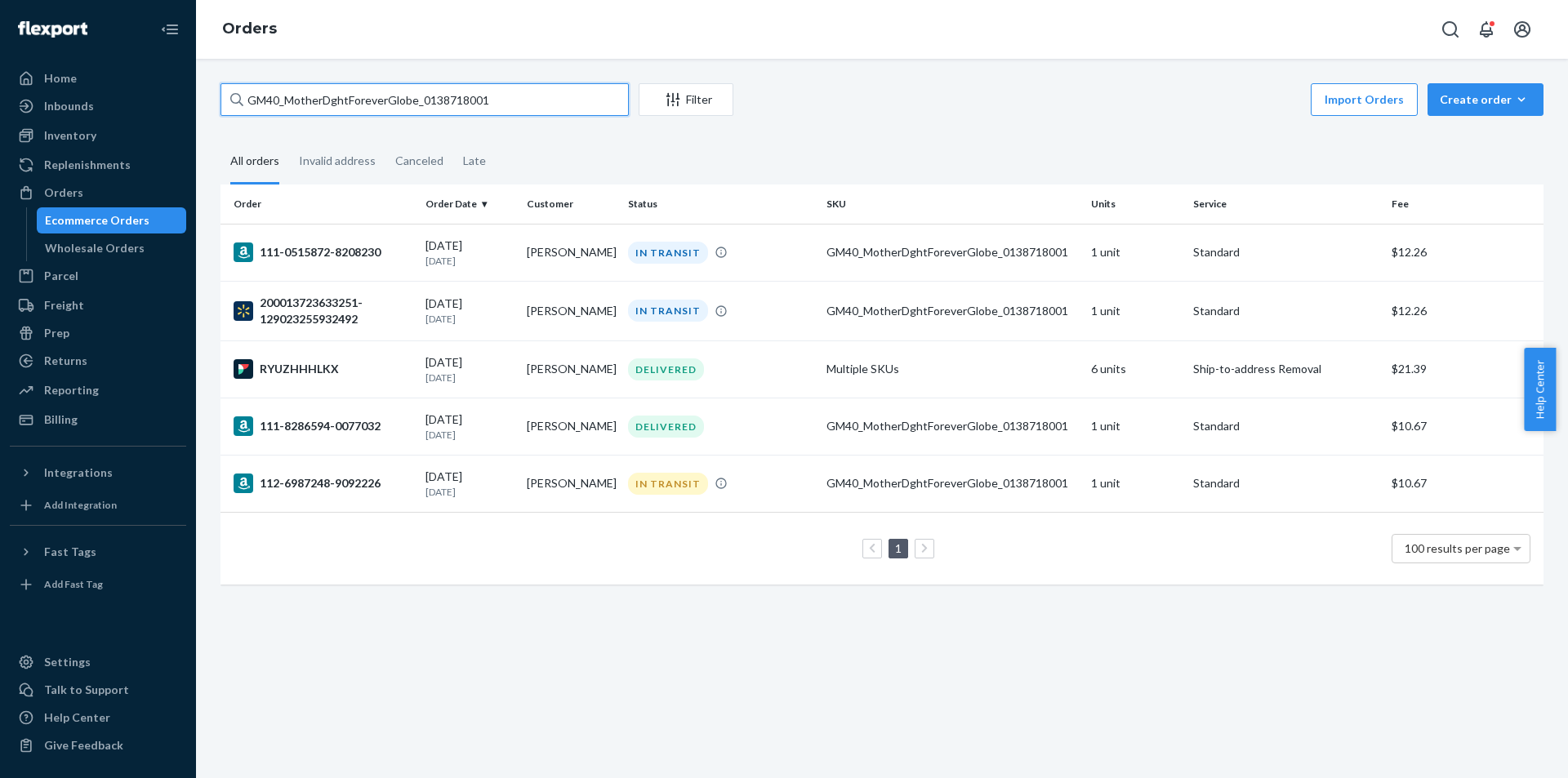
click at [435, 102] on input "GM40_MotherDghtForeverGlobe_0138718001" at bounding box center [424, 99] width 408 height 33
paste input "20_StrengthComesWithin_0905145002"
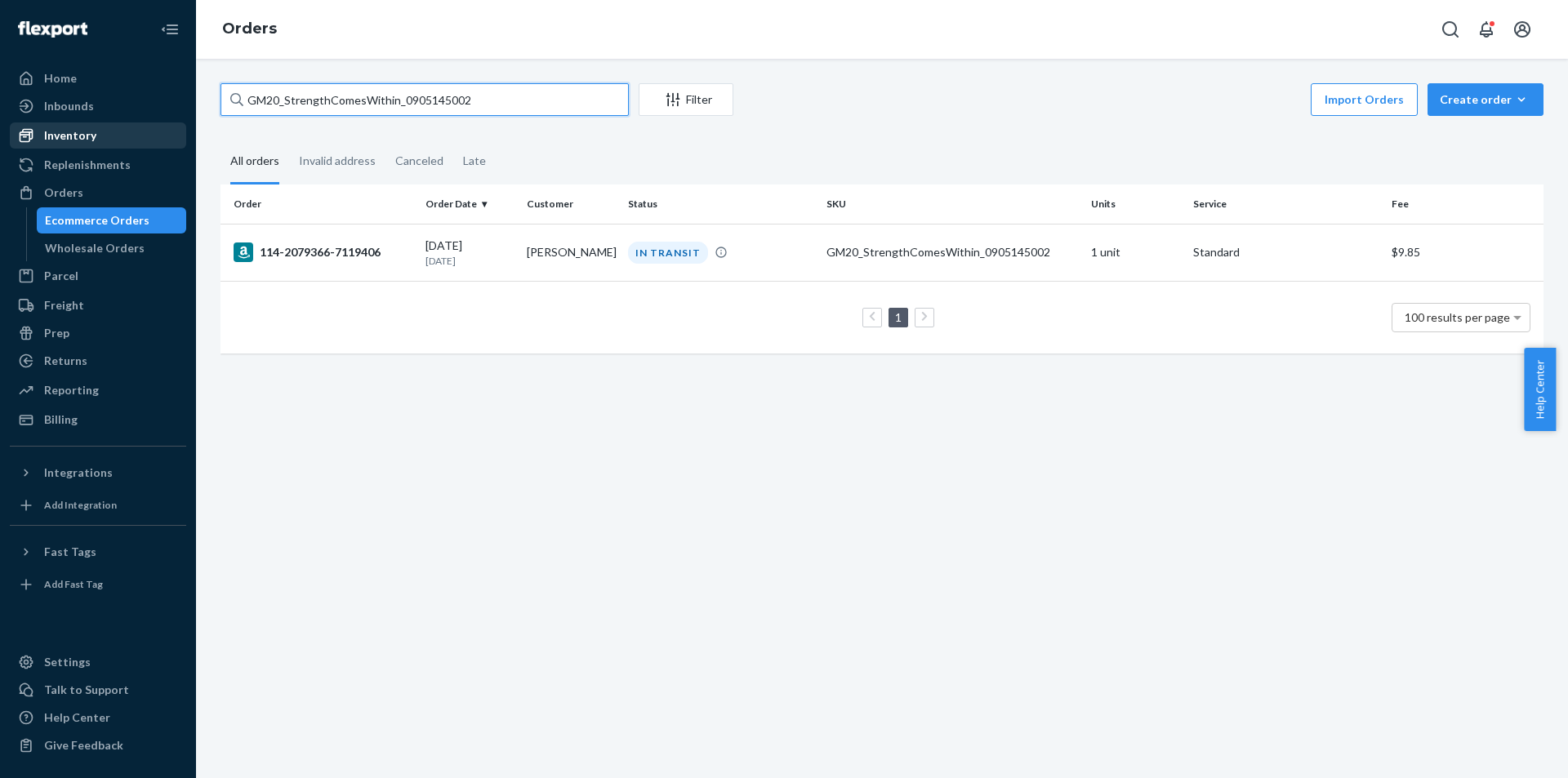
type input "GM20_StrengthComesWithin_0905145002"
click at [84, 138] on div "Inventory" at bounding box center [70, 136] width 53 height 16
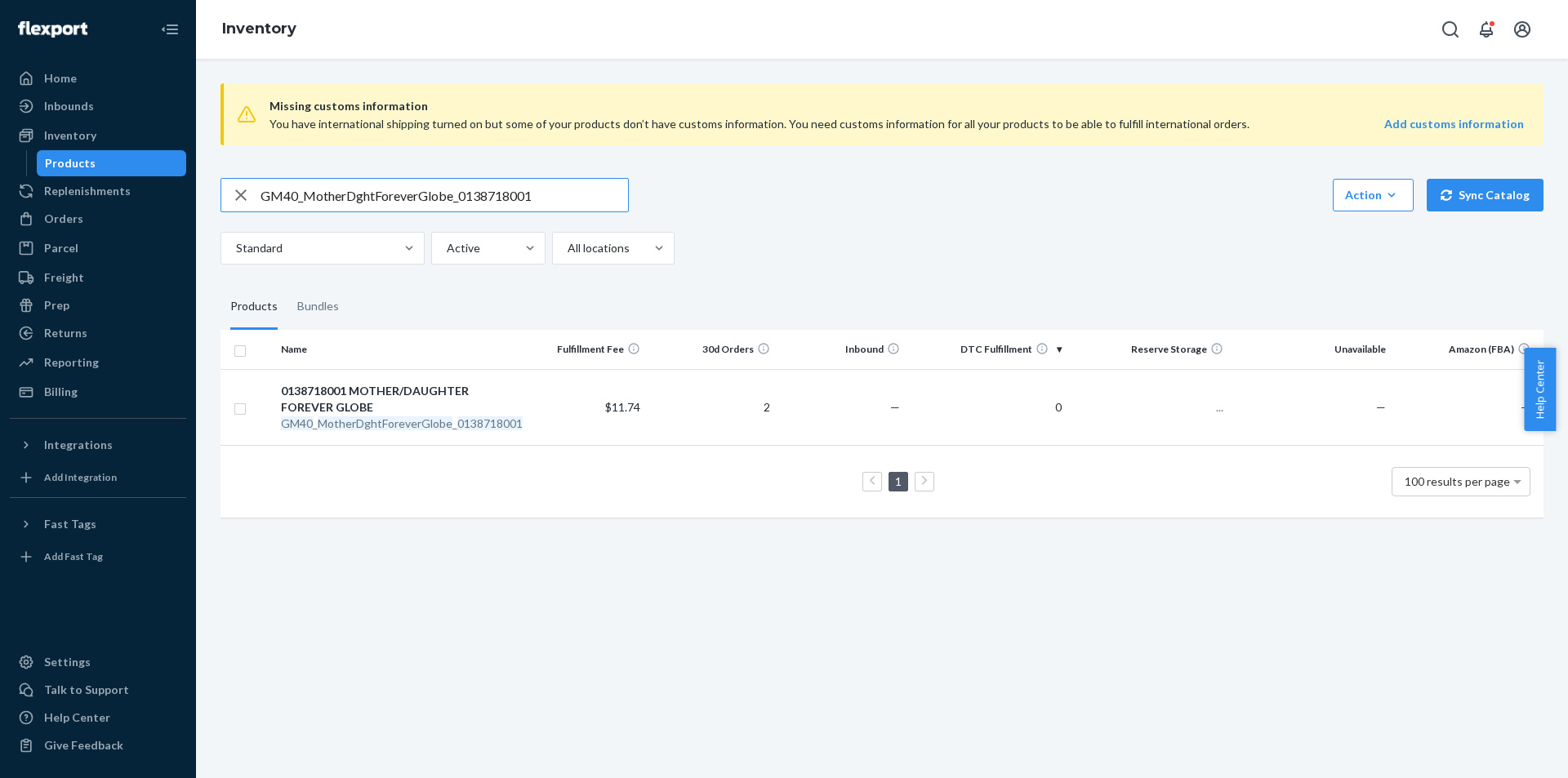
click at [572, 198] on input "GM40_MotherDghtForeverGlobe_0138718001" at bounding box center [445, 195] width 368 height 33
type input "GM20_StrengthComesWithin_0905145002"
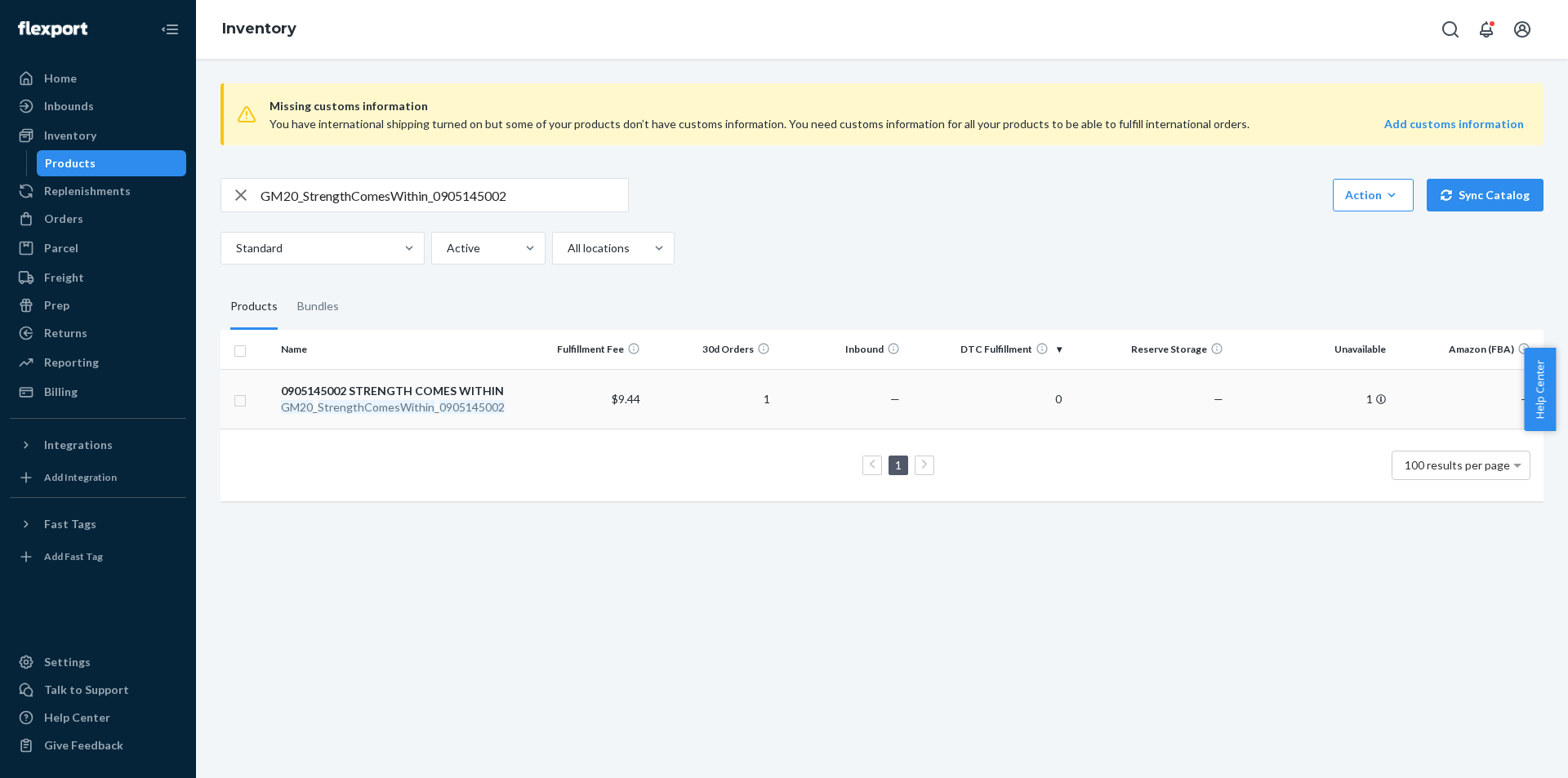
click at [379, 388] on div "0905145002 STRENGTH COMES WITHIN" at bounding box center [395, 391] width 231 height 16
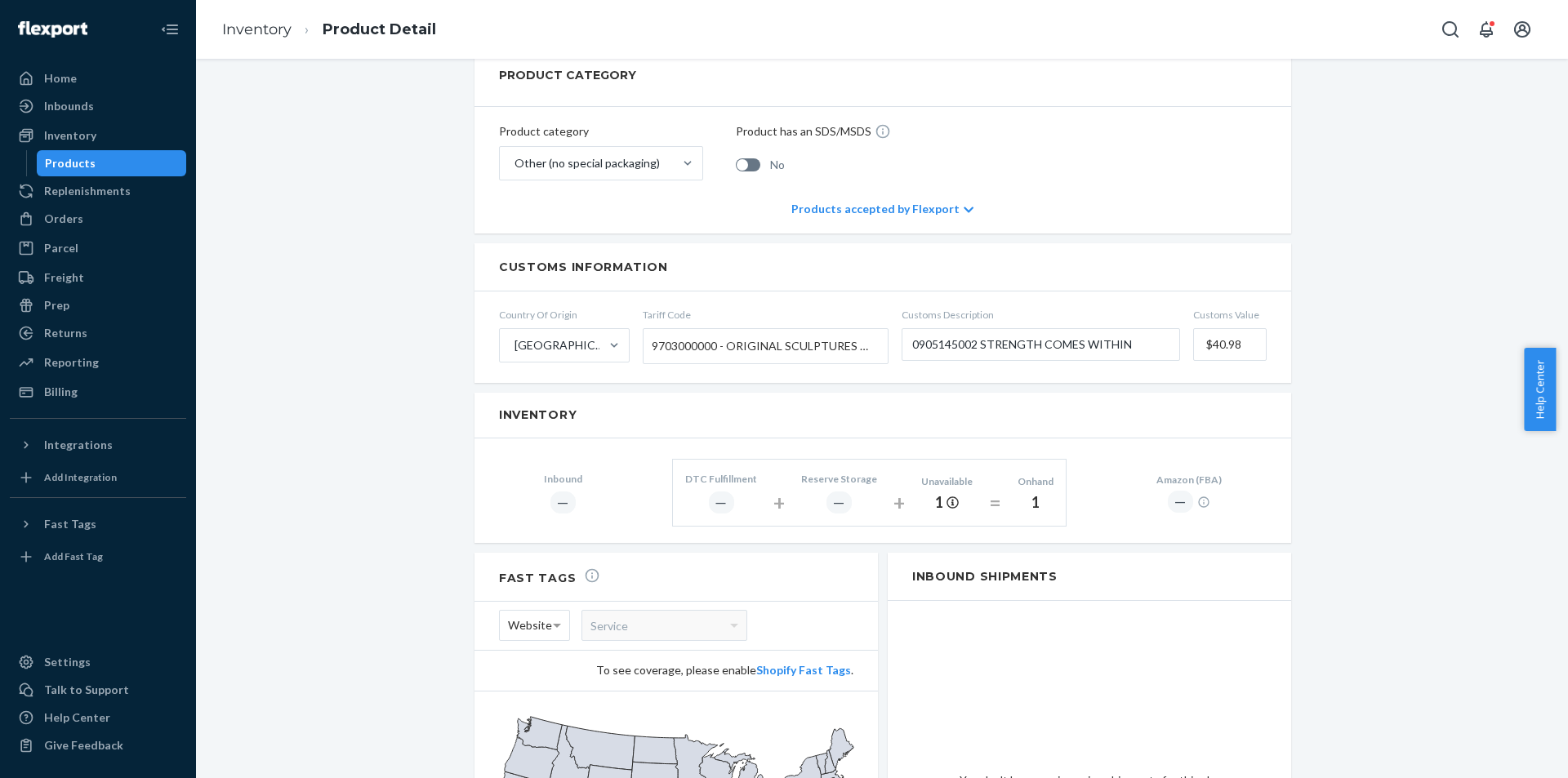
scroll to position [654, 0]
